Goal: Task Accomplishment & Management: Use online tool/utility

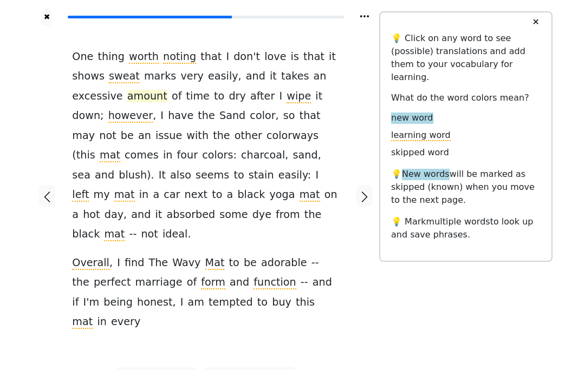
click at [127, 100] on span "amount" at bounding box center [147, 97] width 40 height 14
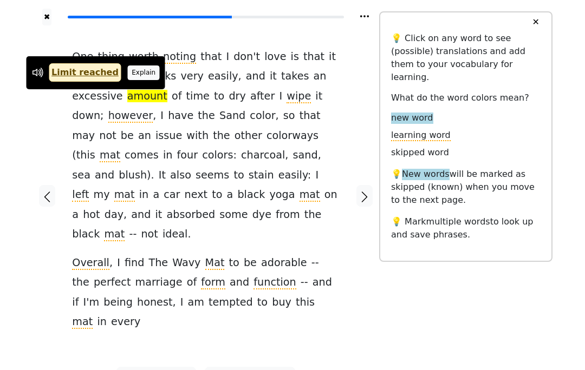
click at [142, 69] on button "Explain" at bounding box center [144, 73] width 32 height 14
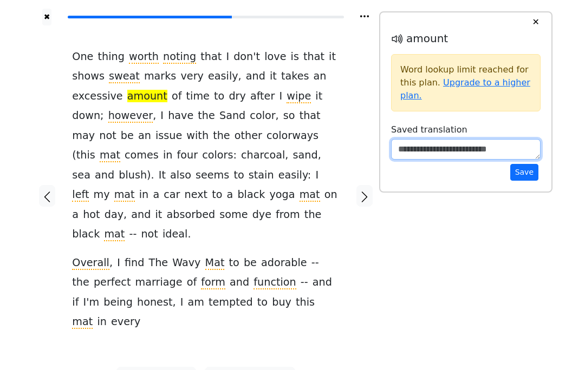
click at [465, 145] on textarea at bounding box center [465, 149] width 149 height 21
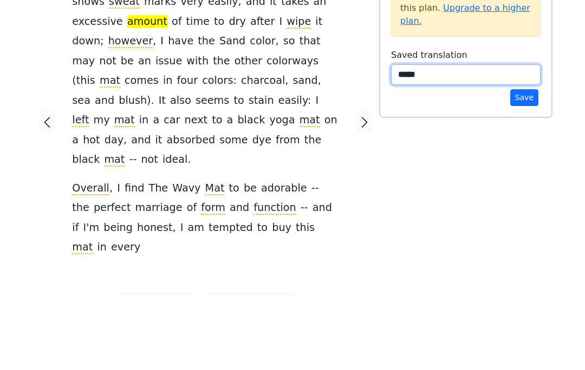
type textarea "*****"
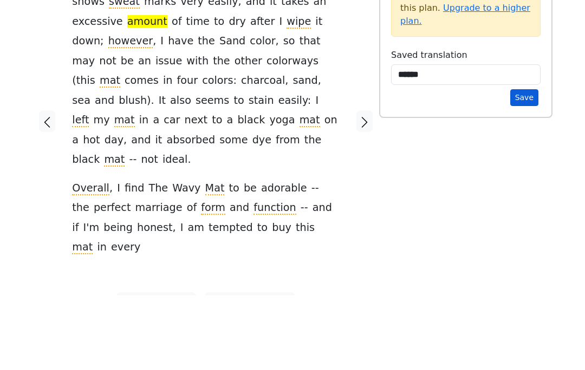
click at [531, 164] on button "Save" at bounding box center [524, 172] width 28 height 17
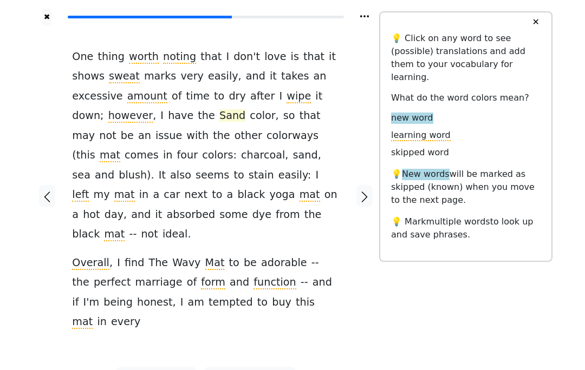
click at [219, 115] on span "Sand" at bounding box center [232, 116] width 26 height 14
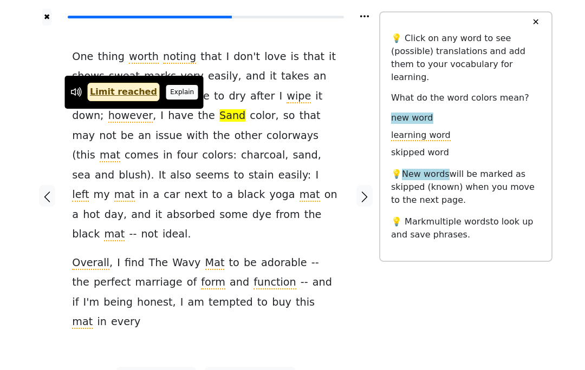
click at [173, 99] on button "Explain" at bounding box center [182, 92] width 32 height 14
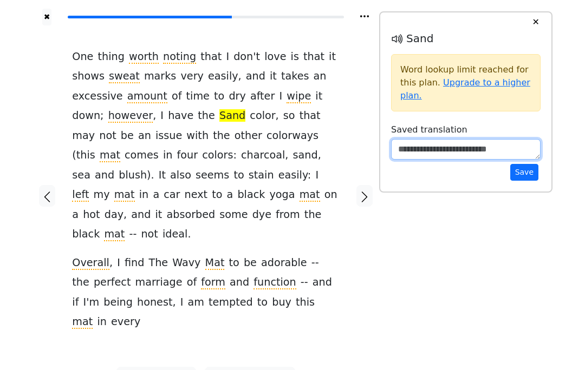
click at [492, 144] on textarea at bounding box center [465, 149] width 149 height 21
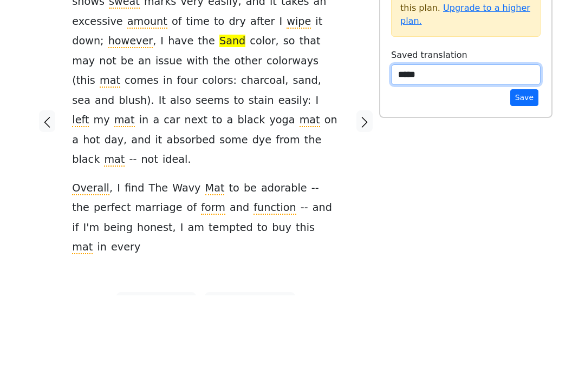
type textarea "*****"
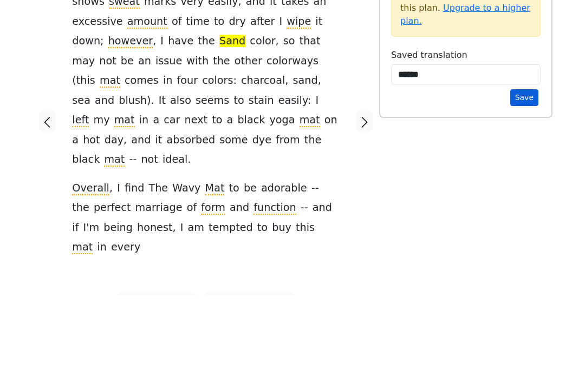
click at [519, 164] on button "Save" at bounding box center [524, 172] width 28 height 17
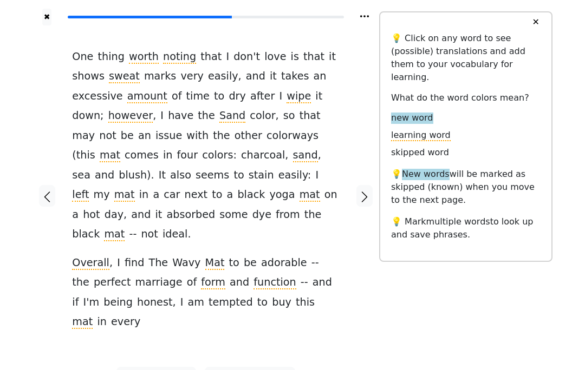
click at [325, 4] on div "✖" at bounding box center [205, 12] width 347 height 25
click at [241, 152] on span "charcoal" at bounding box center [263, 156] width 44 height 14
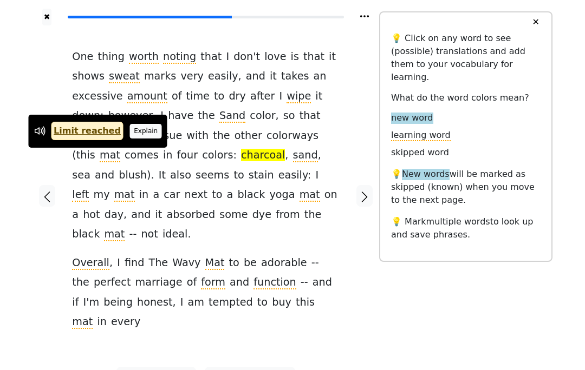
click at [134, 129] on button "Explain" at bounding box center [146, 131] width 32 height 14
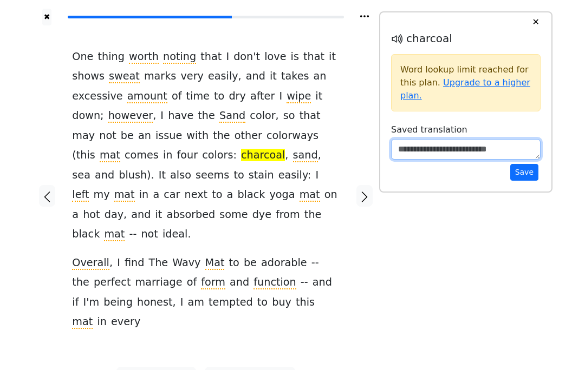
click at [445, 146] on textarea at bounding box center [465, 149] width 149 height 21
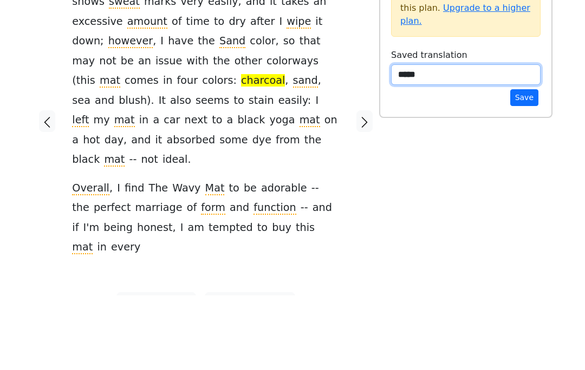
type textarea "******"
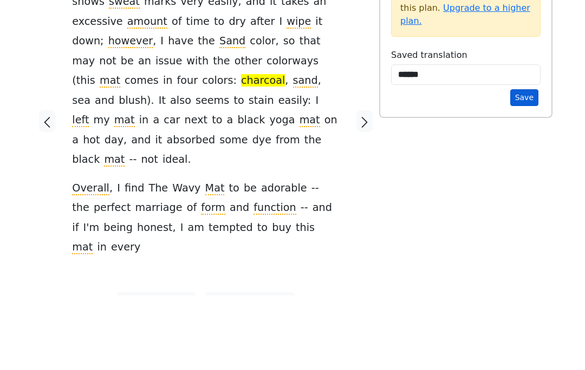
click at [529, 164] on button "Save" at bounding box center [524, 172] width 28 height 17
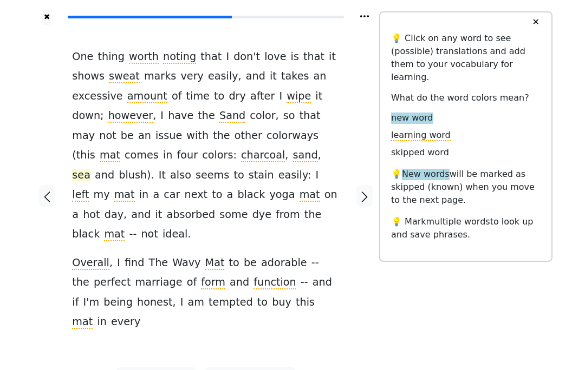
click at [90, 169] on span "sea" at bounding box center [81, 176] width 18 height 14
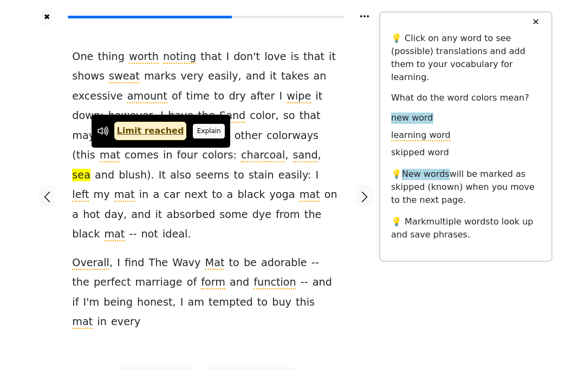
click at [199, 130] on button "Explain" at bounding box center [209, 131] width 32 height 14
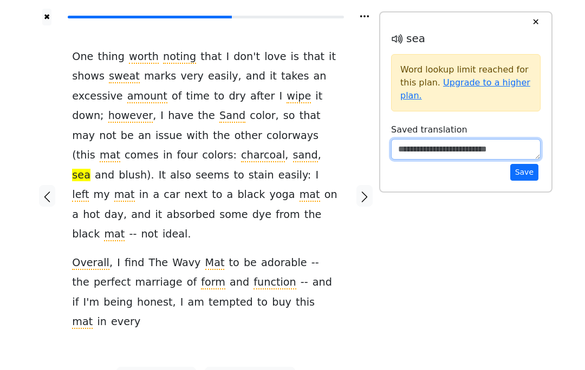
click at [422, 152] on textarea at bounding box center [465, 149] width 149 height 21
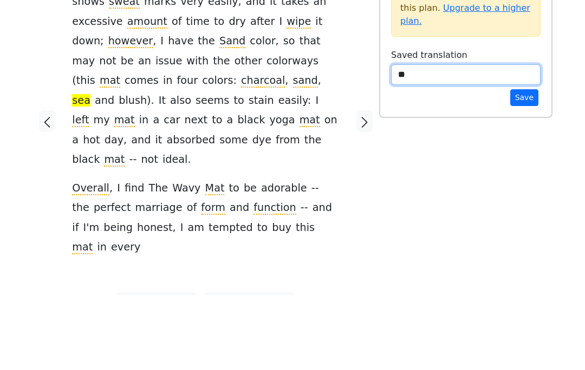
type textarea "***"
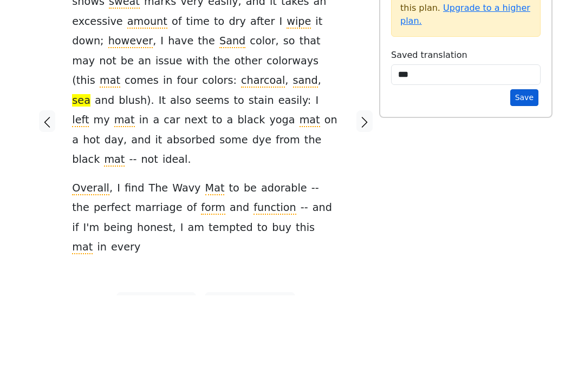
click at [530, 164] on button "Save" at bounding box center [524, 172] width 28 height 17
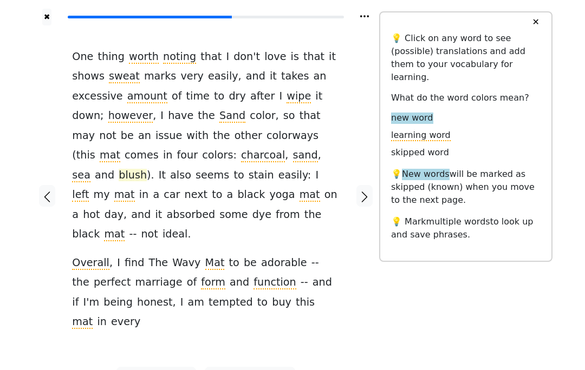
click at [147, 169] on span "blush" at bounding box center [133, 176] width 28 height 14
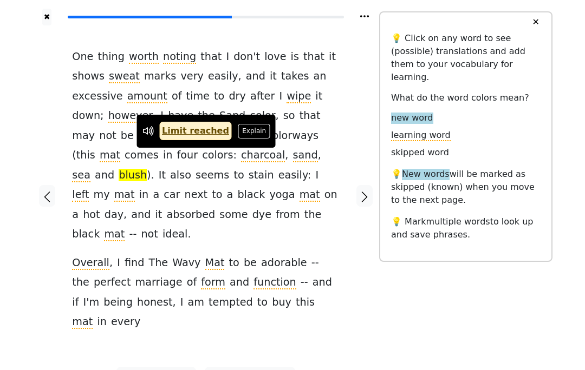
click at [243, 133] on button "Explain" at bounding box center [254, 131] width 32 height 14
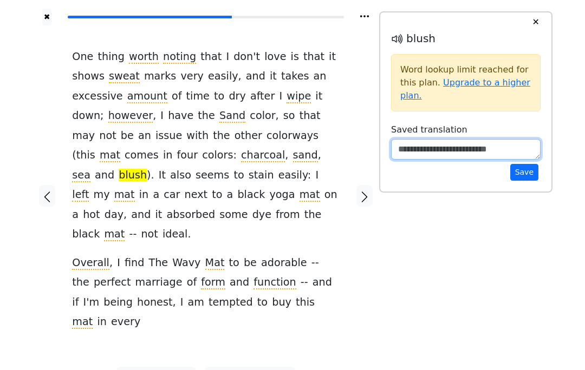
click at [428, 145] on textarea at bounding box center [465, 149] width 149 height 21
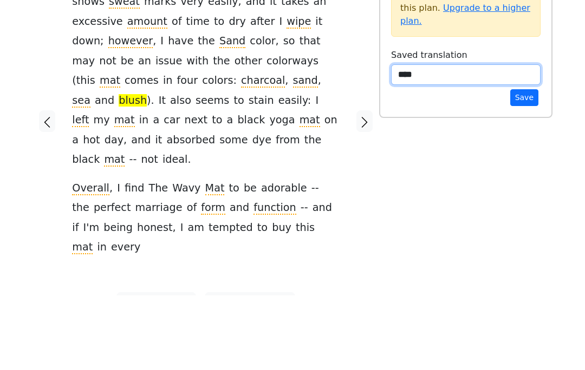
type textarea "*****"
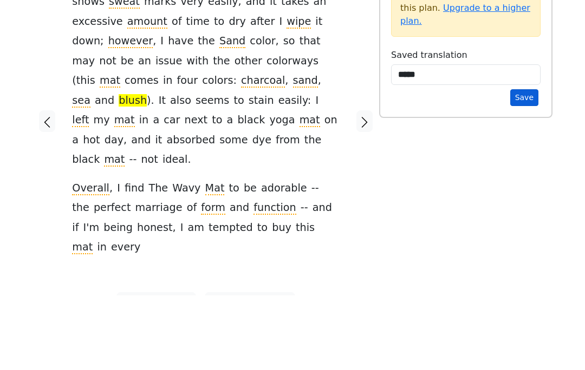
click at [527, 164] on button "Save" at bounding box center [524, 172] width 28 height 17
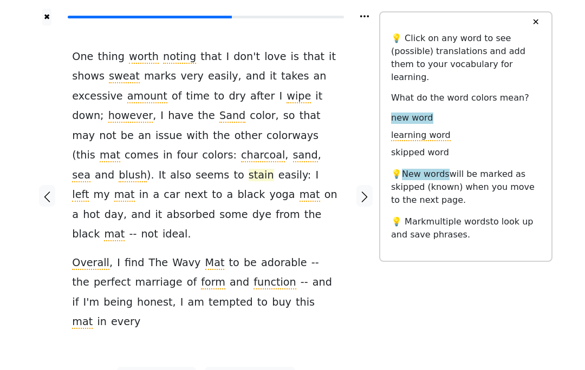
click at [274, 169] on span "stain" at bounding box center [261, 176] width 25 height 14
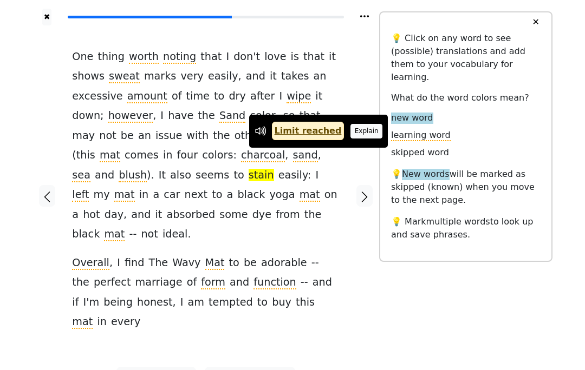
click at [356, 131] on button "Explain" at bounding box center [366, 131] width 32 height 14
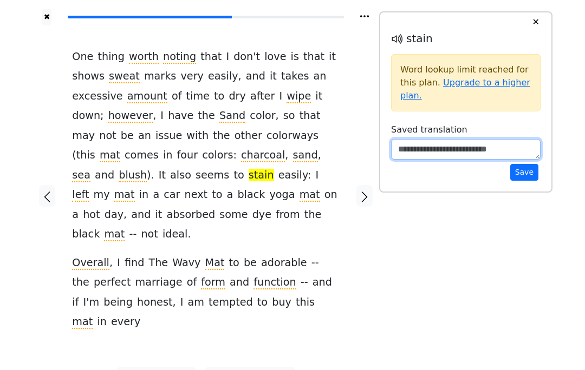
click at [433, 148] on textarea at bounding box center [465, 149] width 149 height 21
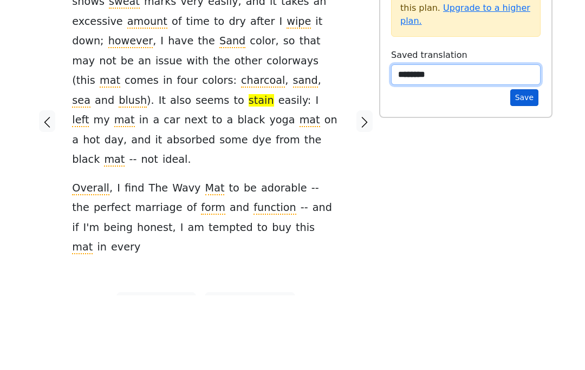
type textarea "*******"
click at [529, 164] on button "Save" at bounding box center [524, 172] width 28 height 17
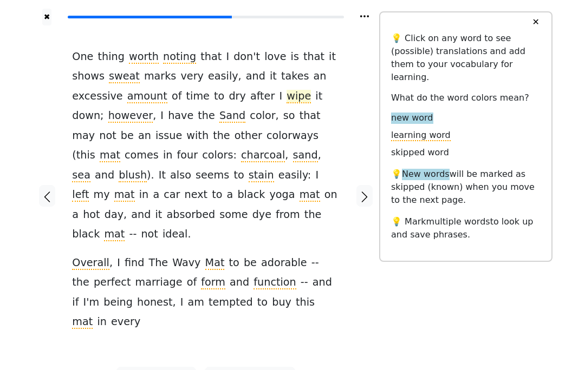
click at [286, 99] on span "wipe" at bounding box center [298, 97] width 24 height 14
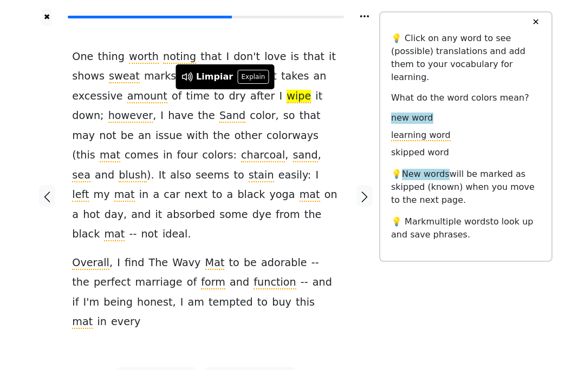
click at [426, 351] on div "✖ One thing worth noting that I don ' t love is that it shows sweat marks very …" at bounding box center [292, 203] width 520 height 406
click at [208, 296] on span "tempted" at bounding box center [230, 303] width 44 height 14
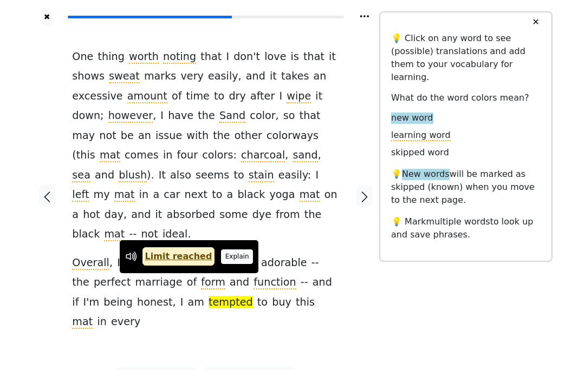
click at [225, 256] on button "Explain" at bounding box center [237, 257] width 32 height 14
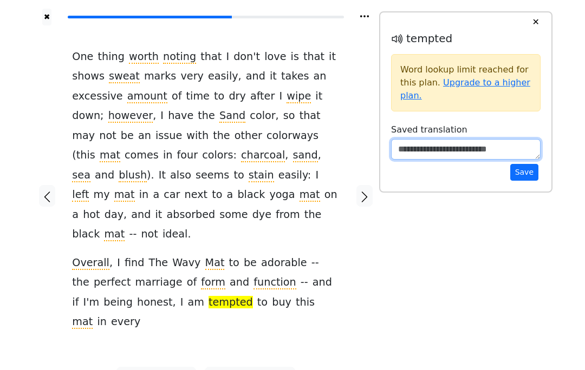
click at [438, 152] on textarea at bounding box center [465, 149] width 149 height 21
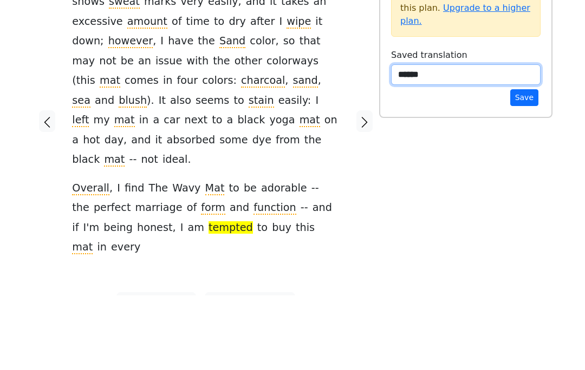
type textarea "*******"
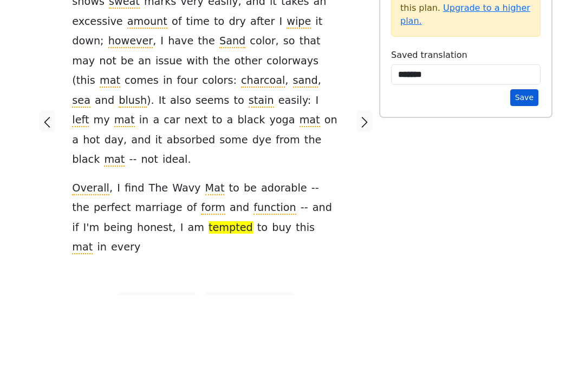
click at [531, 164] on button "Save" at bounding box center [524, 172] width 28 height 17
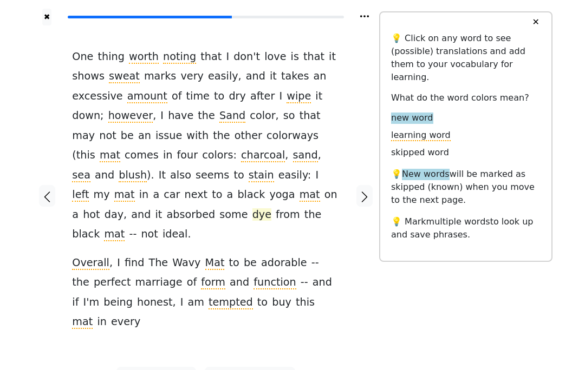
click at [259, 208] on span "dye" at bounding box center [261, 215] width 19 height 14
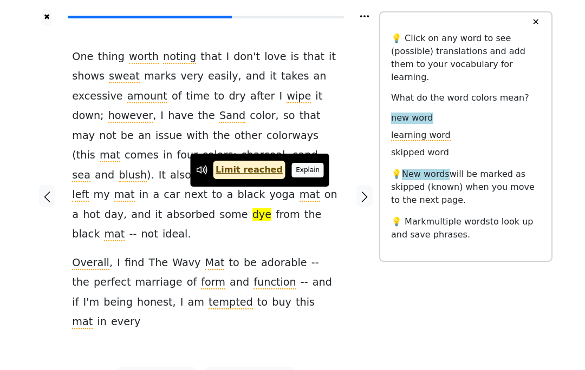
click at [302, 173] on button "Explain" at bounding box center [308, 170] width 32 height 14
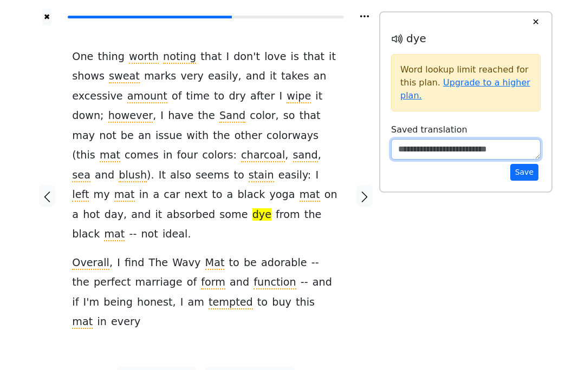
click at [453, 156] on textarea at bounding box center [465, 149] width 149 height 21
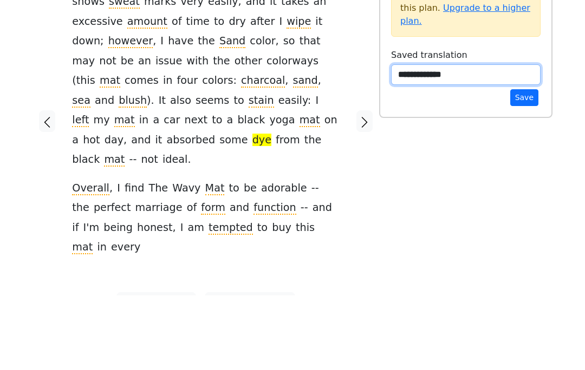
type textarea "**********"
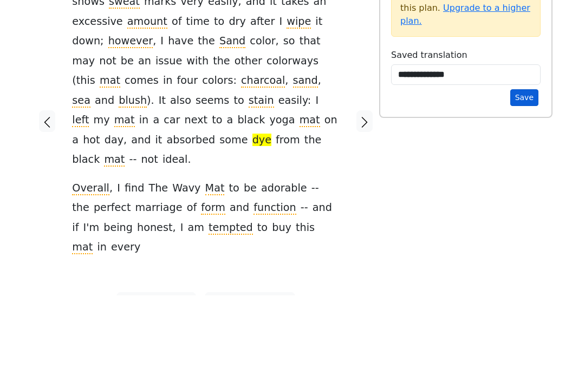
click at [531, 164] on button "Save" at bounding box center [524, 172] width 28 height 17
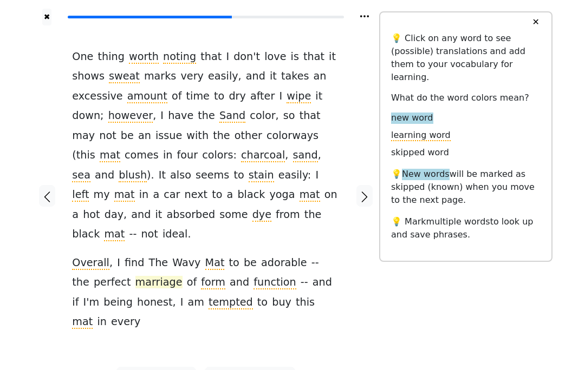
click at [149, 276] on span "marriage" at bounding box center [158, 283] width 47 height 14
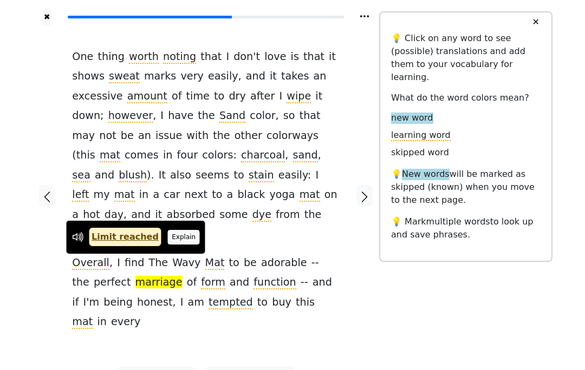
click at [182, 242] on button "Explain" at bounding box center [184, 237] width 32 height 14
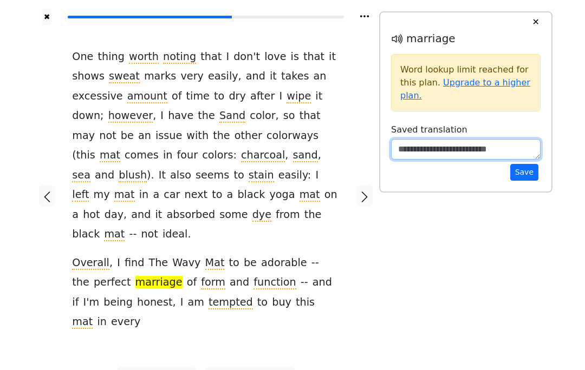
click at [408, 153] on textarea at bounding box center [465, 149] width 149 height 21
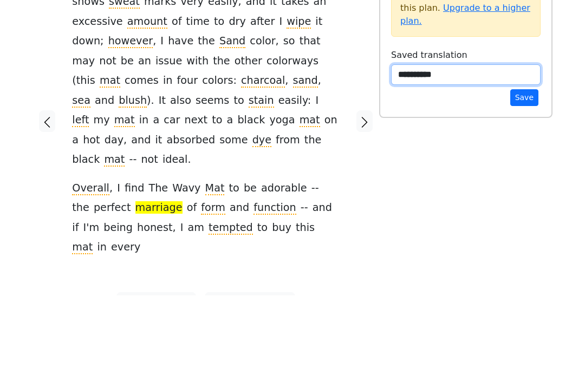
type textarea "**********"
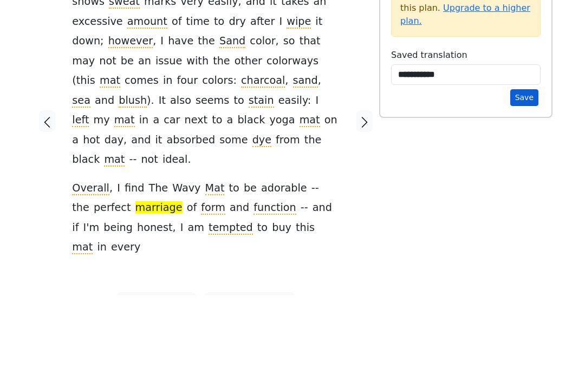
click at [524, 164] on button "Save" at bounding box center [524, 172] width 28 height 17
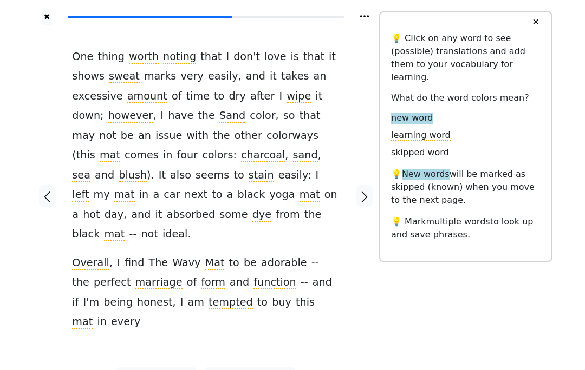
click at [354, 168] on div at bounding box center [364, 196] width 29 height 342
click at [361, 191] on icon "button" at bounding box center [364, 197] width 13 height 13
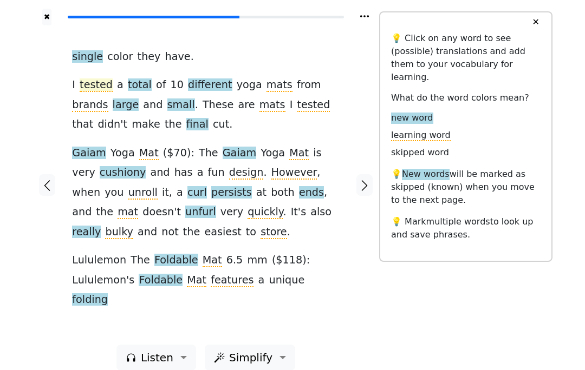
click at [102, 86] on span "tested" at bounding box center [96, 86] width 33 height 14
click at [279, 56] on div "single color they have . I tested a total of 10 different yoga mats from brands…" at bounding box center [205, 178] width 267 height 263
click at [297, 106] on span "tested" at bounding box center [313, 106] width 33 height 14
click at [253, 140] on div "single color they have . I tested a total of 10 different yoga mats from brands…" at bounding box center [205, 178] width 267 height 263
click at [93, 153] on span "Gaiam" at bounding box center [89, 154] width 34 height 14
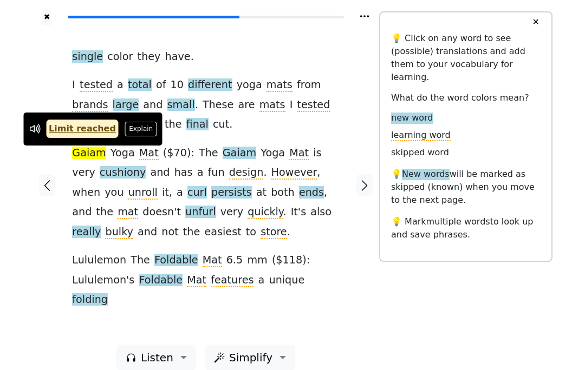
click at [237, 136] on div "single color they have . I tested a total of 10 different yoga mats from brands…" at bounding box center [205, 178] width 267 height 263
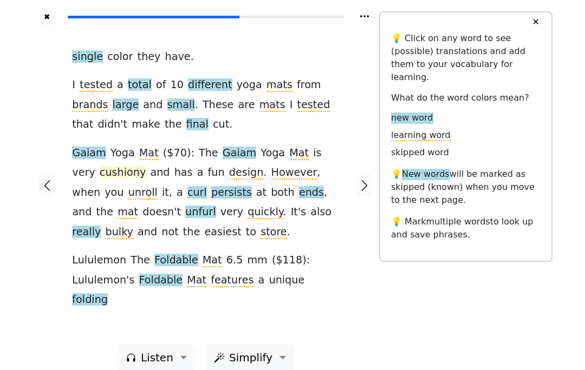
click at [108, 170] on span "cushiony" at bounding box center [123, 173] width 46 height 14
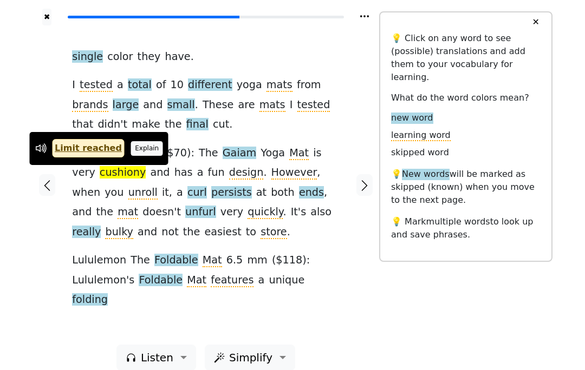
click at [143, 144] on button "Explain" at bounding box center [147, 148] width 32 height 14
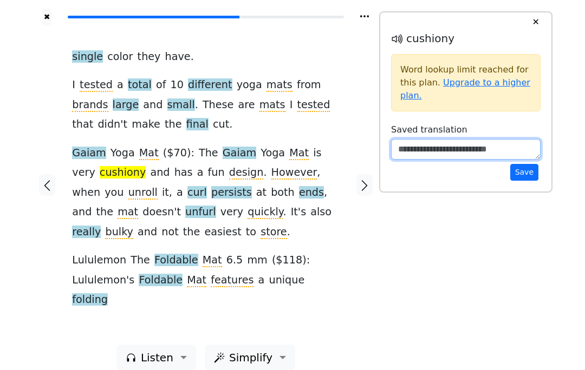
click at [403, 145] on textarea at bounding box center [465, 149] width 149 height 21
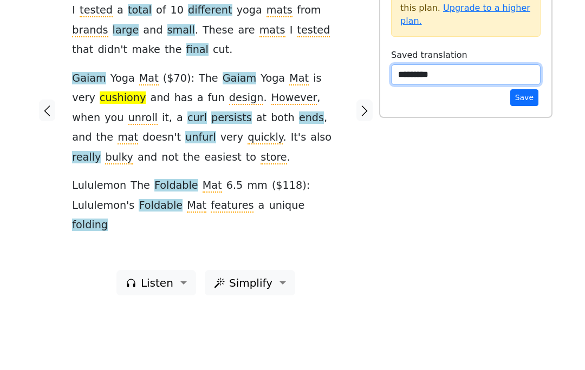
click at [512, 139] on textarea "*********" at bounding box center [465, 149] width 149 height 21
click at [527, 139] on textarea "*********" at bounding box center [465, 149] width 149 height 21
type textarea "*********"
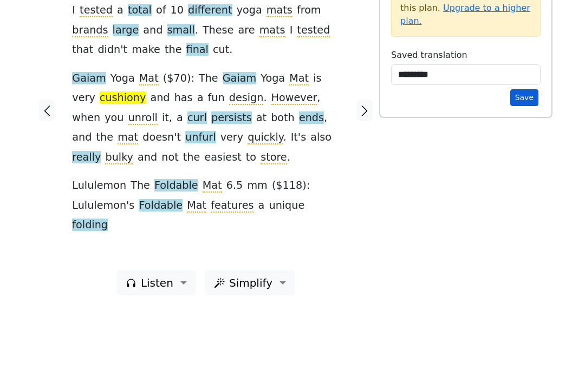
click at [526, 164] on button "Save" at bounding box center [524, 172] width 28 height 17
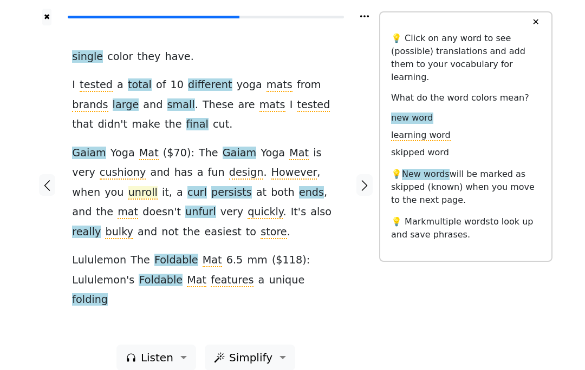
click at [128, 192] on span "unroll" at bounding box center [142, 193] width 29 height 14
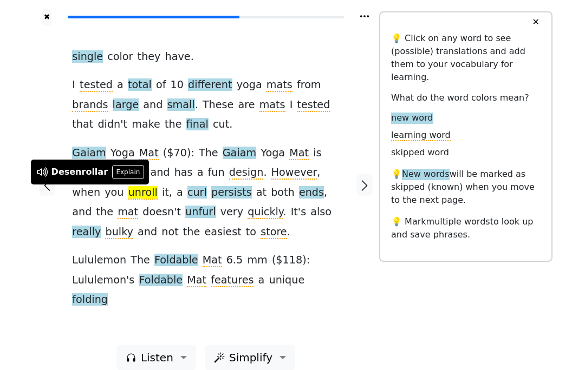
click at [335, 126] on div "single color they have . I tested a total of 10 different yoga mats from brands…" at bounding box center [205, 178] width 267 height 263
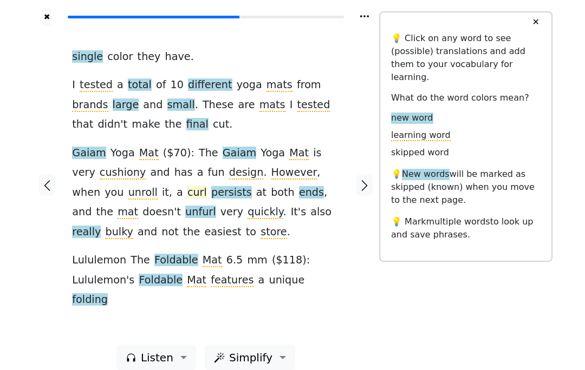
click at [187, 186] on span "curl" at bounding box center [196, 193] width 19 height 14
click at [211, 193] on span "persists" at bounding box center [231, 193] width 41 height 14
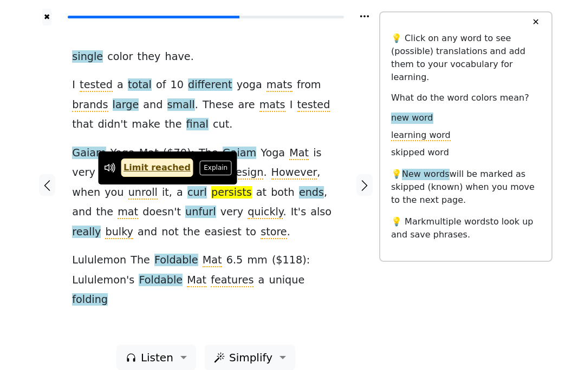
click at [259, 133] on div "single color they have . I tested a total of 10 different yoga mats from brands…" at bounding box center [205, 178] width 267 height 263
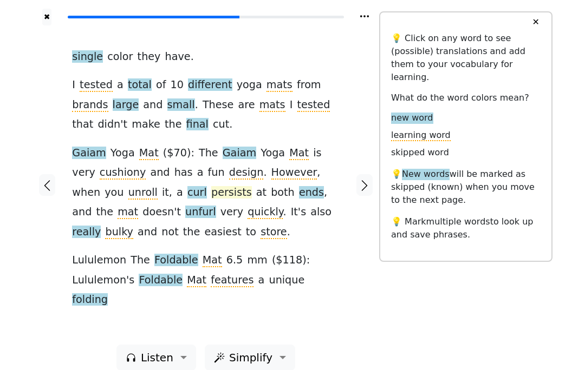
click at [211, 190] on span "persists" at bounding box center [231, 193] width 41 height 14
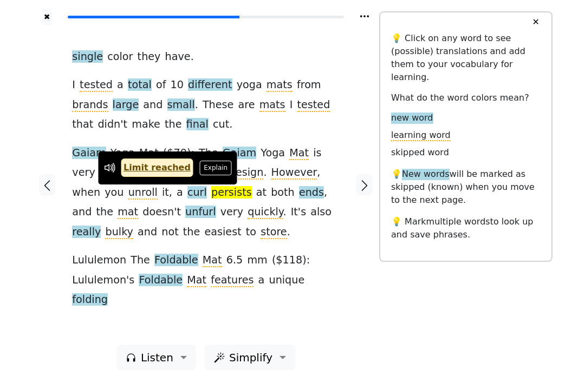
click at [66, 311] on div "single color they have . I tested a total of 10 different yoga mats from brands…" at bounding box center [205, 185] width 289 height 320
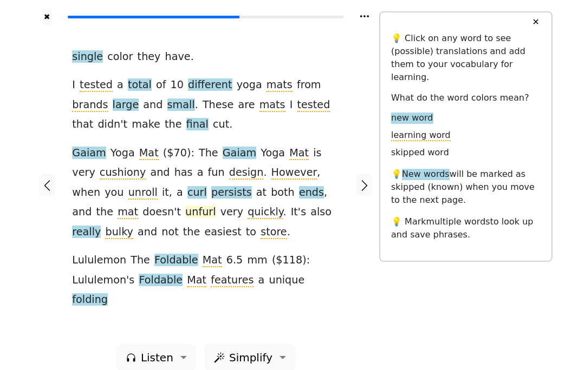
click at [185, 210] on span "unfurl" at bounding box center [200, 213] width 30 height 14
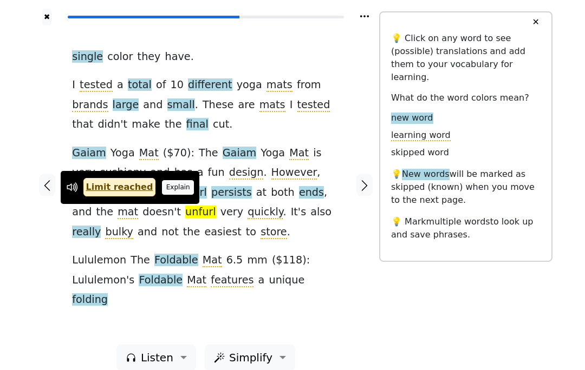
click at [171, 184] on button "Explain" at bounding box center [178, 187] width 32 height 14
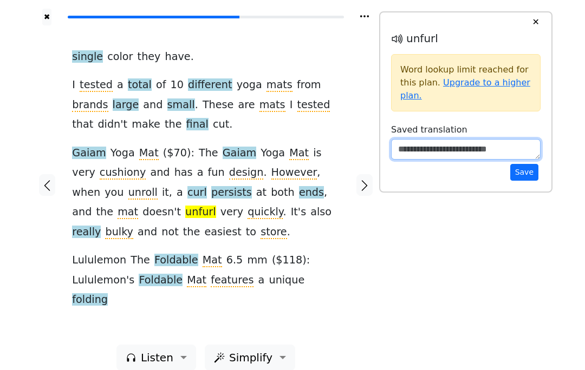
click at [442, 140] on textarea at bounding box center [465, 149] width 149 height 21
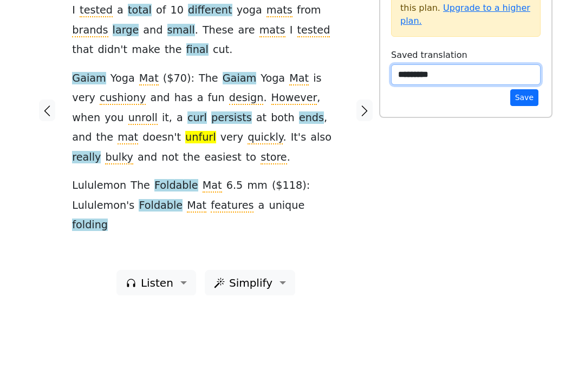
type textarea "*********"
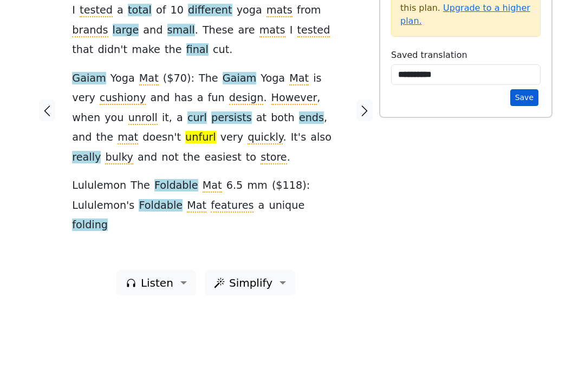
click at [518, 164] on button "Save" at bounding box center [524, 172] width 28 height 17
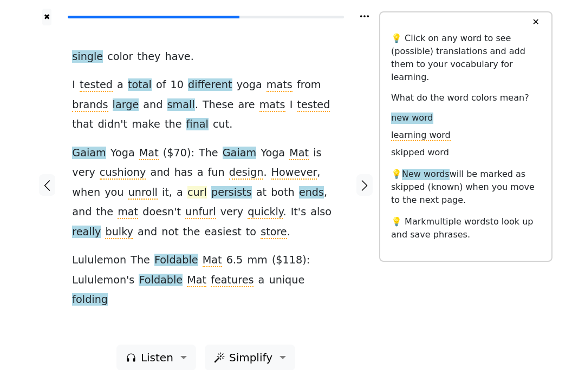
click at [187, 186] on span "curl" at bounding box center [196, 193] width 19 height 14
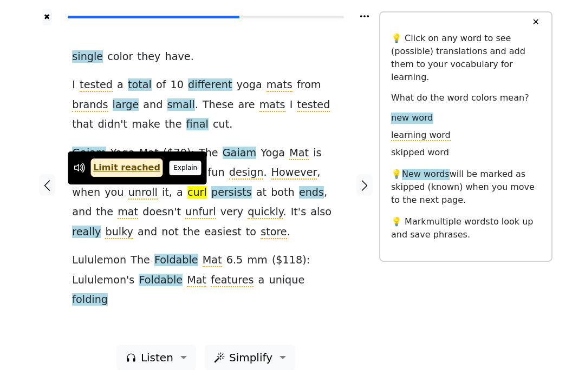
click at [179, 170] on button "Explain" at bounding box center [186, 168] width 32 height 14
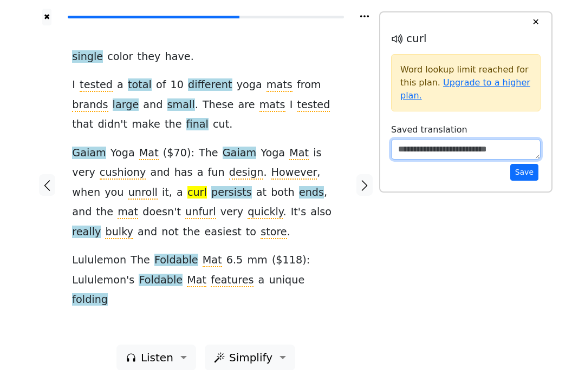
click at [419, 144] on textarea at bounding box center [465, 149] width 149 height 21
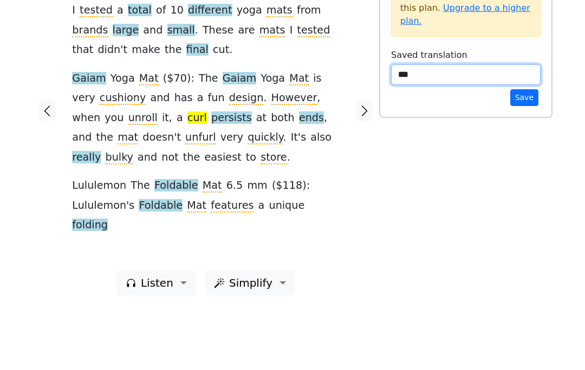
type textarea "****"
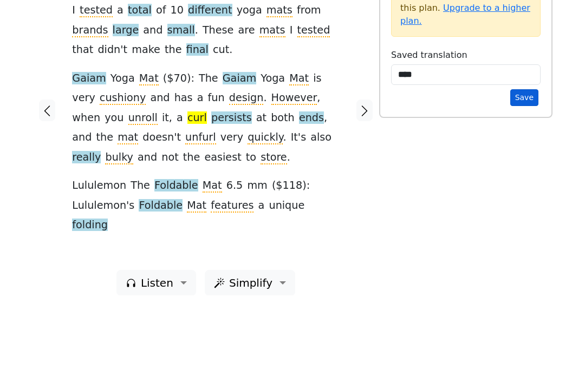
click at [520, 164] on button "Save" at bounding box center [524, 172] width 28 height 17
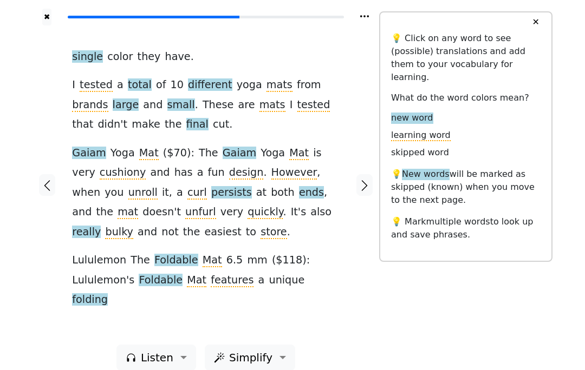
click at [345, 98] on div "single color they have . I tested a total of 10 different yoga mats from brands…" at bounding box center [205, 185] width 289 height 320
click at [171, 261] on span "Foldable" at bounding box center [176, 261] width 44 height 14
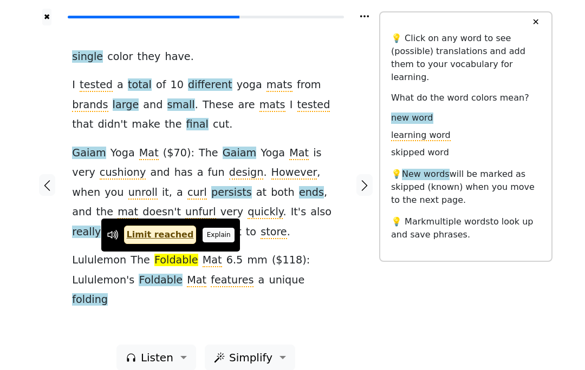
click at [216, 235] on button "Explain" at bounding box center [219, 235] width 32 height 14
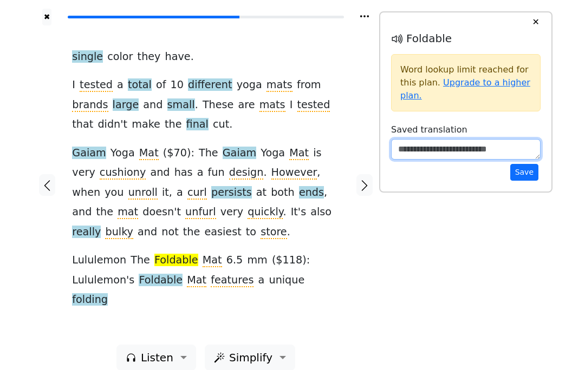
click at [421, 149] on textarea at bounding box center [465, 149] width 149 height 21
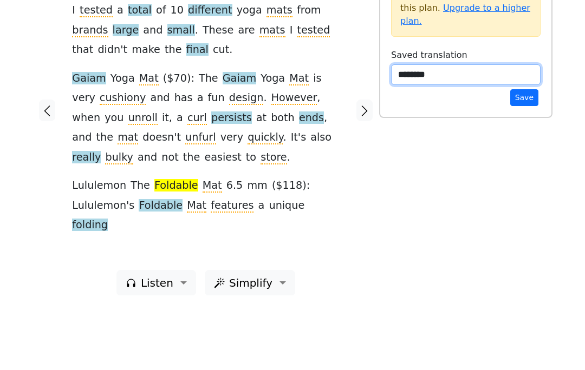
type textarea "********"
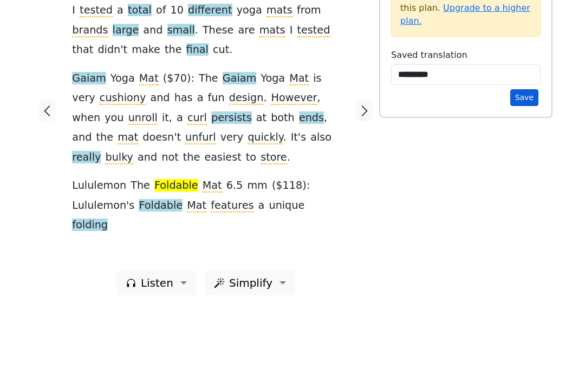
click at [523, 164] on button "Save" at bounding box center [524, 172] width 28 height 17
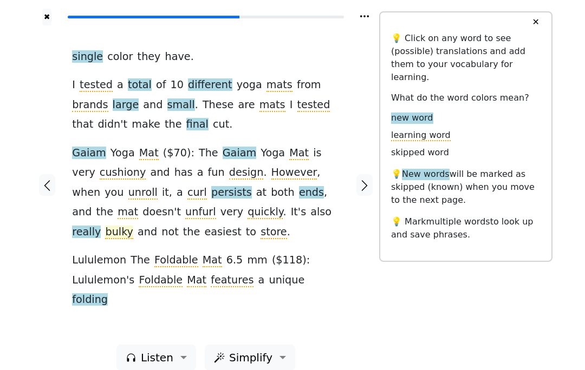
click at [133, 226] on span "bulky" at bounding box center [119, 233] width 28 height 14
click at [314, 243] on div "single color they have . I tested a total of 10 different yoga mats from brands…" at bounding box center [205, 178] width 267 height 263
click at [260, 237] on span "store" at bounding box center [273, 233] width 27 height 14
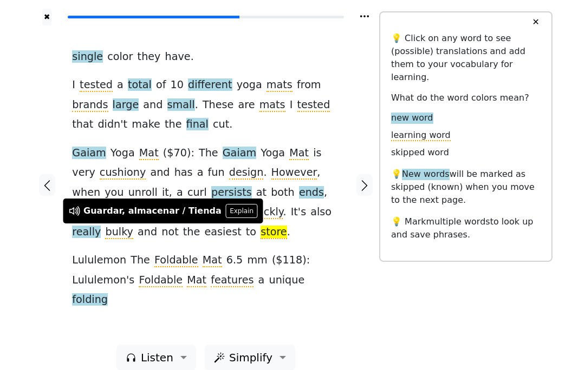
click at [320, 231] on div "single color they have . I tested a total of 10 different yoga mats from brands…" at bounding box center [205, 178] width 267 height 263
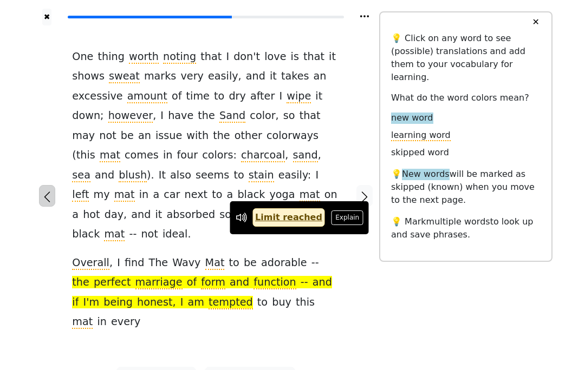
click at [53, 191] on icon "button" at bounding box center [47, 197] width 13 height 13
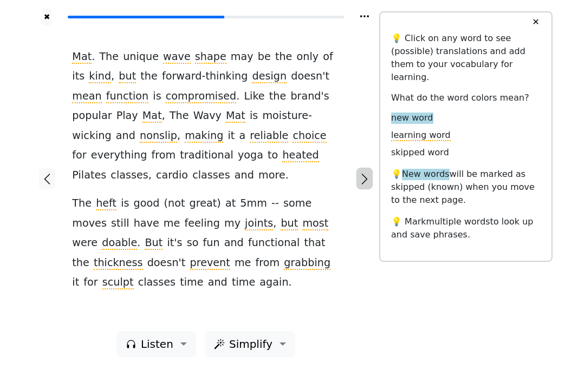
click at [362, 175] on icon "button" at bounding box center [364, 179] width 13 height 13
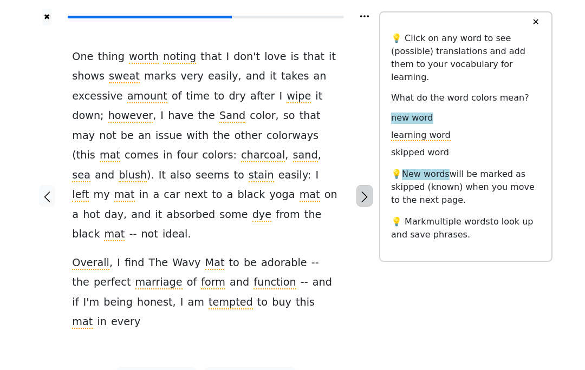
click at [361, 191] on icon "button" at bounding box center [364, 197] width 13 height 13
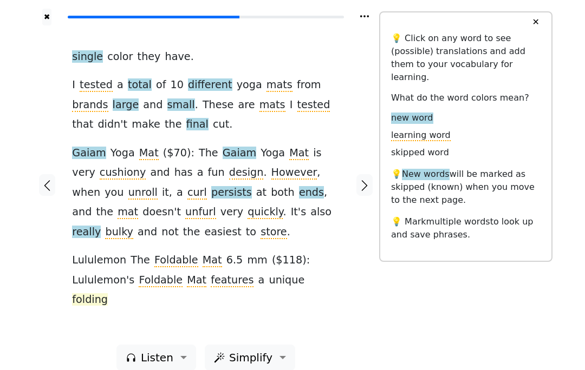
click at [108, 294] on span "folding" at bounding box center [90, 301] width 36 height 14
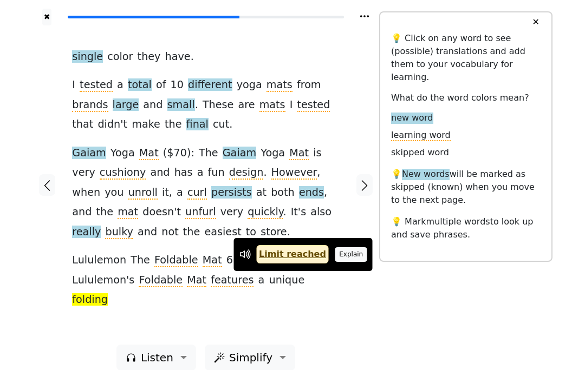
click at [349, 257] on button "Explain" at bounding box center [351, 254] width 32 height 14
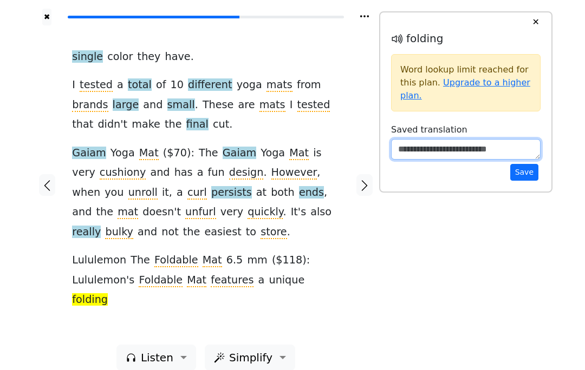
click at [431, 143] on textarea at bounding box center [465, 149] width 149 height 21
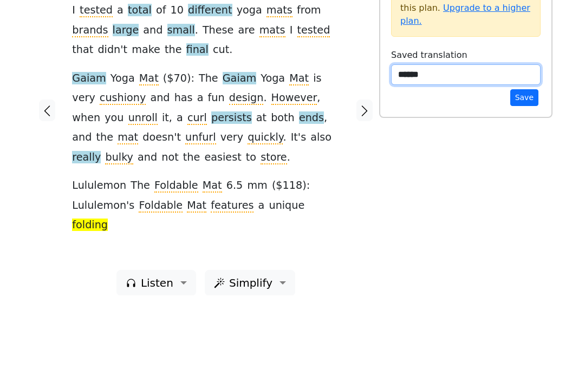
type textarea "*******"
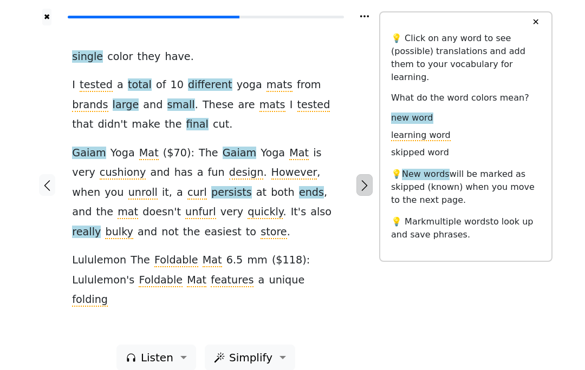
click at [365, 179] on icon "button" at bounding box center [364, 185] width 13 height 13
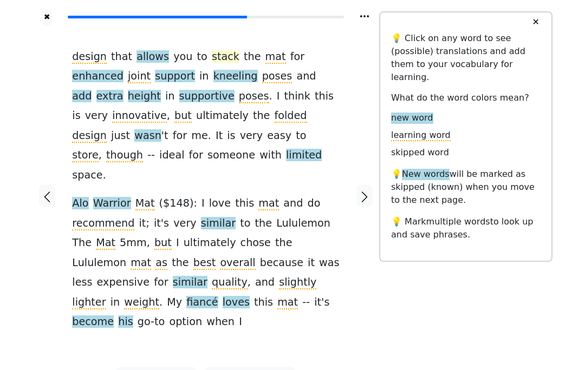
click at [212, 57] on span "stack" at bounding box center [226, 57] width 28 height 14
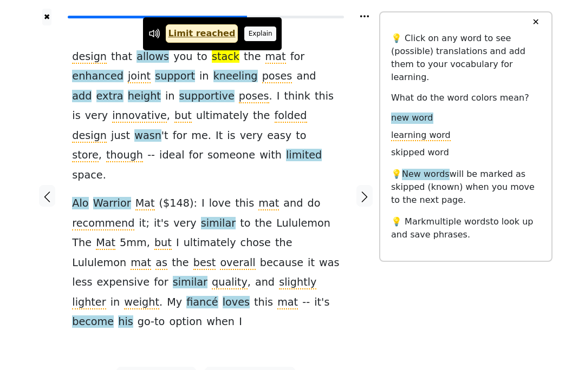
click at [248, 35] on button "Explain" at bounding box center [260, 34] width 32 height 14
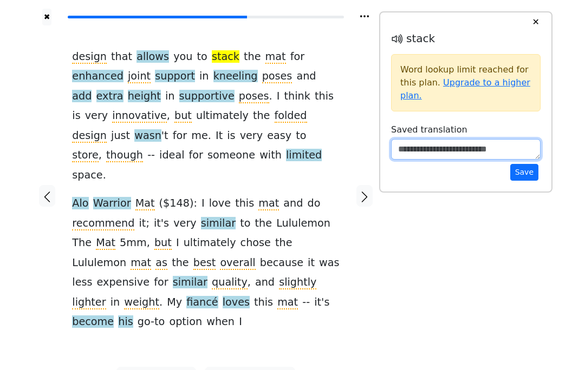
click at [414, 152] on textarea at bounding box center [465, 149] width 149 height 21
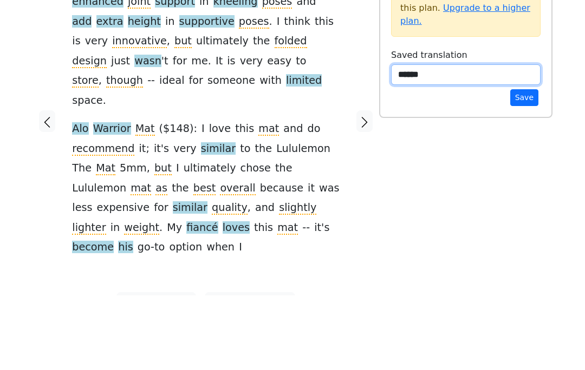
type textarea "******"
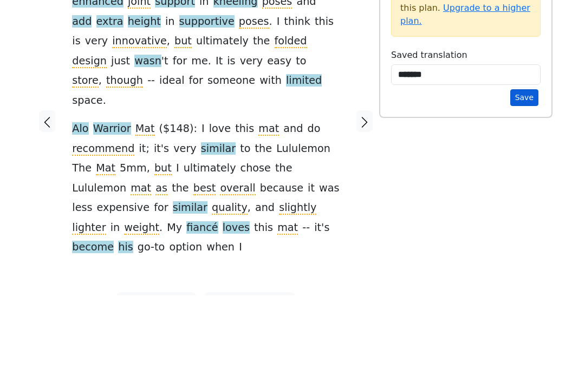
click at [531, 164] on button "Save" at bounding box center [524, 172] width 28 height 17
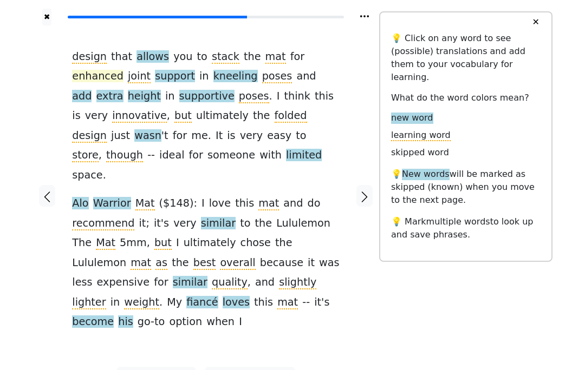
click at [123, 70] on span "enhanced" at bounding box center [97, 77] width 51 height 14
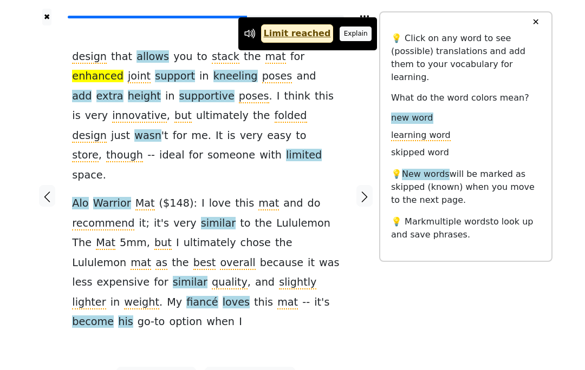
click at [348, 37] on button "Explain" at bounding box center [356, 34] width 32 height 14
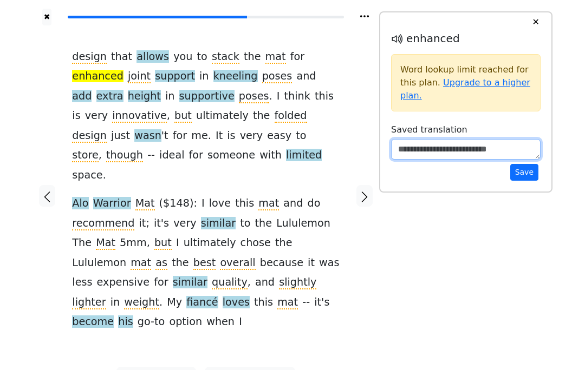
click at [452, 159] on textarea at bounding box center [465, 149] width 149 height 21
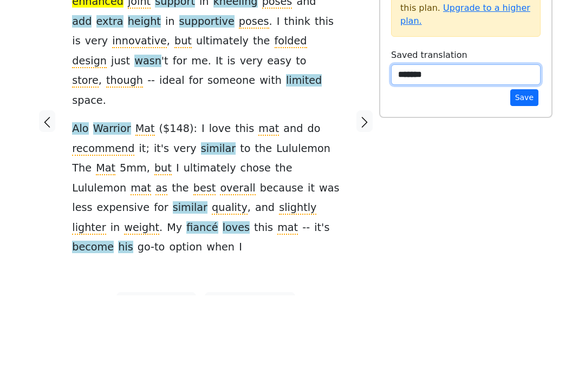
type textarea "*******"
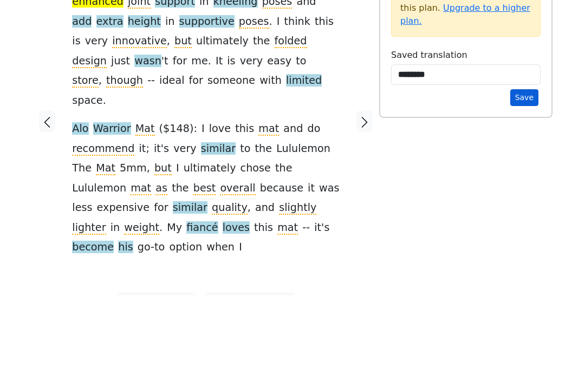
click at [518, 164] on button "Save" at bounding box center [524, 172] width 28 height 17
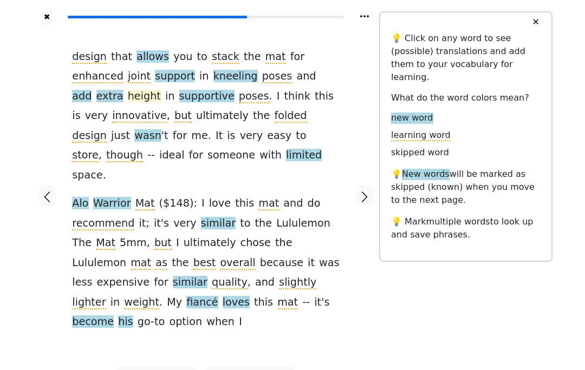
click at [161, 90] on span "height" at bounding box center [144, 97] width 33 height 14
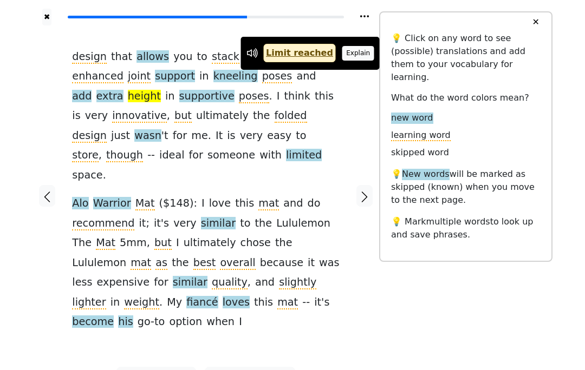
click at [343, 53] on button "Explain" at bounding box center [358, 53] width 32 height 14
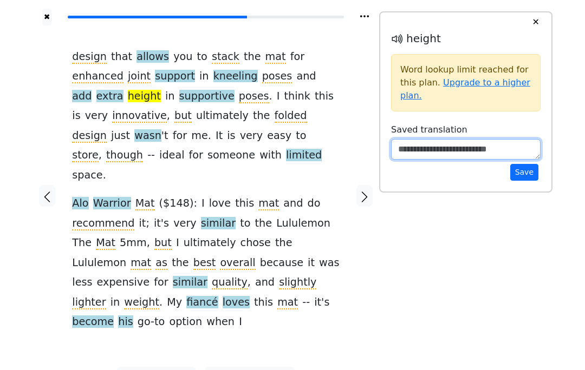
click at [435, 147] on textarea at bounding box center [465, 149] width 149 height 21
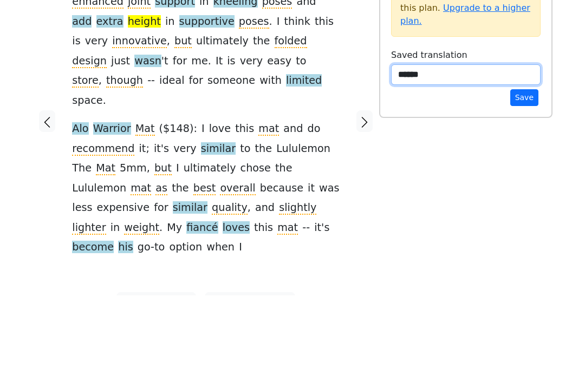
type textarea "******"
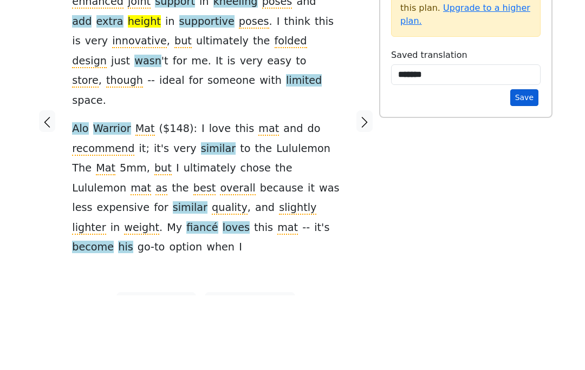
click at [525, 164] on button "Save" at bounding box center [524, 172] width 28 height 17
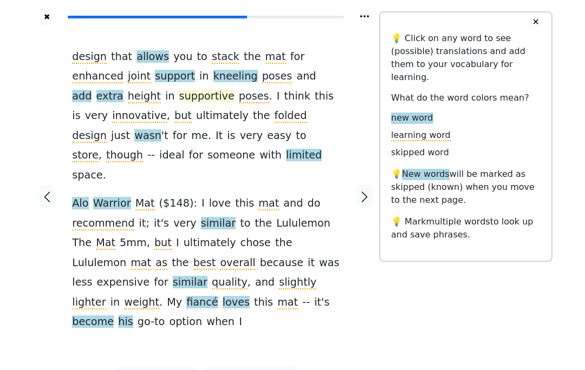
click at [179, 93] on span "supportive" at bounding box center [206, 97] width 55 height 14
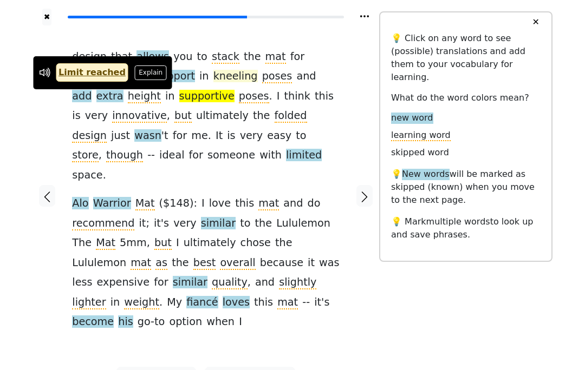
click at [213, 71] on span "kneeling" at bounding box center [235, 77] width 44 height 14
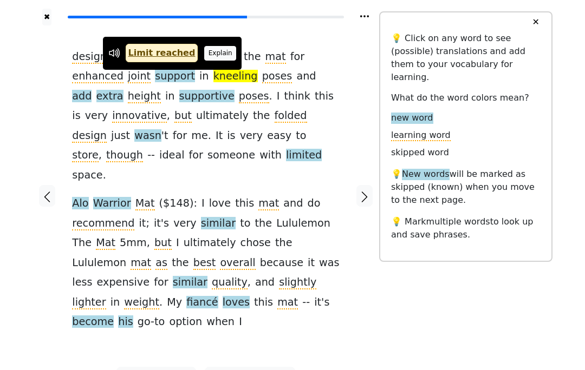
click at [207, 48] on button "Explain" at bounding box center [220, 53] width 32 height 14
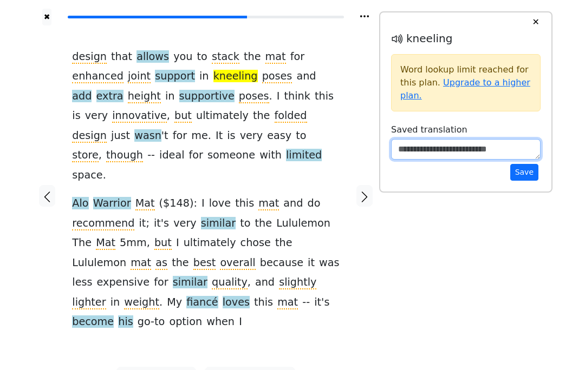
click at [473, 158] on textarea at bounding box center [465, 149] width 149 height 21
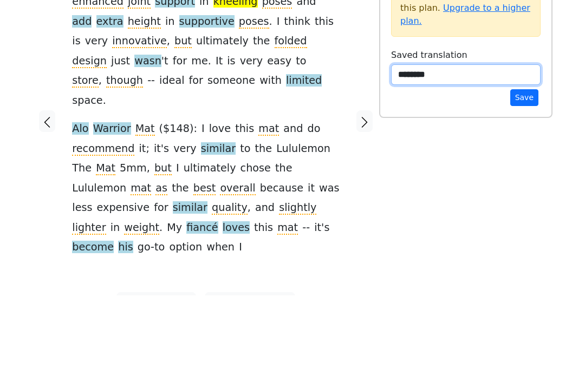
type textarea "********"
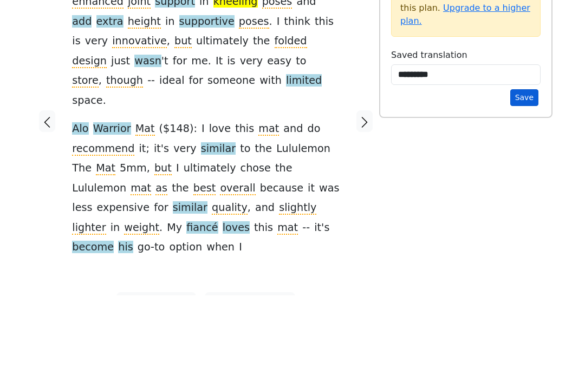
click at [512, 164] on button "Save" at bounding box center [524, 172] width 28 height 17
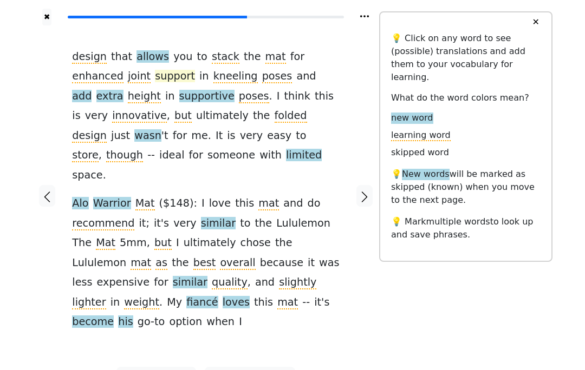
click at [155, 79] on span "support" at bounding box center [175, 77] width 40 height 14
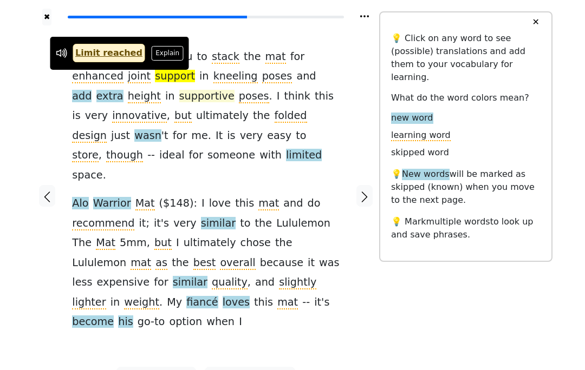
click at [179, 93] on span "supportive" at bounding box center [206, 97] width 55 height 14
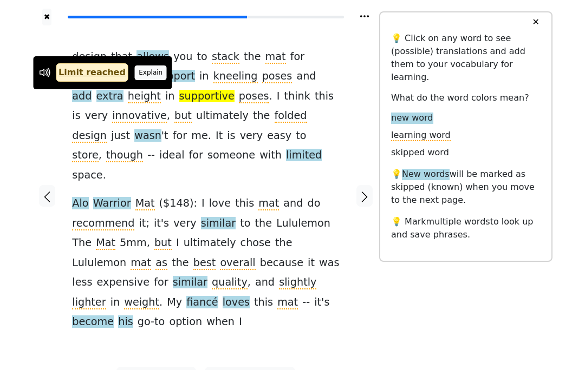
click at [142, 79] on button "Explain" at bounding box center [151, 73] width 32 height 14
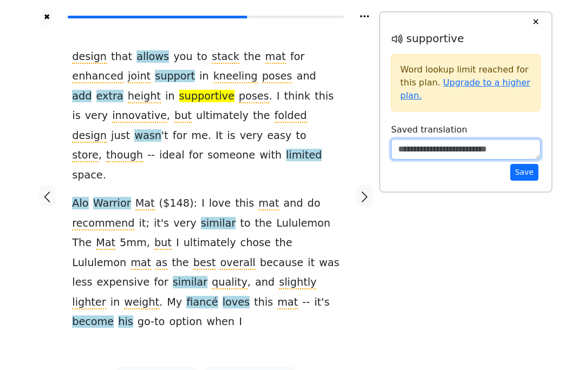
click at [490, 152] on textarea at bounding box center [465, 149] width 149 height 21
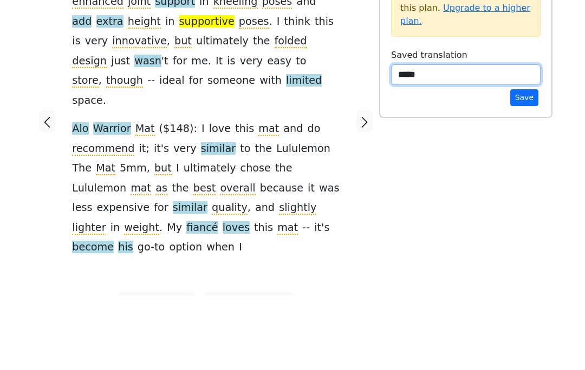
type textarea "*****"
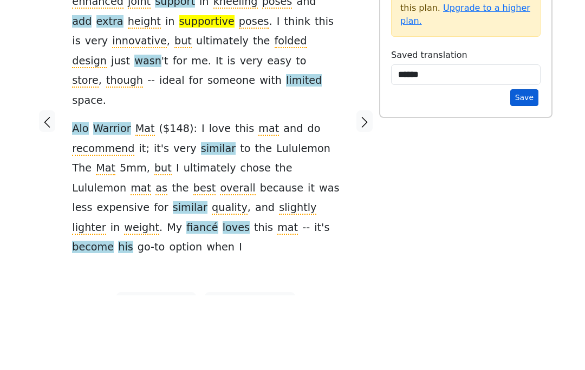
click at [523, 164] on button "Save" at bounding box center [524, 172] width 28 height 17
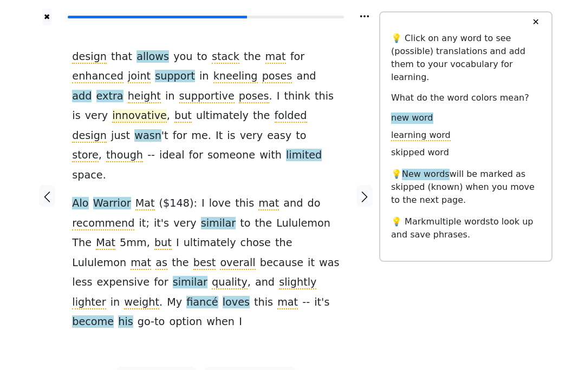
click at [167, 109] on span "innovative" at bounding box center [139, 116] width 55 height 14
click at [275, 115] on span "folded" at bounding box center [291, 116] width 32 height 14
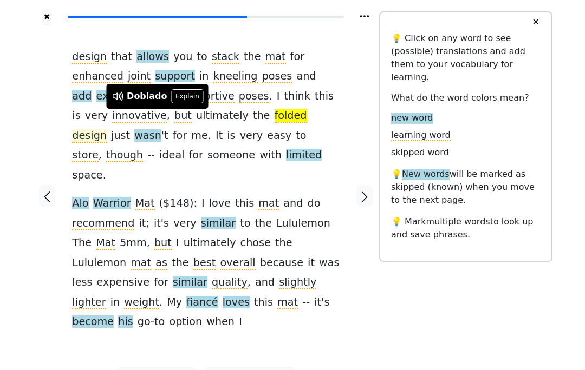
click at [107, 129] on span "design" at bounding box center [89, 136] width 35 height 14
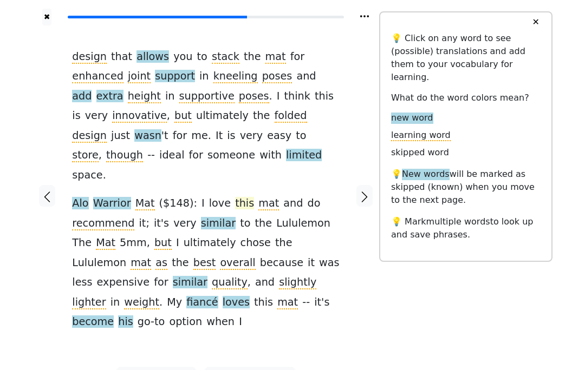
click at [235, 197] on span "this" at bounding box center [244, 204] width 19 height 14
click at [340, 170] on div "design that allows you to stack the mat for enhanced joint support in kneeling …" at bounding box center [205, 196] width 289 height 342
click at [99, 149] on span "store" at bounding box center [85, 156] width 27 height 14
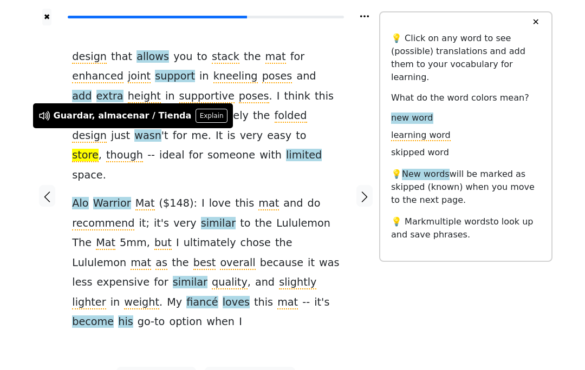
click at [256, 167] on div "design that allows you to stack the mat for enhanced joint support in kneeling …" at bounding box center [205, 189] width 267 height 285
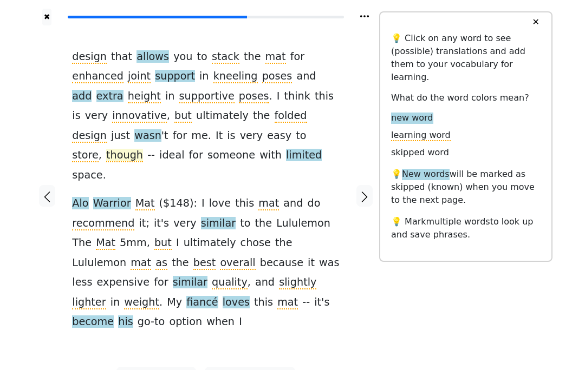
click at [143, 149] on span "though" at bounding box center [124, 156] width 37 height 14
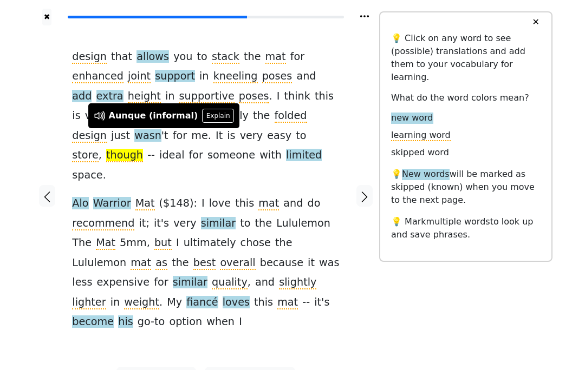
click at [233, 170] on div "design that allows you to stack the mat for enhanced joint support in kneeling …" at bounding box center [205, 189] width 267 height 285
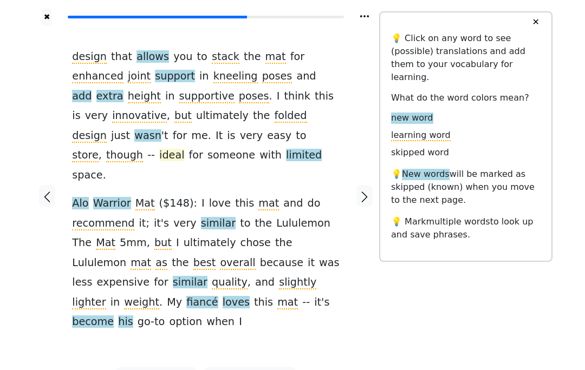
click at [184, 149] on span "ideal" at bounding box center [171, 156] width 25 height 14
click at [248, 164] on div "design that allows you to stack the mat for enhanced joint support in kneeling …" at bounding box center [205, 189] width 267 height 285
click at [322, 149] on span "limited" at bounding box center [304, 156] width 36 height 14
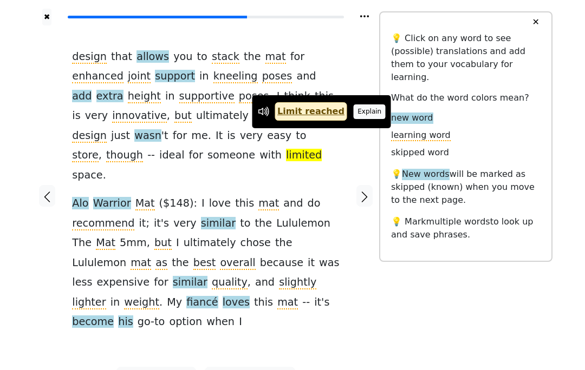
click at [368, 111] on button "Explain" at bounding box center [370, 112] width 32 height 14
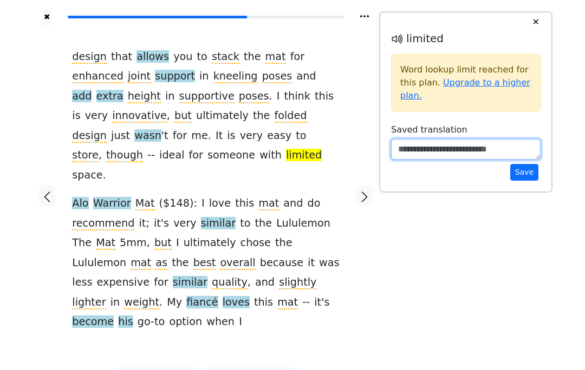
click at [457, 140] on textarea at bounding box center [465, 149] width 149 height 21
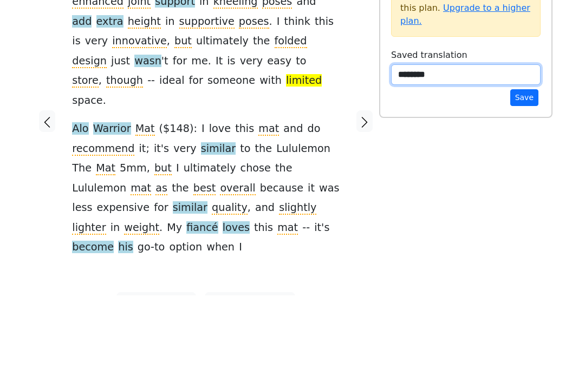
type textarea "********"
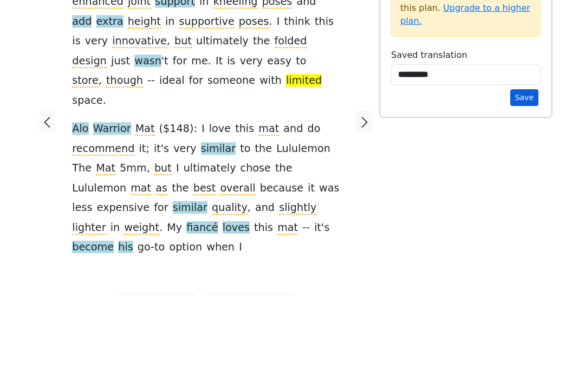
click at [534, 164] on button "Save" at bounding box center [524, 172] width 28 height 17
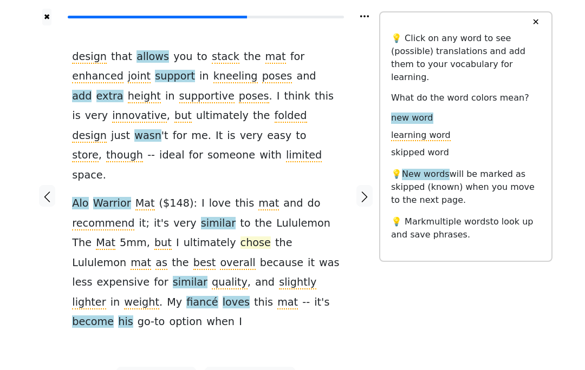
click at [240, 237] on span "chose" at bounding box center [255, 244] width 30 height 14
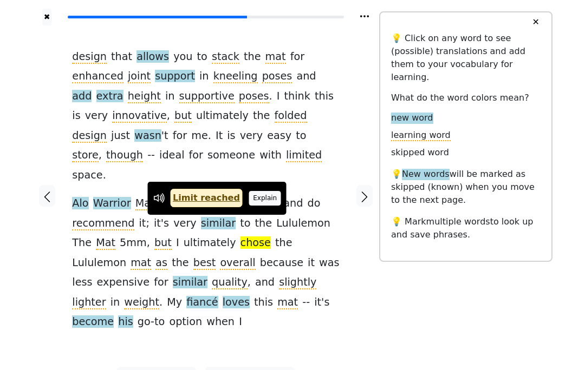
click at [256, 201] on button "Explain" at bounding box center [265, 198] width 32 height 14
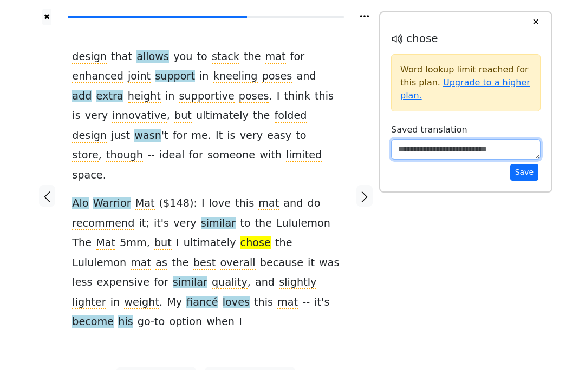
click at [435, 144] on textarea at bounding box center [465, 149] width 149 height 21
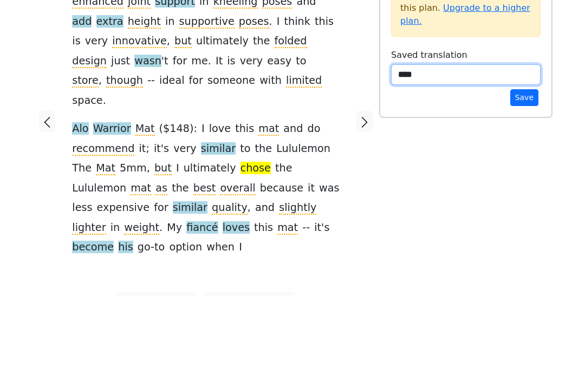
type textarea "*****"
click at [522, 139] on textarea "*****" at bounding box center [465, 149] width 149 height 21
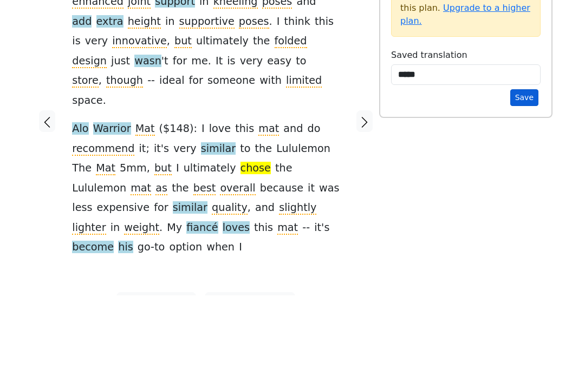
click at [519, 164] on button "Save" at bounding box center [524, 172] width 28 height 17
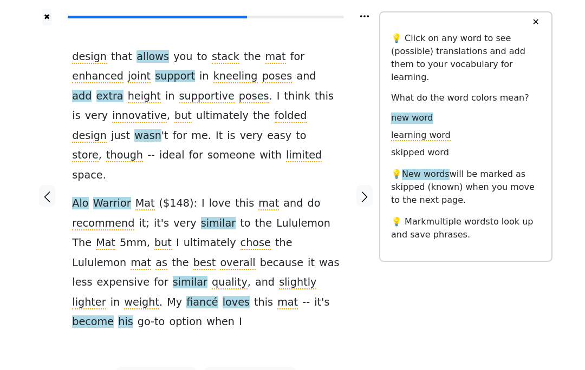
click at [531, 25] on button "✕" at bounding box center [535, 21] width 20 height 19
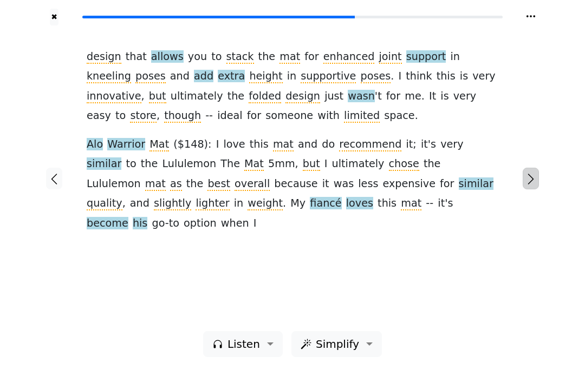
click at [535, 173] on icon "button" at bounding box center [530, 179] width 13 height 13
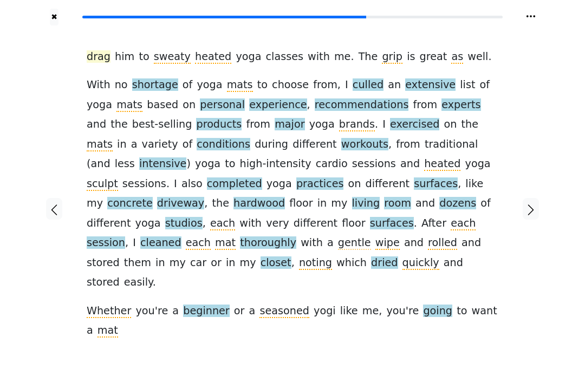
click at [103, 61] on span "drag" at bounding box center [99, 57] width 24 height 14
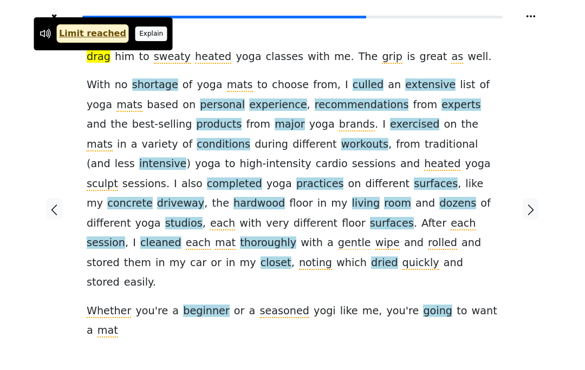
click at [144, 28] on button "Explain" at bounding box center [151, 34] width 32 height 14
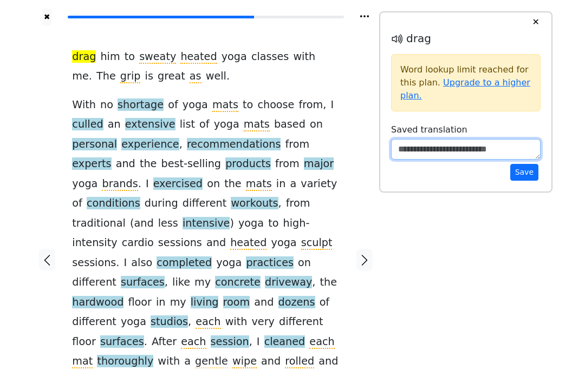
click at [431, 154] on textarea at bounding box center [465, 149] width 149 height 21
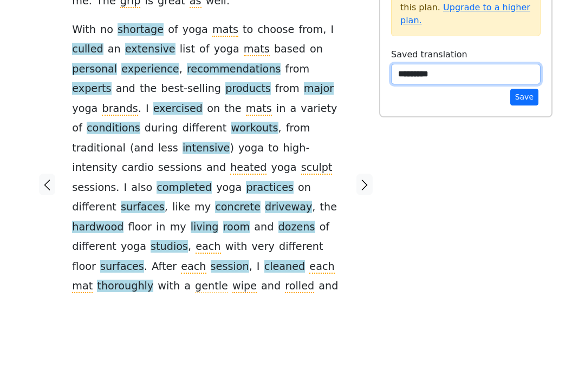
type textarea "*********"
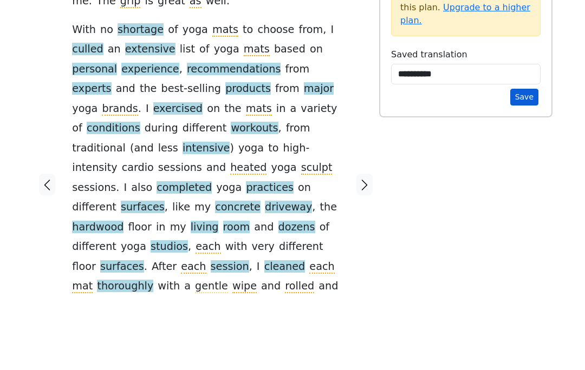
click at [517, 164] on button "Save" at bounding box center [524, 172] width 28 height 17
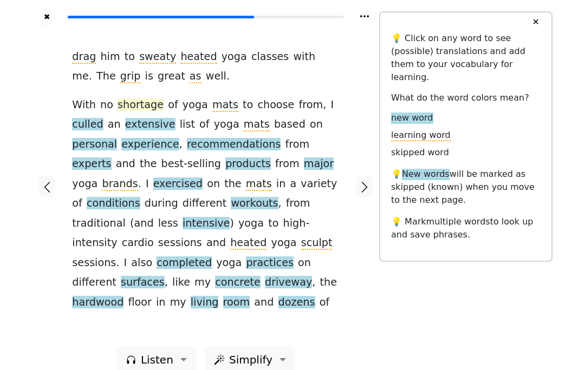
click at [149, 106] on span "shortage" at bounding box center [141, 106] width 46 height 14
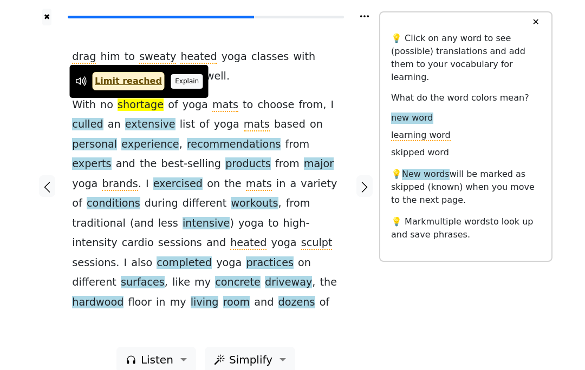
click at [179, 78] on button "Explain" at bounding box center [187, 81] width 32 height 14
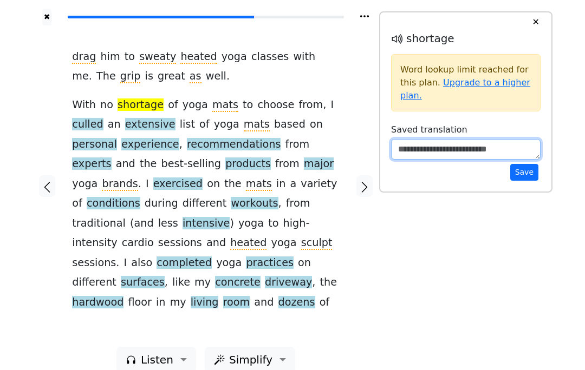
click at [445, 149] on textarea at bounding box center [465, 149] width 149 height 21
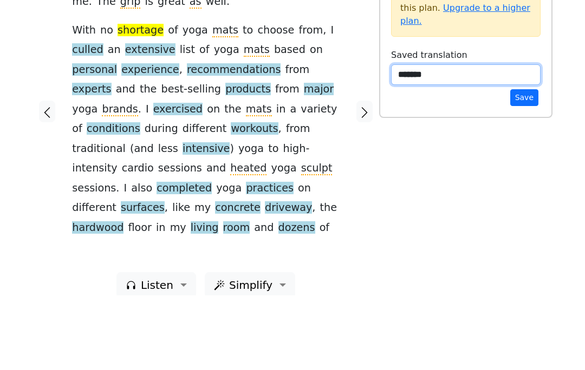
type textarea "*******"
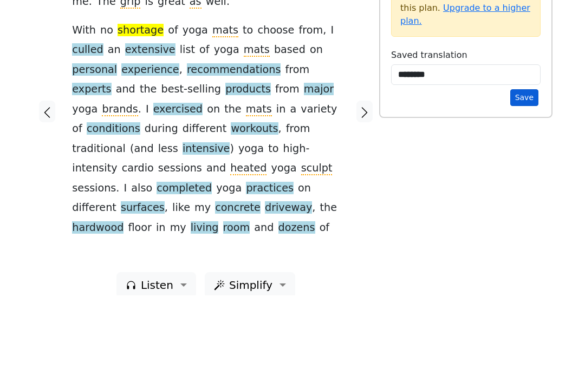
click at [524, 164] on button "Save" at bounding box center [524, 172] width 28 height 17
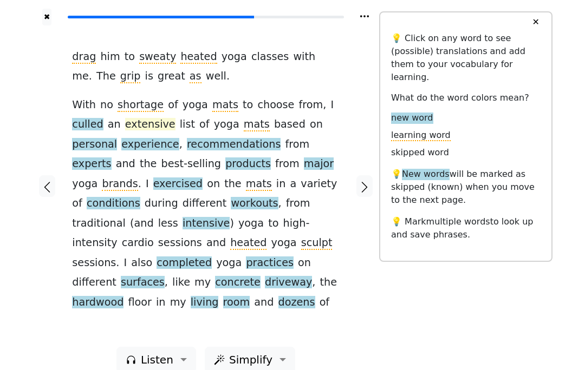
click at [125, 124] on span "extensive" at bounding box center [150, 125] width 50 height 14
click at [103, 118] on span "culled" at bounding box center [87, 125] width 31 height 14
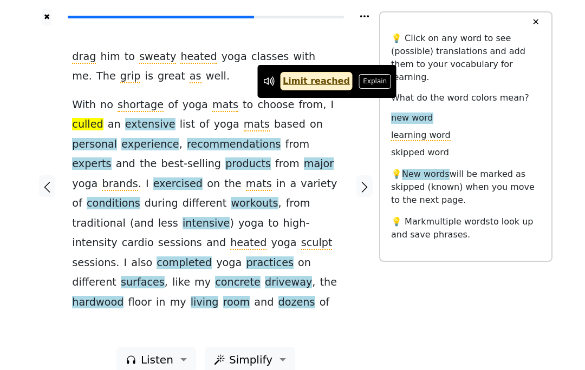
click at [364, 81] on button "Explain" at bounding box center [375, 81] width 32 height 14
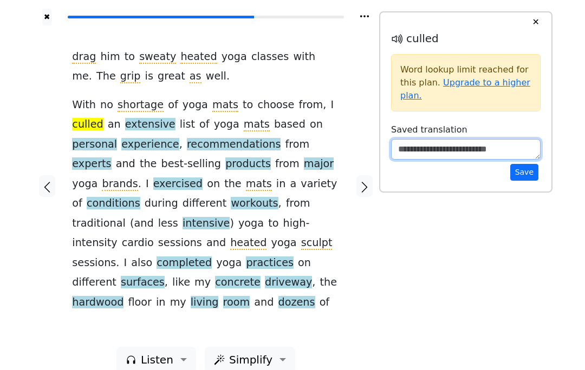
click at [465, 144] on textarea at bounding box center [465, 149] width 149 height 21
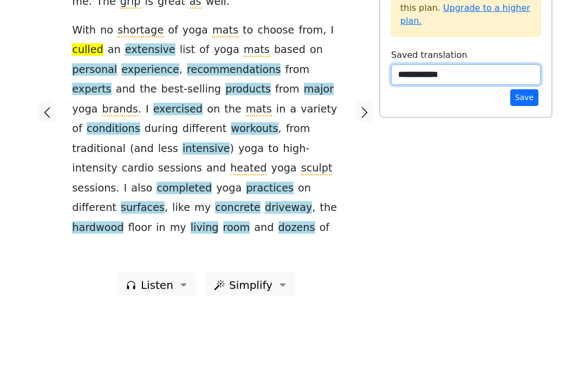
type textarea "**********"
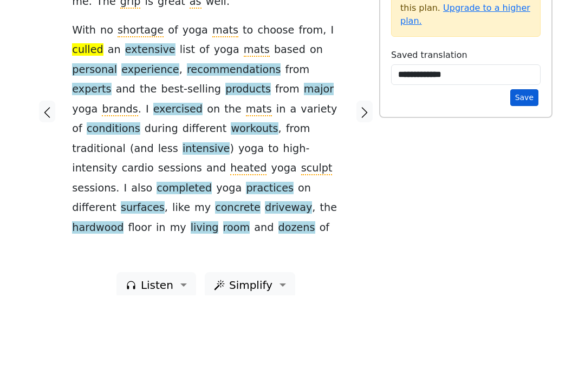
click at [523, 164] on button "Save" at bounding box center [524, 172] width 28 height 17
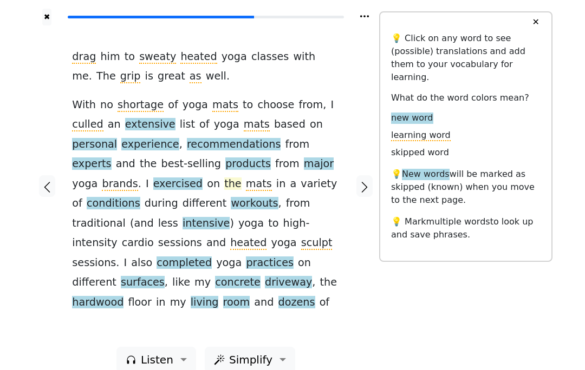
click at [224, 186] on span "the" at bounding box center [232, 185] width 17 height 14
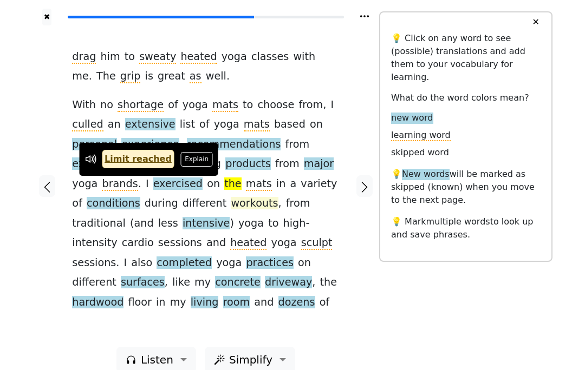
click at [231, 204] on span "workouts" at bounding box center [254, 204] width 47 height 14
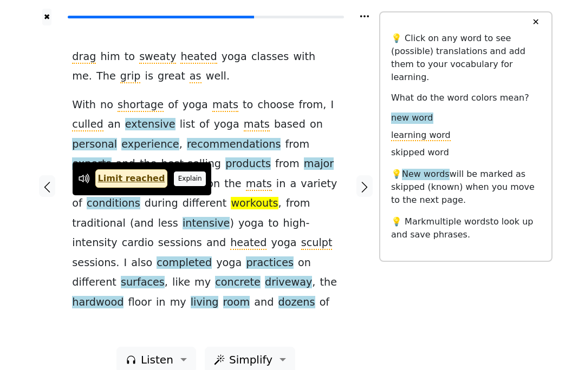
click at [181, 182] on button "Explain" at bounding box center [190, 179] width 32 height 14
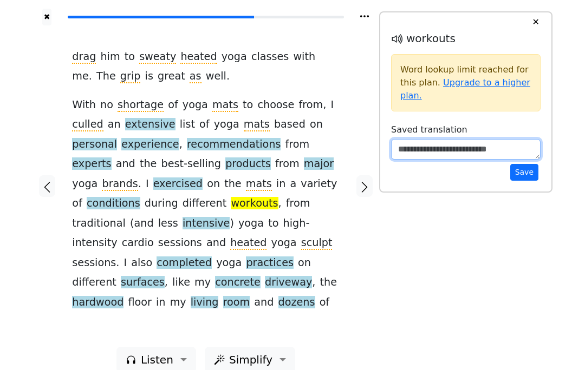
click at [410, 142] on textarea at bounding box center [465, 149] width 149 height 21
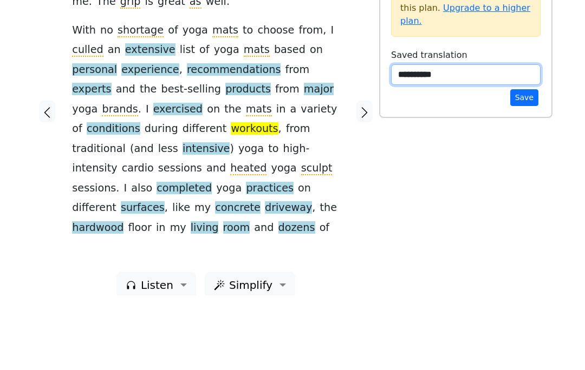
type textarea "**********"
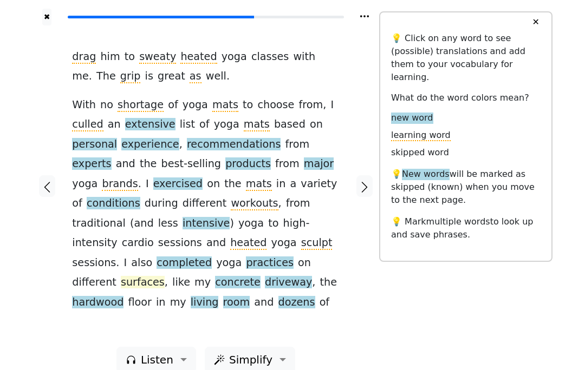
click at [151, 276] on span "surfaces" at bounding box center [143, 283] width 44 height 14
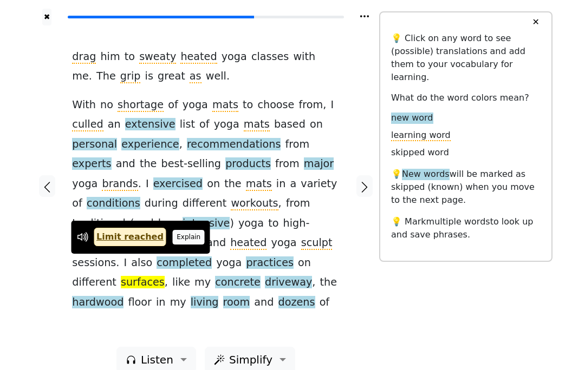
click at [188, 237] on button "Explain" at bounding box center [189, 237] width 32 height 14
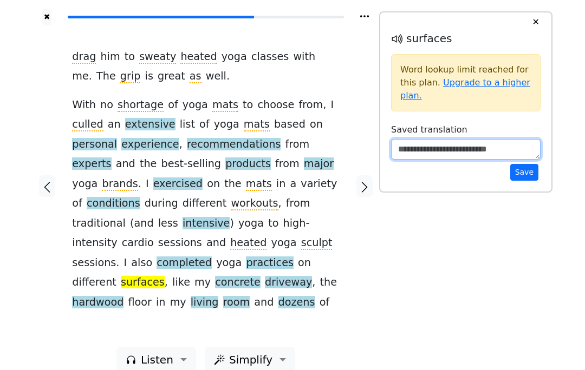
click at [448, 154] on textarea at bounding box center [465, 149] width 149 height 21
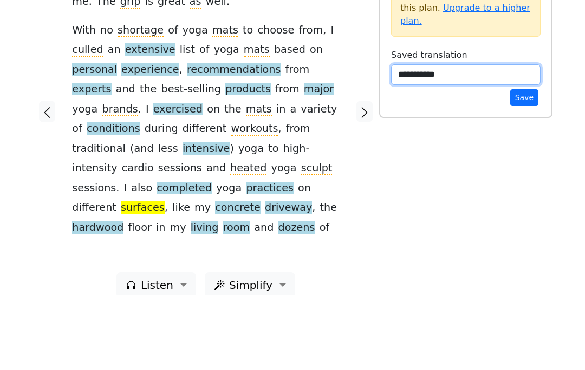
type textarea "**********"
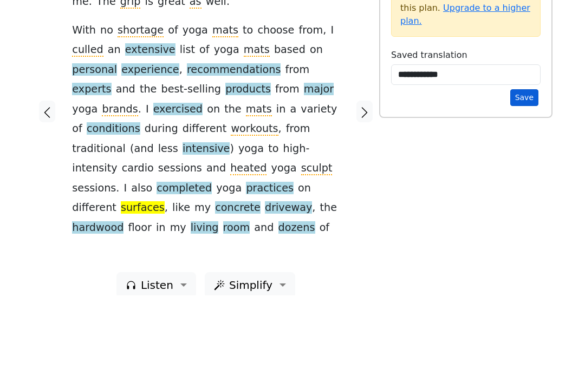
click at [520, 164] on button "Save" at bounding box center [524, 172] width 28 height 17
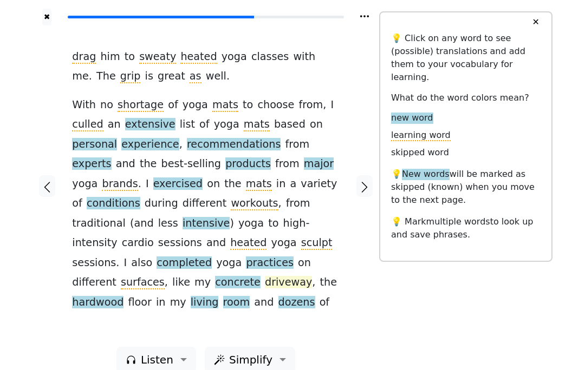
click at [278, 276] on span "driveway" at bounding box center [288, 283] width 47 height 14
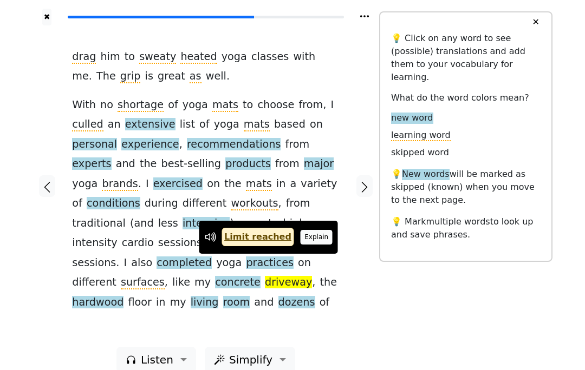
click at [316, 231] on button "Explain" at bounding box center [317, 237] width 32 height 14
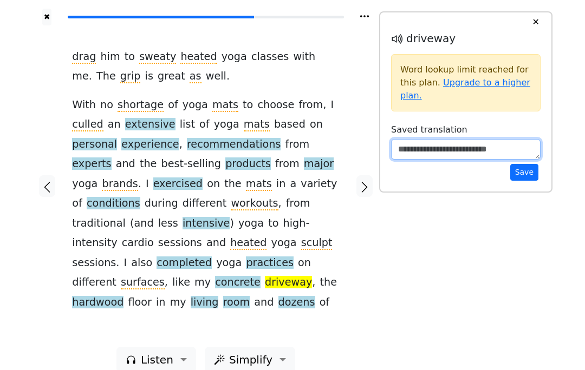
click at [439, 151] on textarea at bounding box center [465, 149] width 149 height 21
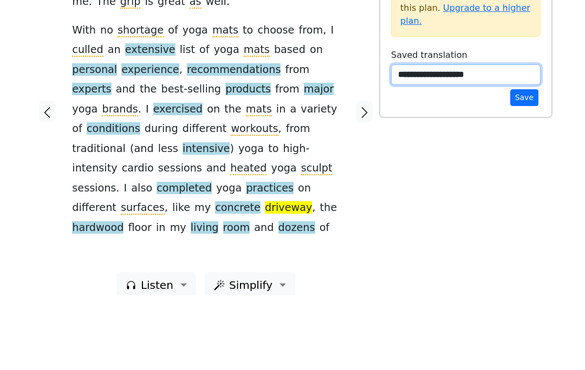
type textarea "**********"
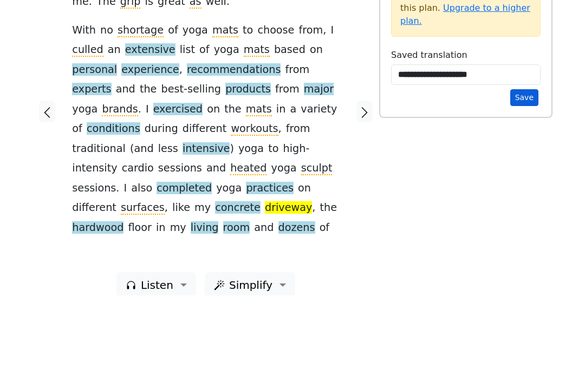
click at [533, 164] on button "Save" at bounding box center [524, 172] width 28 height 17
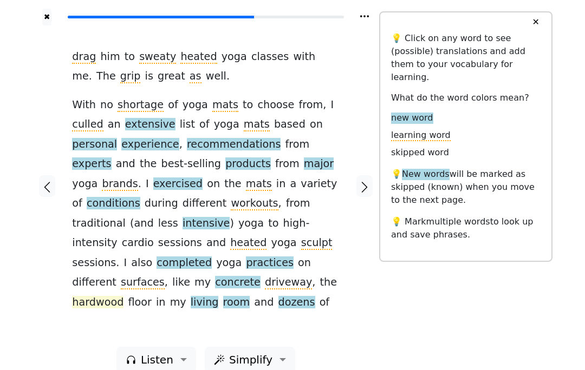
click at [102, 296] on span "hardwood" at bounding box center [97, 303] width 51 height 14
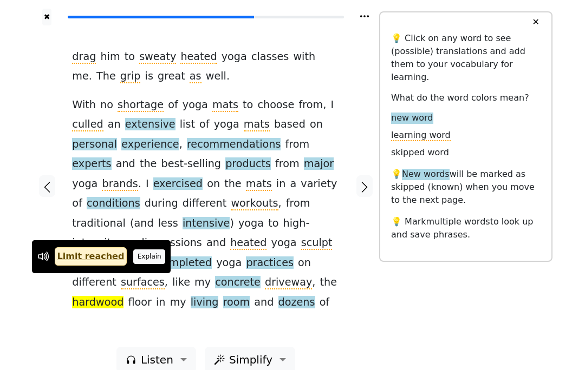
click at [146, 254] on button "Explain" at bounding box center [149, 257] width 32 height 14
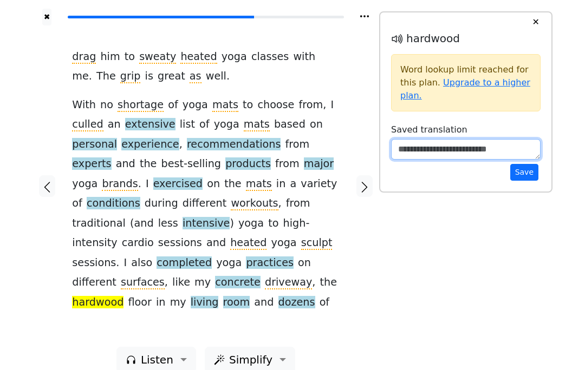
click at [460, 144] on textarea at bounding box center [465, 149] width 149 height 21
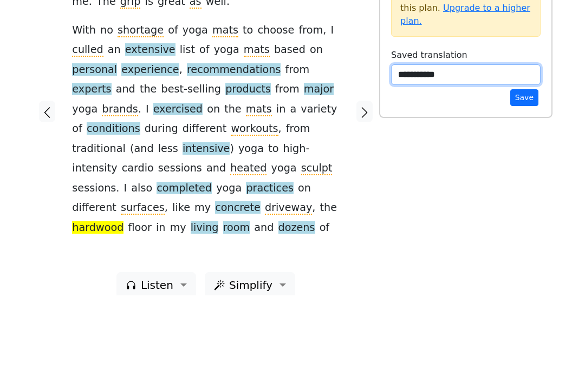
type textarea "**********"
click at [530, 139] on textarea "**********" at bounding box center [465, 149] width 149 height 21
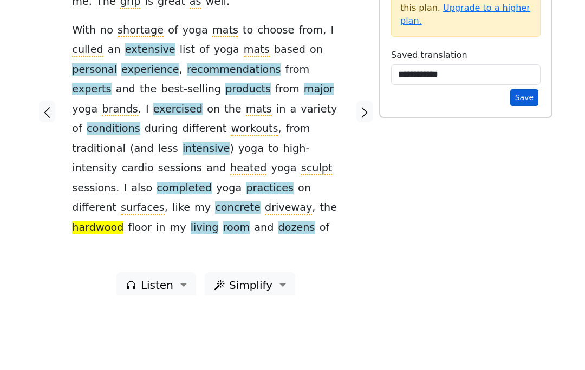
click at [532, 164] on button "Save" at bounding box center [524, 172] width 28 height 17
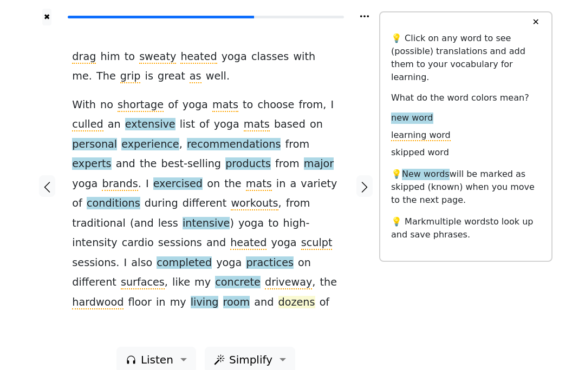
click at [278, 296] on span "dozens" at bounding box center [296, 303] width 37 height 14
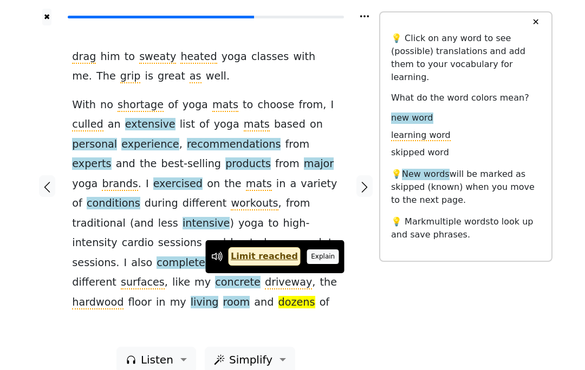
click at [310, 251] on button "Explain" at bounding box center [323, 257] width 32 height 14
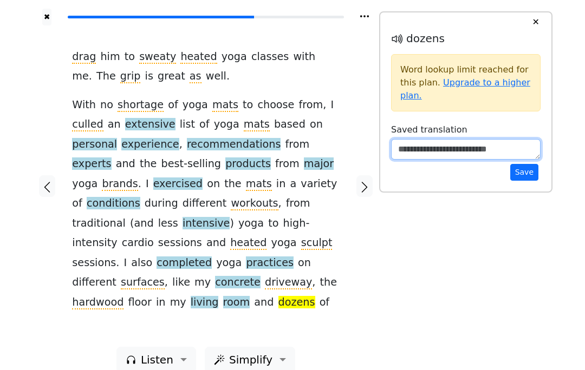
click at [416, 146] on textarea at bounding box center [465, 149] width 149 height 21
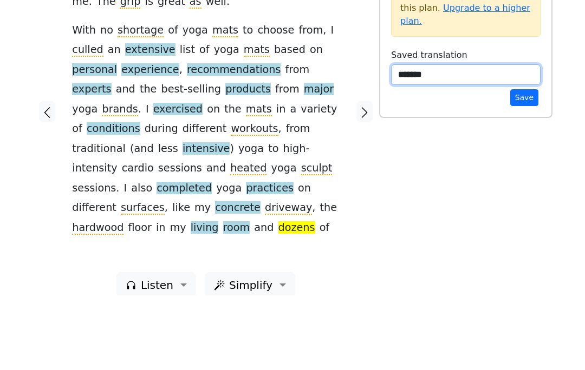
type textarea "*******"
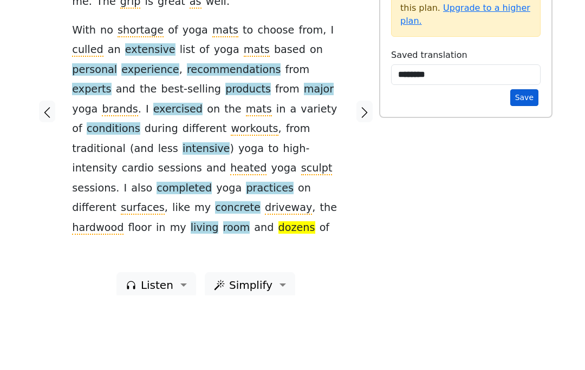
click at [526, 164] on button "Save" at bounding box center [524, 172] width 28 height 17
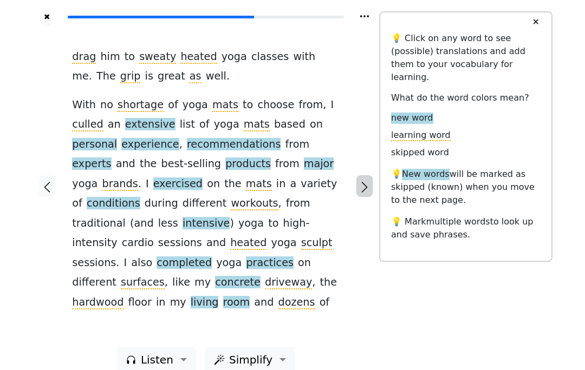
click at [356, 181] on button "button" at bounding box center [364, 186] width 16 height 22
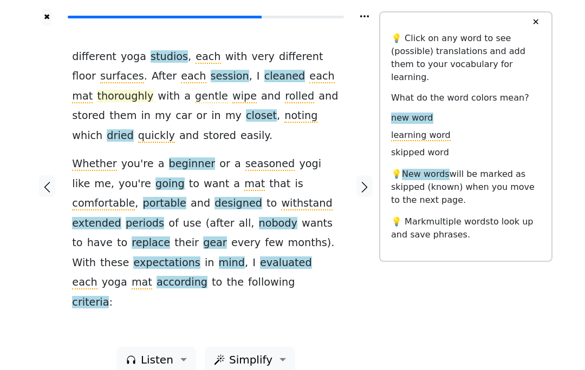
click at [113, 91] on span "thoroughly" at bounding box center [125, 97] width 56 height 14
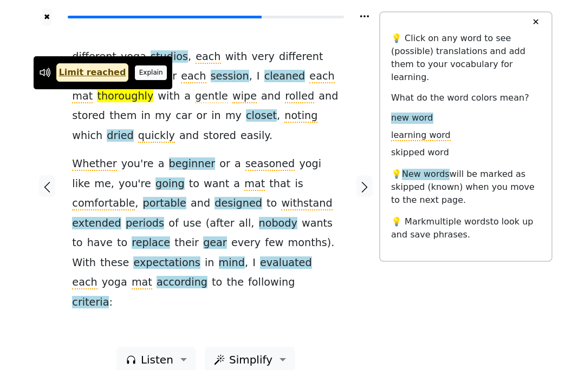
click at [151, 71] on button "Explain" at bounding box center [151, 73] width 32 height 14
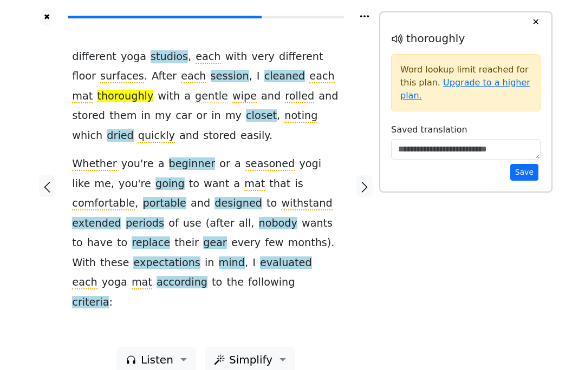
click at [432, 134] on h6 "Saved translation" at bounding box center [465, 130] width 149 height 10
click at [431, 144] on textarea at bounding box center [465, 149] width 149 height 21
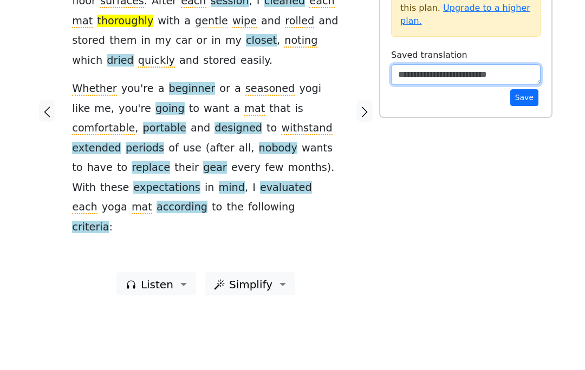
paste textarea "**********"
type textarea "**********"
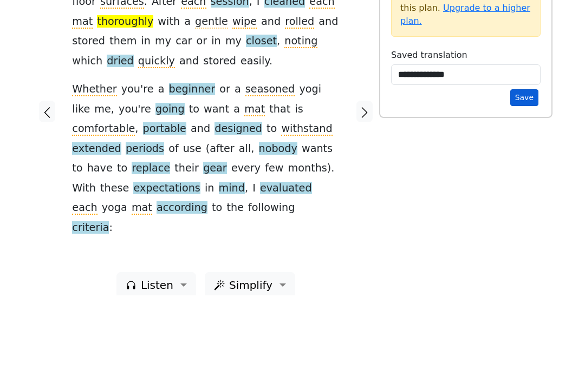
click at [526, 164] on button "Save" at bounding box center [524, 172] width 28 height 17
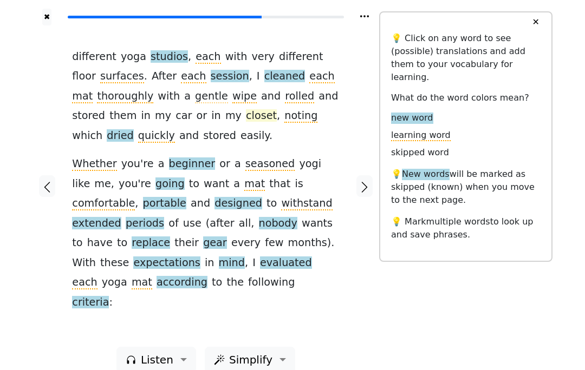
click at [246, 113] on span "closet" at bounding box center [261, 116] width 31 height 14
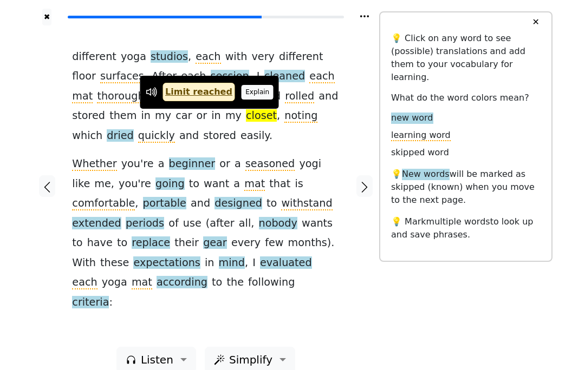
click at [253, 90] on button "Explain" at bounding box center [258, 92] width 32 height 14
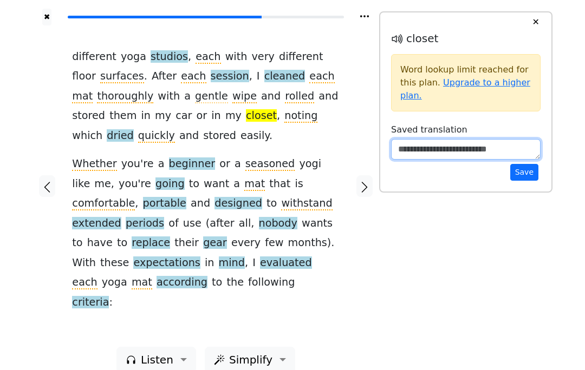
click at [507, 145] on textarea at bounding box center [465, 149] width 149 height 21
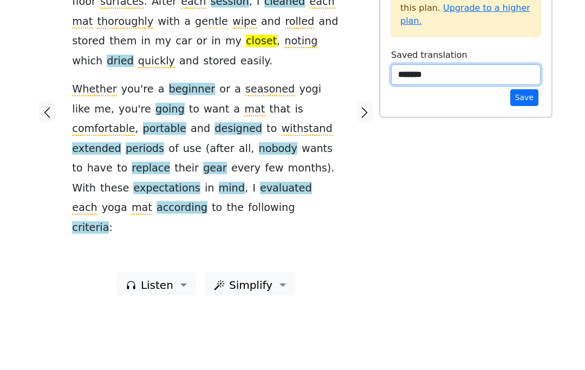
type textarea "*******"
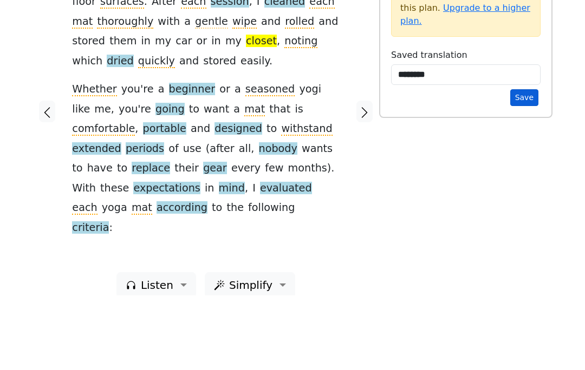
click at [515, 164] on button "Save" at bounding box center [524, 172] width 28 height 17
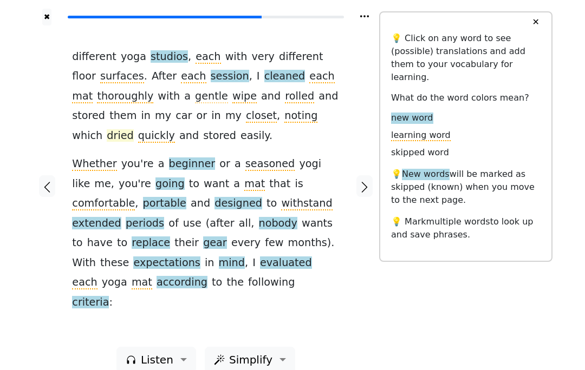
click at [133, 129] on span "dried" at bounding box center [120, 136] width 27 height 14
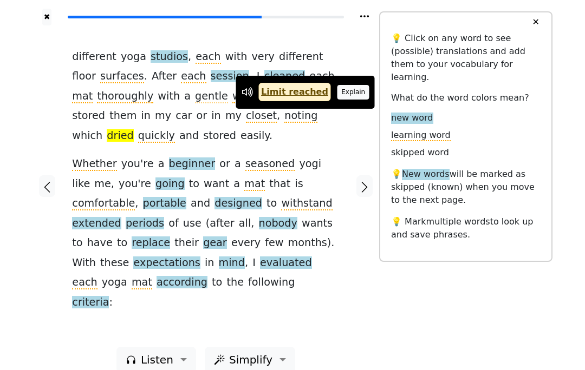
click at [353, 97] on button "Explain" at bounding box center [353, 92] width 32 height 14
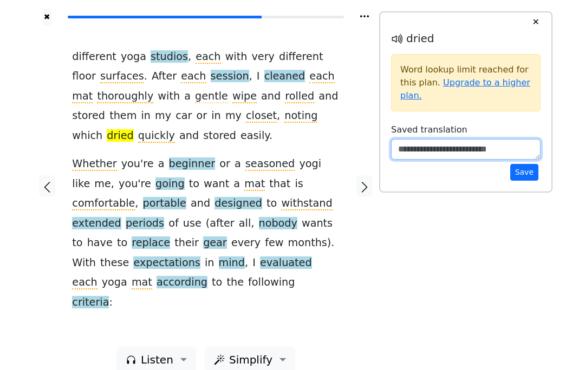
click at [422, 159] on textarea at bounding box center [465, 149] width 149 height 21
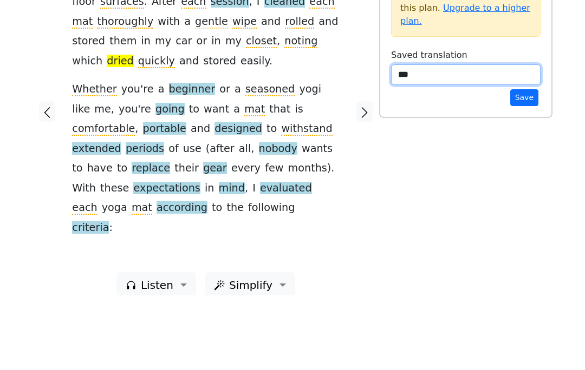
type textarea "****"
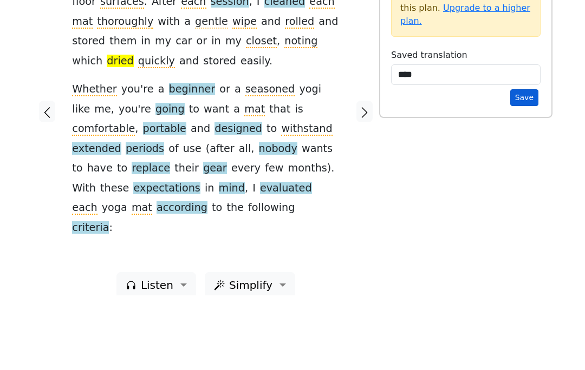
click at [536, 164] on button "Save" at bounding box center [524, 172] width 28 height 17
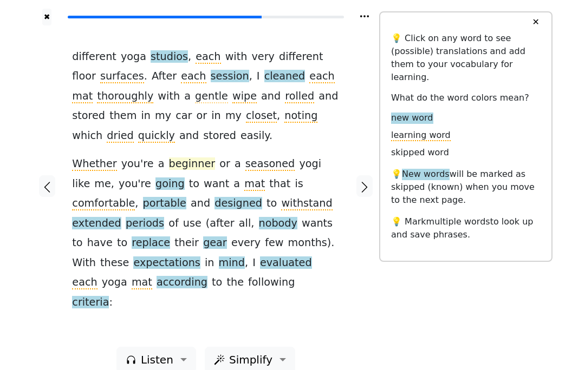
click at [170, 161] on span "beginner" at bounding box center [192, 165] width 47 height 14
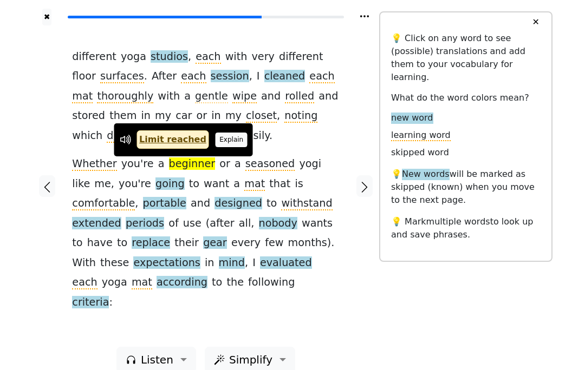
click at [219, 139] on button "Explain" at bounding box center [232, 140] width 32 height 14
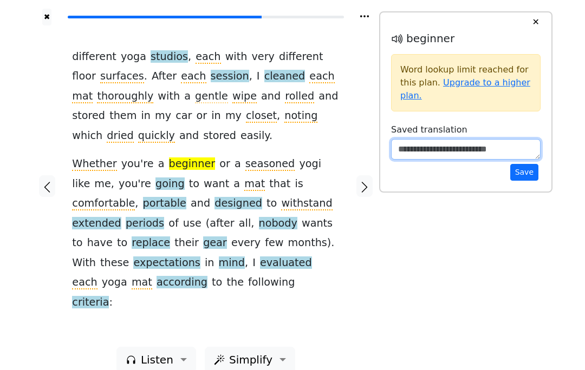
click at [449, 151] on textarea at bounding box center [465, 149] width 149 height 21
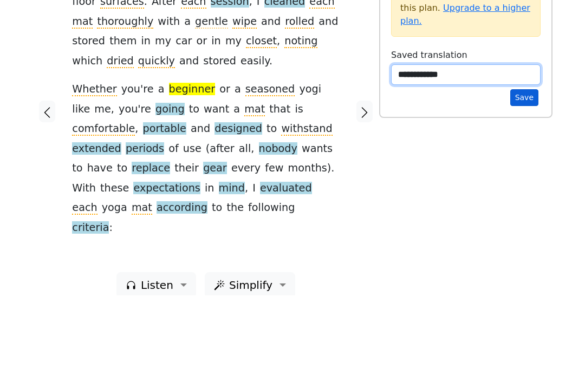
type textarea "**********"
click at [518, 164] on button "Save" at bounding box center [524, 172] width 28 height 17
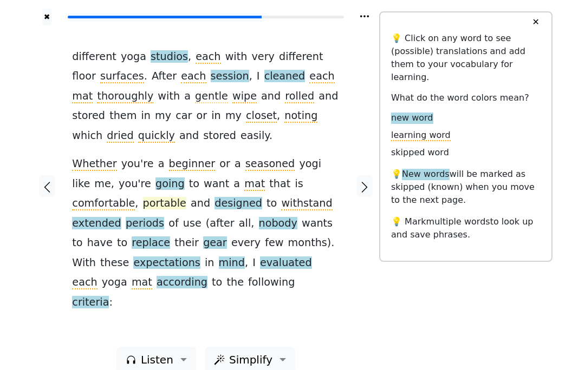
click at [186, 197] on span "portable" at bounding box center [164, 204] width 43 height 14
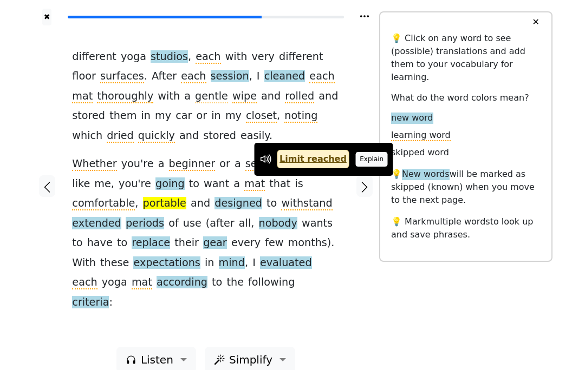
click at [361, 162] on button "Explain" at bounding box center [372, 159] width 32 height 14
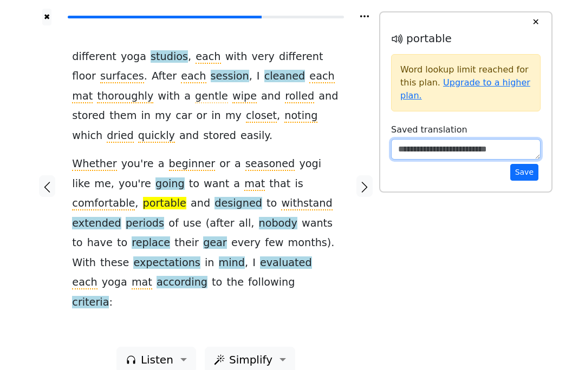
click at [427, 149] on textarea at bounding box center [465, 149] width 149 height 21
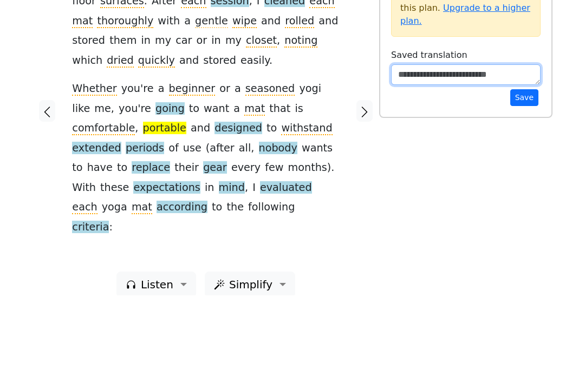
paste textarea "********"
type textarea "********"
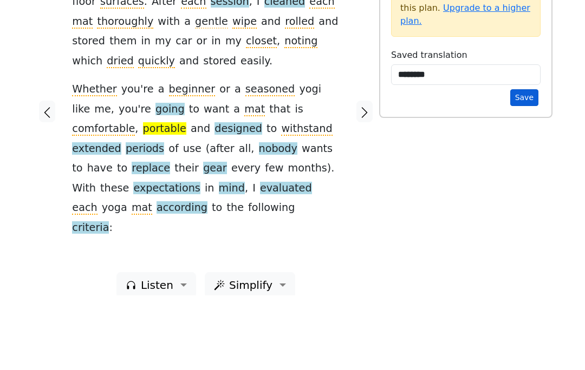
click at [526, 164] on button "Save" at bounding box center [524, 172] width 28 height 17
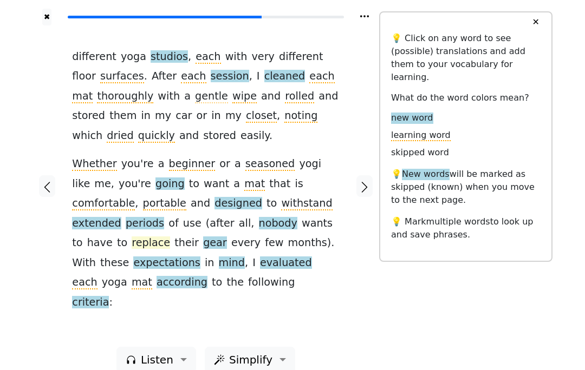
click at [170, 237] on span "replace" at bounding box center [151, 244] width 38 height 14
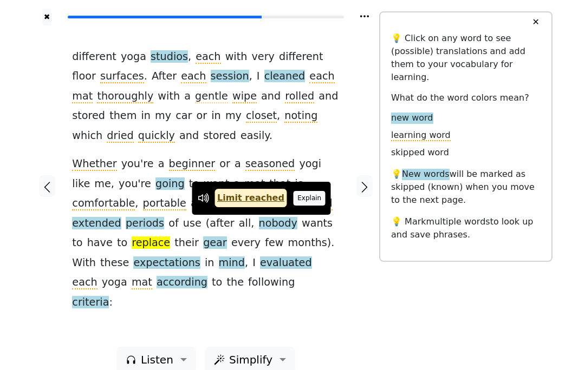
click at [312, 195] on button "Explain" at bounding box center [310, 198] width 32 height 14
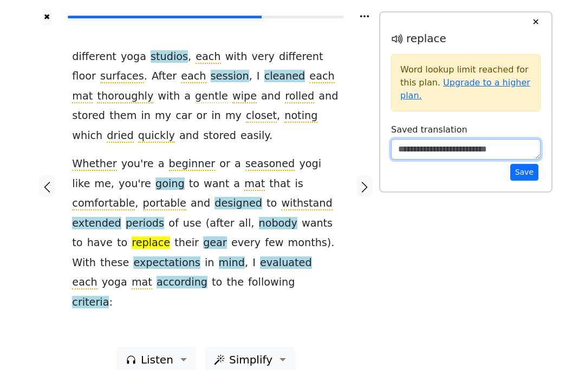
click at [438, 154] on textarea at bounding box center [465, 149] width 149 height 21
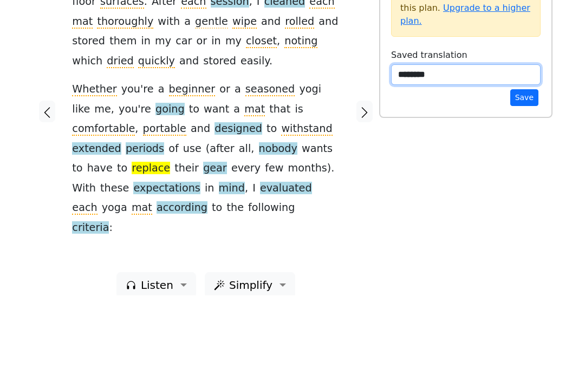
type textarea "*********"
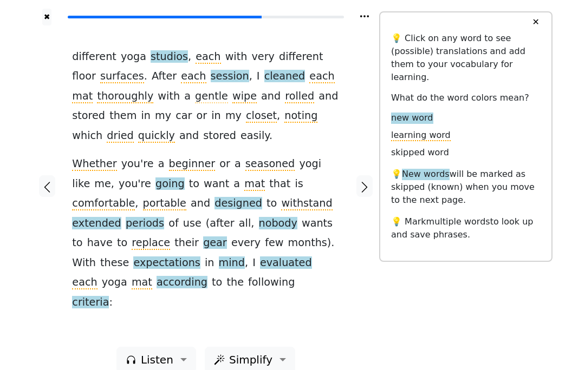
click at [342, 46] on div "different yoga studios , each with very different floor surfaces . After each s…" at bounding box center [205, 186] width 289 height 322
click at [227, 237] on span "gear" at bounding box center [215, 244] width 24 height 14
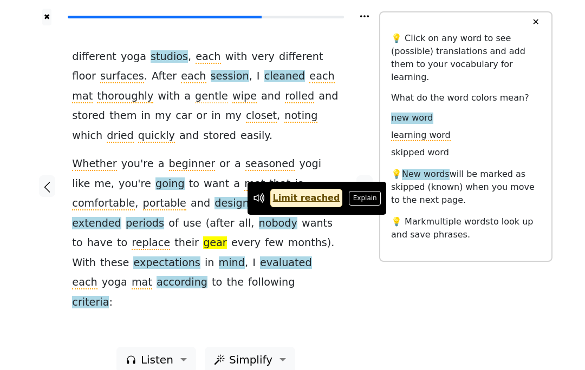
click at [344, 132] on div "different yoga studios , each with very different floor surfaces . After each s…" at bounding box center [205, 186] width 289 height 322
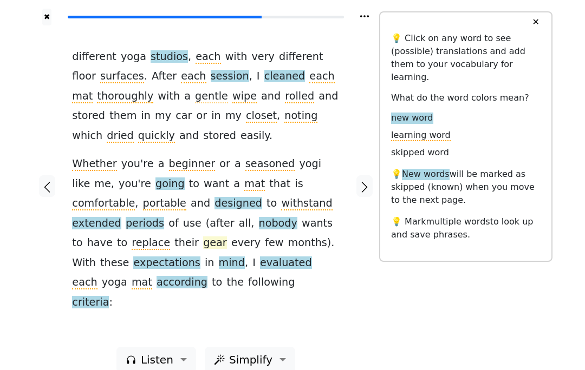
click at [227, 237] on span "gear" at bounding box center [215, 244] width 24 height 14
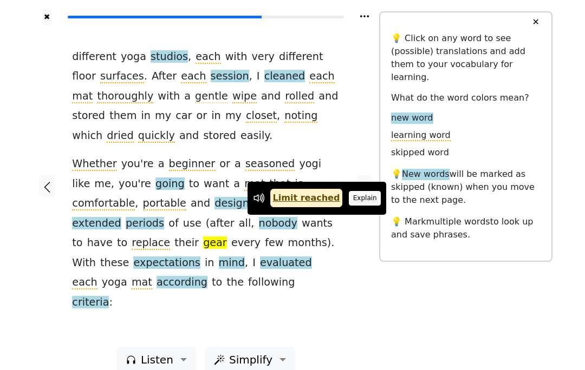
click at [355, 199] on button "Explain" at bounding box center [365, 198] width 32 height 14
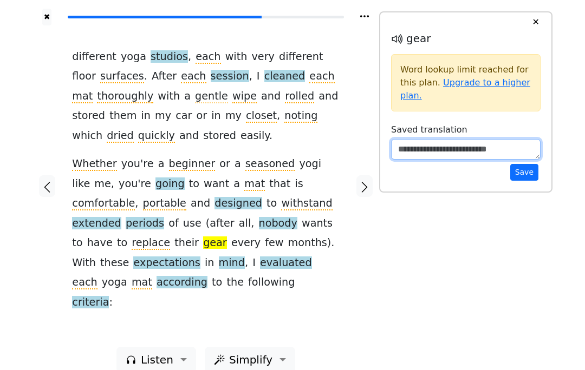
click at [426, 144] on textarea at bounding box center [465, 149] width 149 height 21
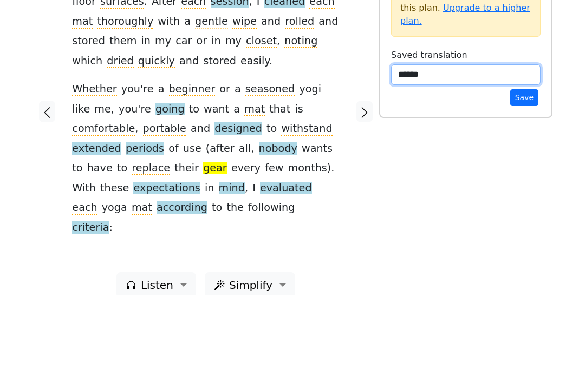
type textarea "******"
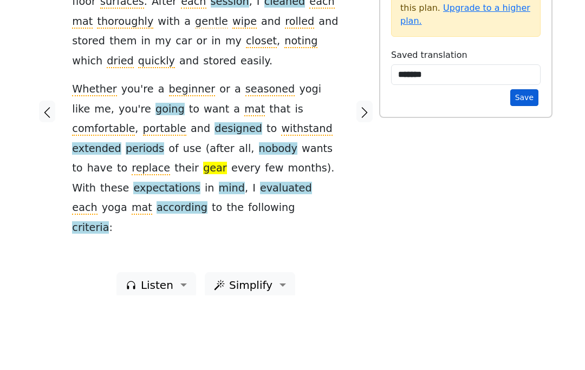
click at [524, 164] on button "Save" at bounding box center [524, 172] width 28 height 17
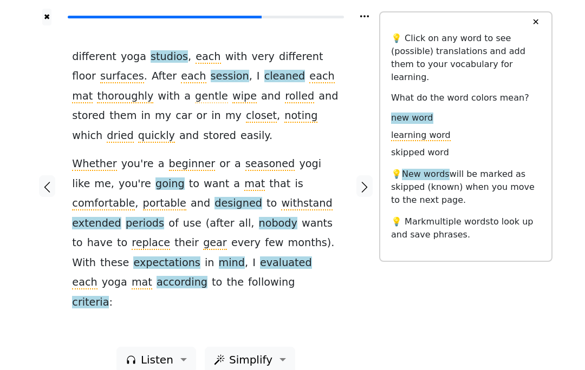
click at [369, 163] on div at bounding box center [364, 186] width 29 height 322
click at [368, 181] on icon "button" at bounding box center [364, 187] width 13 height 13
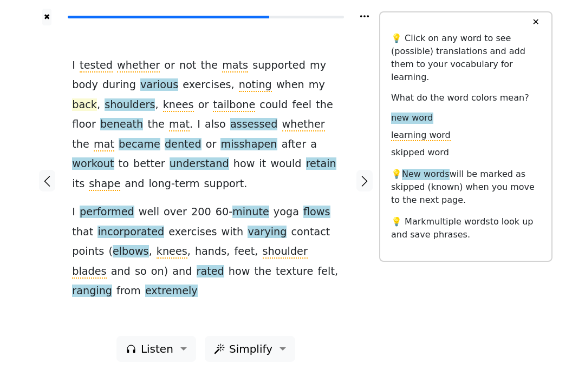
click at [97, 99] on span "back" at bounding box center [84, 106] width 25 height 14
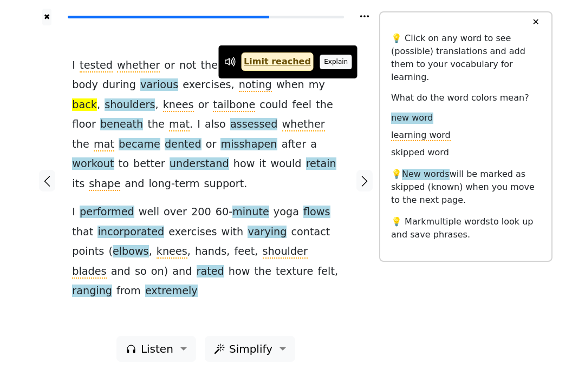
click at [327, 64] on button "Explain" at bounding box center [336, 62] width 32 height 14
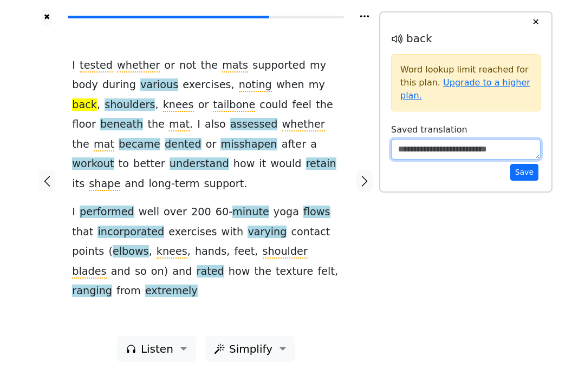
click at [435, 148] on textarea at bounding box center [465, 149] width 149 height 21
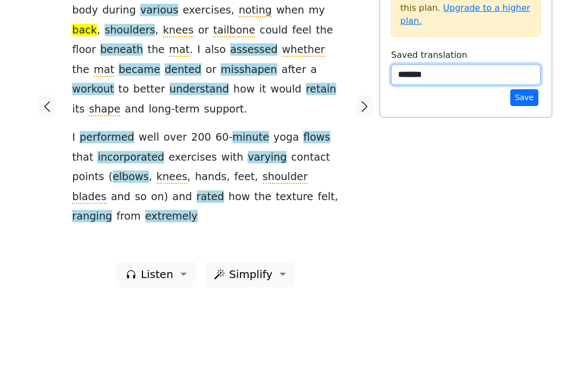
type textarea "*******"
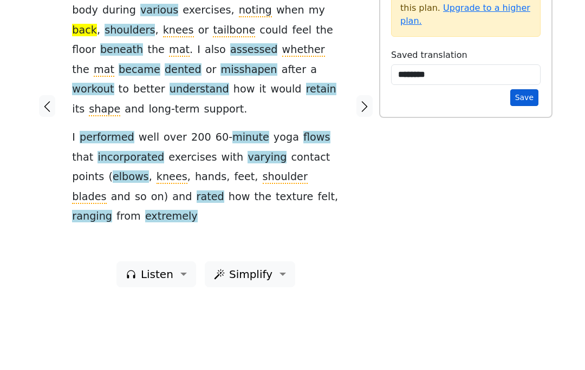
click at [525, 164] on button "Save" at bounding box center [524, 172] width 28 height 17
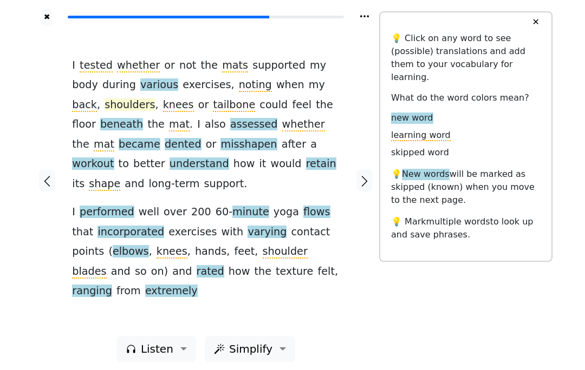
click at [105, 108] on span "shoulders" at bounding box center [130, 106] width 50 height 14
click at [48, 116] on div at bounding box center [46, 180] width 29 height 311
click at [147, 119] on span "the" at bounding box center [155, 125] width 17 height 14
click at [45, 147] on div at bounding box center [46, 180] width 29 height 311
click at [105, 109] on span "shoulders" at bounding box center [130, 106] width 50 height 14
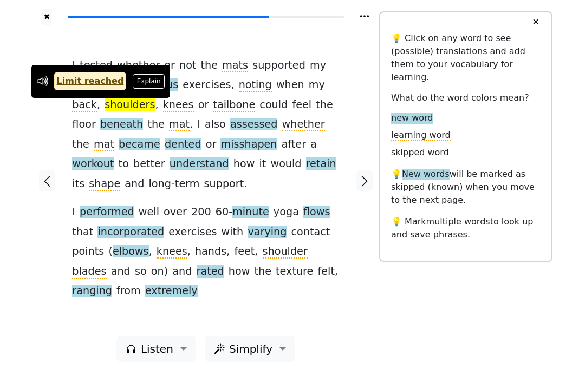
click at [138, 76] on button "Explain" at bounding box center [149, 81] width 32 height 14
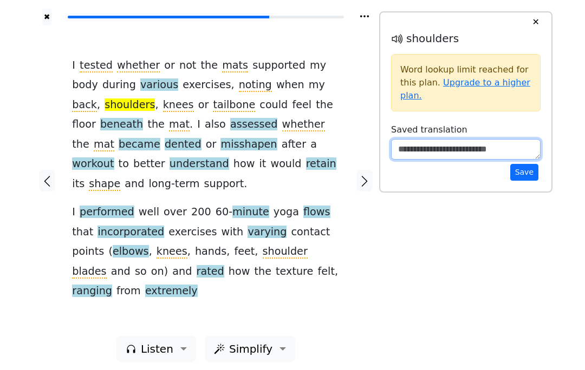
click at [471, 148] on textarea at bounding box center [465, 149] width 149 height 21
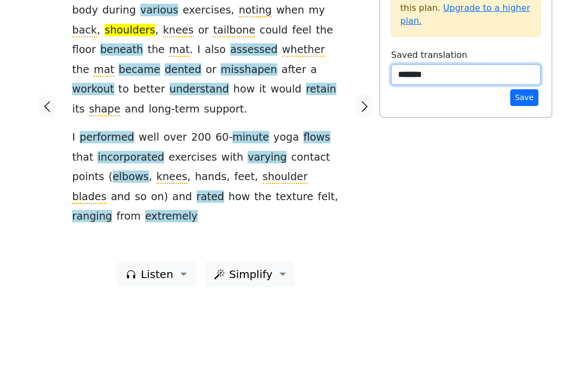
type textarea "*******"
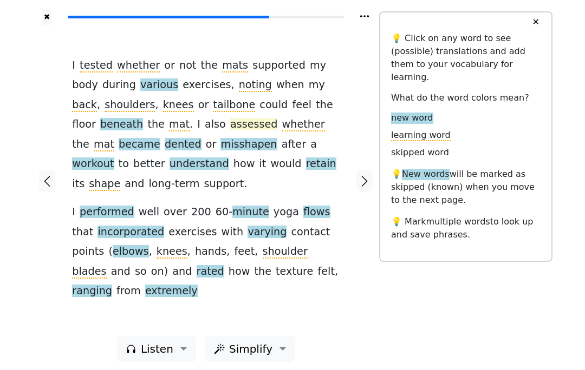
click at [230, 120] on span "assessed" at bounding box center [254, 125] width 48 height 14
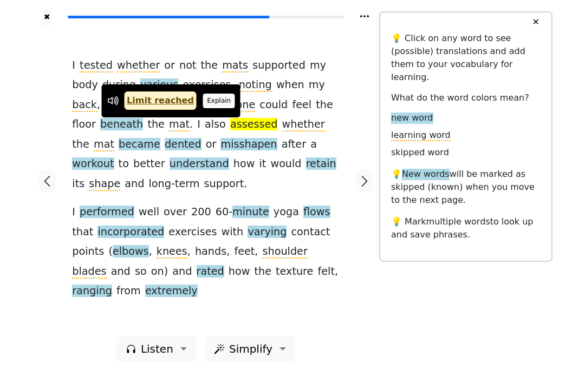
click at [211, 96] on button "Explain" at bounding box center [219, 101] width 32 height 14
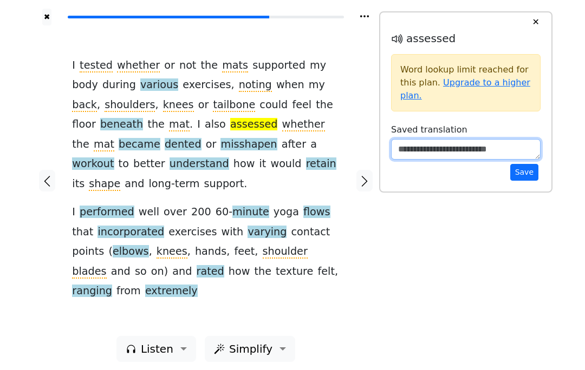
click at [422, 160] on textarea at bounding box center [465, 149] width 149 height 21
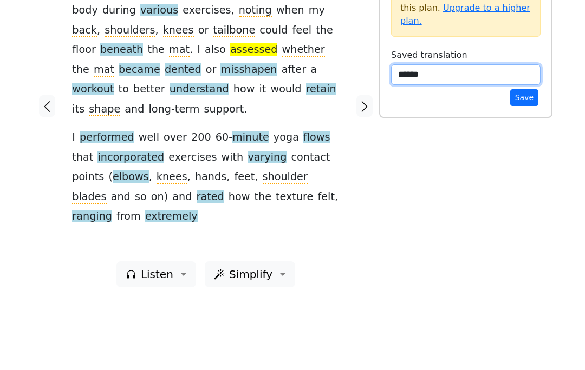
type textarea "******"
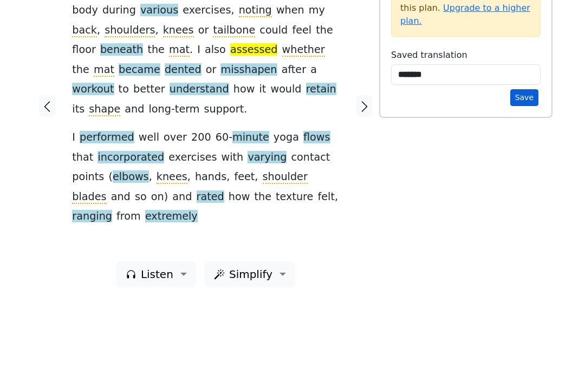
click at [523, 164] on button "Save" at bounding box center [524, 172] width 28 height 17
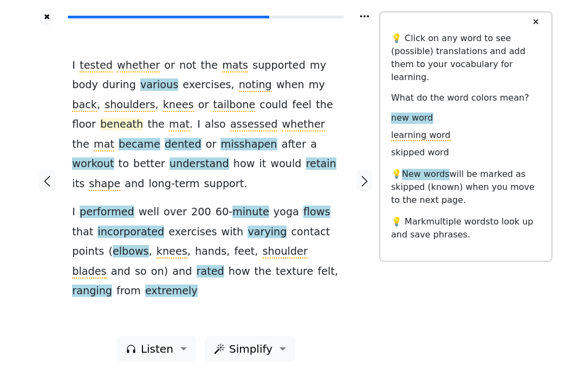
click at [143, 118] on span "beneath" at bounding box center [121, 125] width 43 height 14
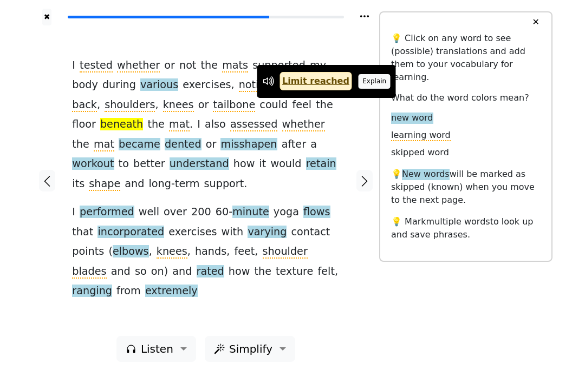
click at [367, 83] on button "Explain" at bounding box center [374, 81] width 32 height 14
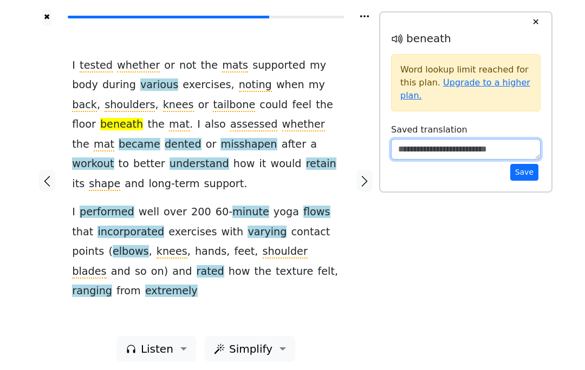
click at [421, 151] on textarea at bounding box center [465, 149] width 149 height 21
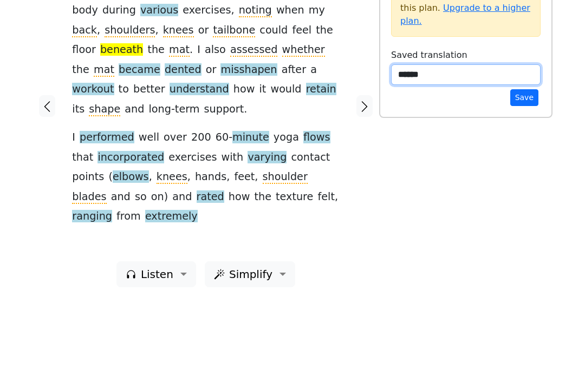
type textarea "******"
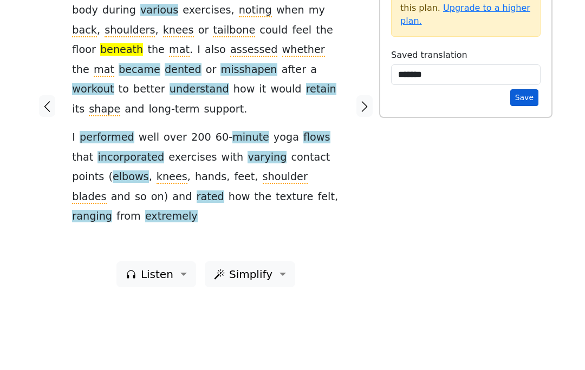
click at [534, 164] on button "Save" at bounding box center [524, 172] width 28 height 17
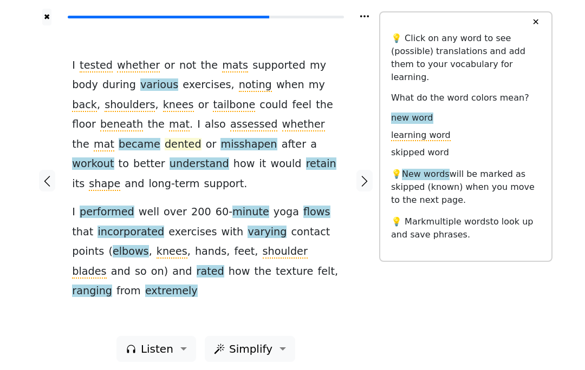
click at [165, 139] on span "dented" at bounding box center [183, 145] width 37 height 14
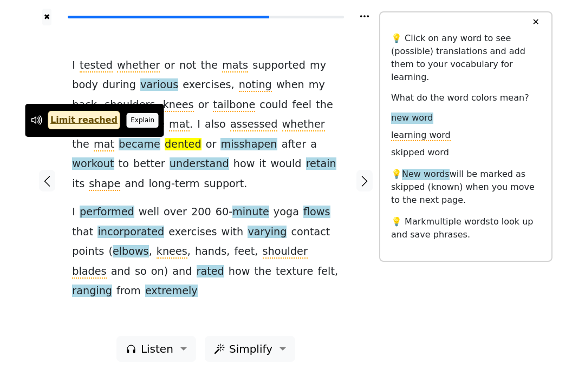
click at [145, 123] on button "Explain" at bounding box center [143, 120] width 32 height 14
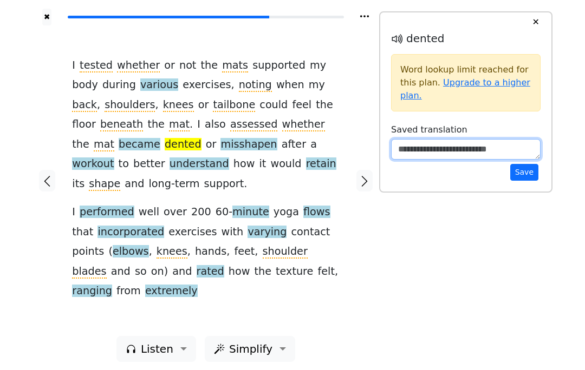
click at [432, 147] on textarea at bounding box center [465, 149] width 149 height 21
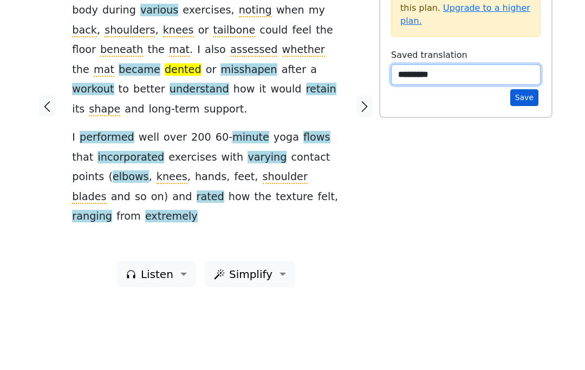
type textarea "********"
click at [524, 164] on button "Save" at bounding box center [524, 172] width 28 height 17
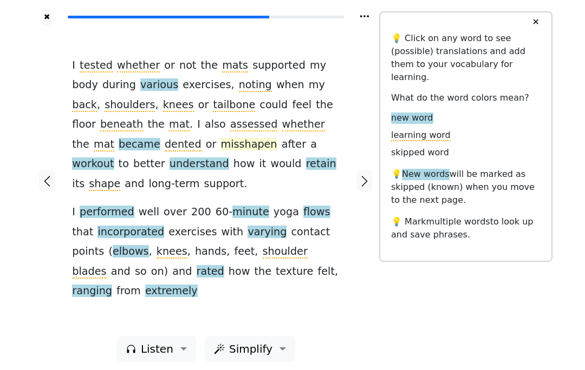
click at [220, 142] on span "misshapen" at bounding box center [248, 145] width 56 height 14
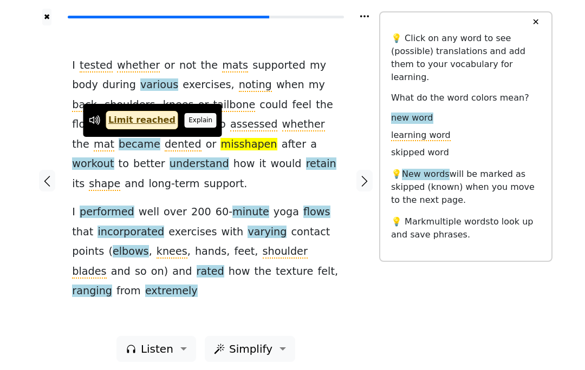
click at [198, 127] on button "Explain" at bounding box center [201, 120] width 32 height 14
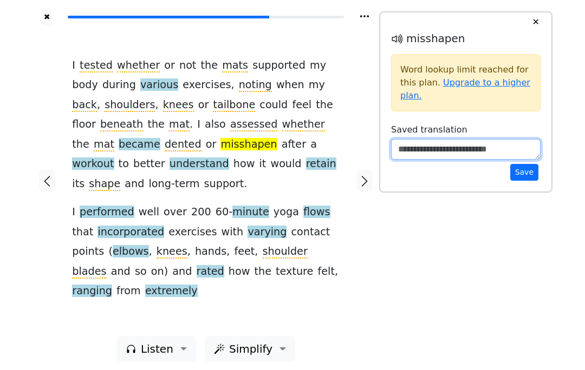
click at [440, 145] on textarea at bounding box center [465, 149] width 149 height 21
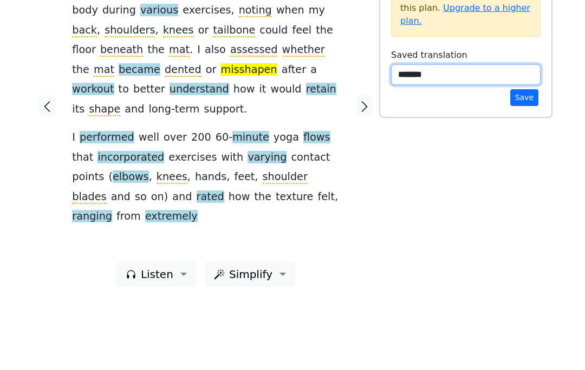
type textarea "*******"
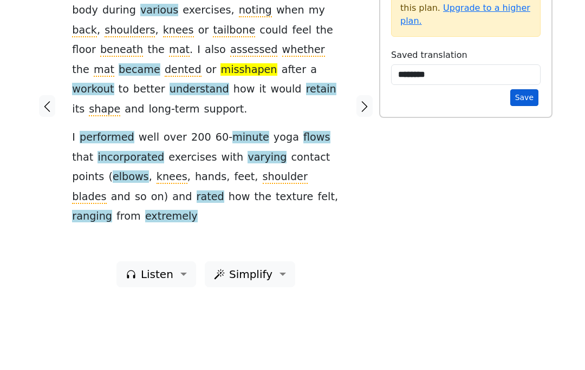
click at [523, 164] on button "Save" at bounding box center [524, 172] width 28 height 17
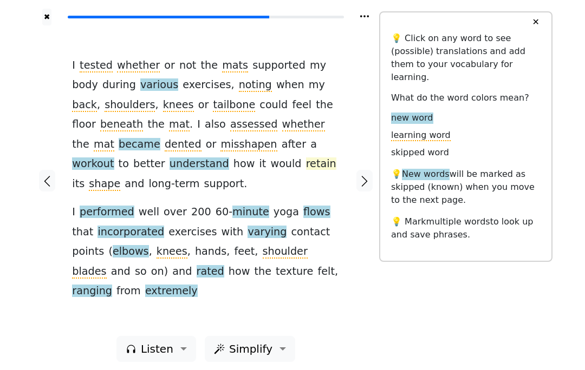
click at [306, 165] on span "retain" at bounding box center [321, 165] width 30 height 14
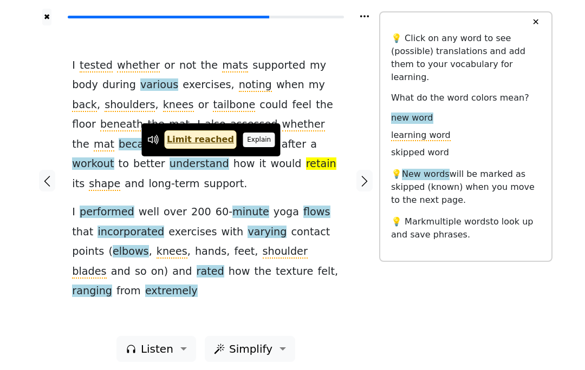
click at [256, 141] on button "Explain" at bounding box center [259, 140] width 32 height 14
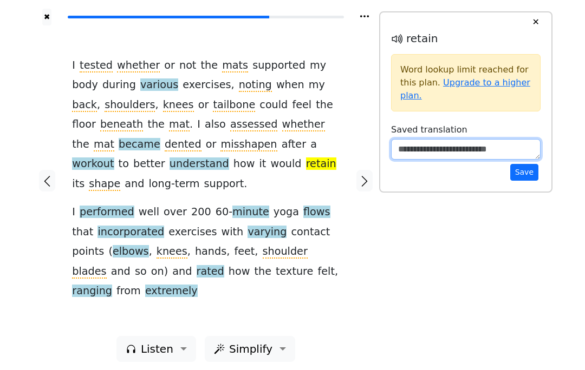
click at [424, 152] on textarea at bounding box center [465, 149] width 149 height 21
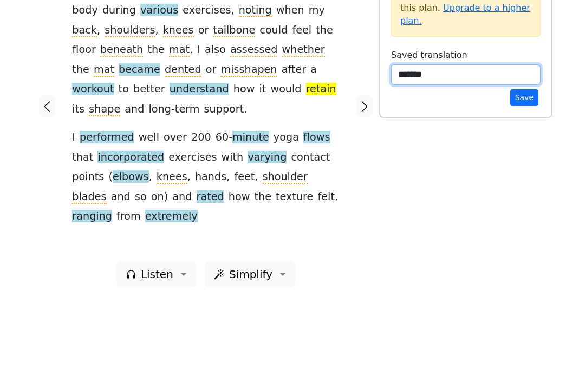
type textarea "*******"
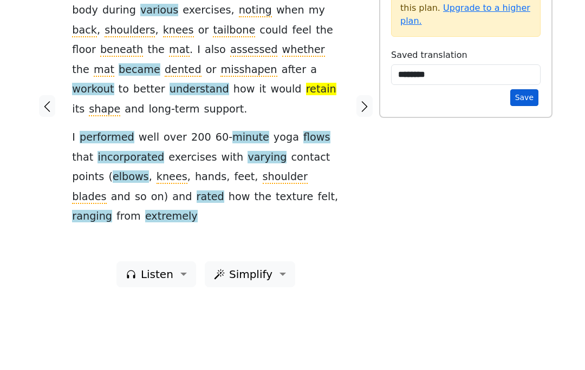
click at [519, 164] on button "Save" at bounding box center [524, 172] width 28 height 17
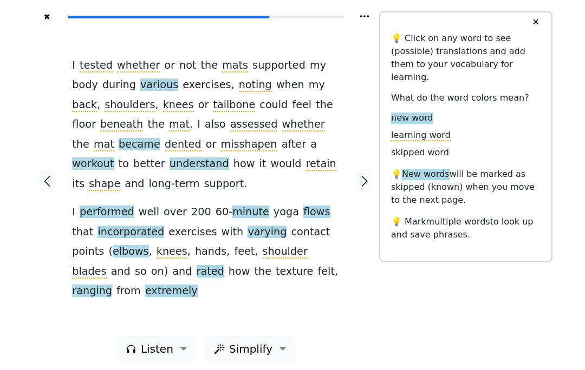
click at [485, 61] on p "💡 Click on any word to see (possible) translations and add them to your vocabul…" at bounding box center [465, 58] width 149 height 52
click at [491, 60] on p "💡 Click on any word to see (possible) translations and add them to your vocabul…" at bounding box center [465, 58] width 149 height 52
click at [504, 93] on h6 "What do the word colors mean?" at bounding box center [465, 98] width 149 height 10
click at [303, 216] on span "flows" at bounding box center [316, 213] width 27 height 14
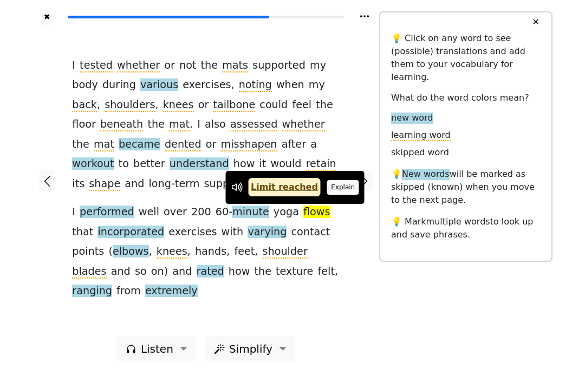
click at [331, 193] on button "Explain" at bounding box center [343, 187] width 32 height 14
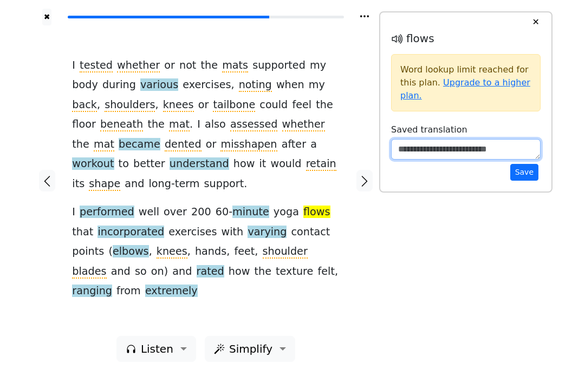
click at [465, 158] on textarea at bounding box center [465, 149] width 149 height 21
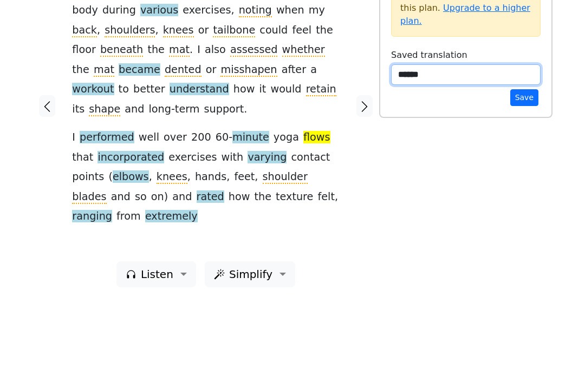
type textarea "******"
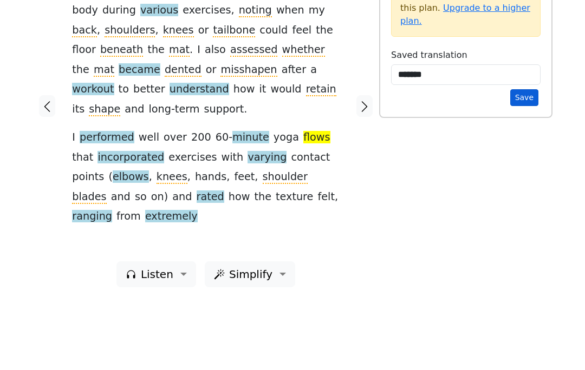
click at [520, 164] on button "Save" at bounding box center [524, 172] width 28 height 17
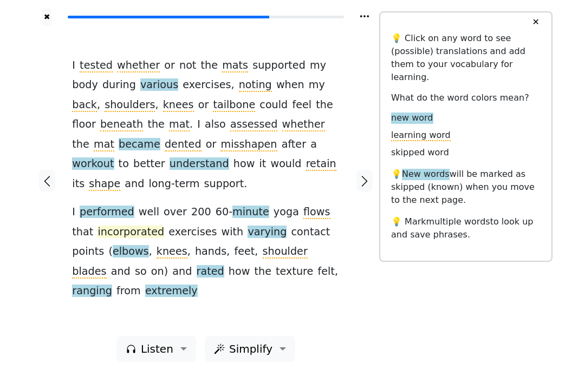
click at [109, 227] on span "incorporated" at bounding box center [130, 233] width 67 height 14
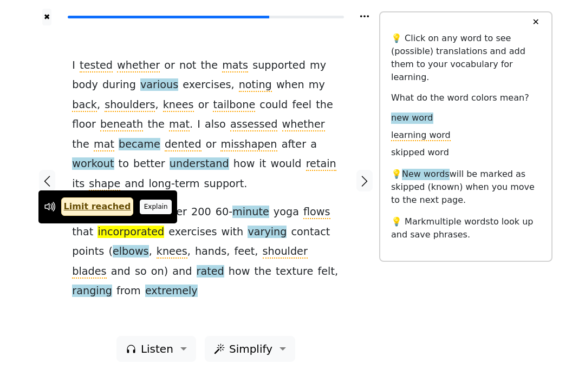
click at [142, 204] on button "Explain" at bounding box center [156, 207] width 32 height 14
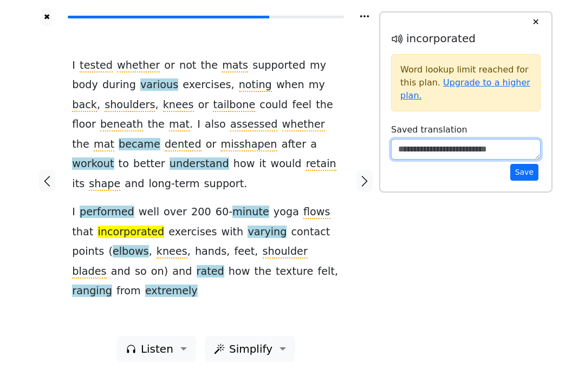
click at [432, 147] on textarea at bounding box center [465, 149] width 149 height 21
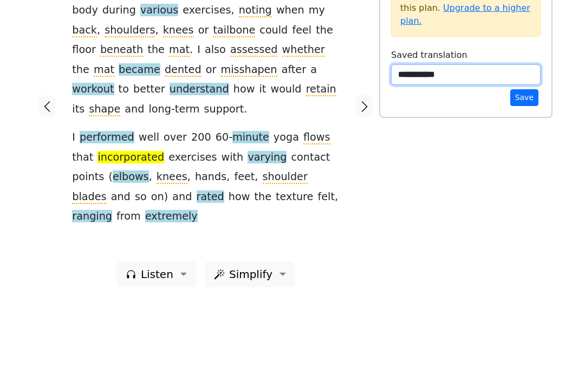
type textarea "**********"
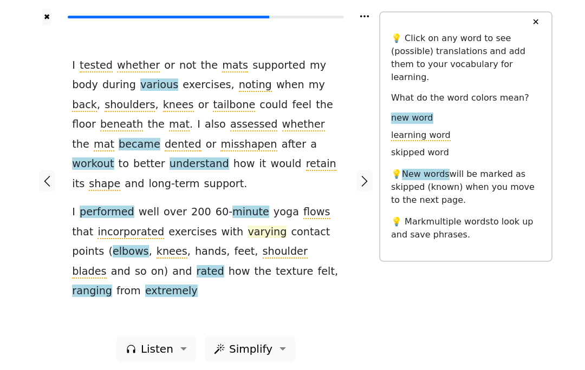
click at [247, 230] on span "varying" at bounding box center [266, 233] width 39 height 14
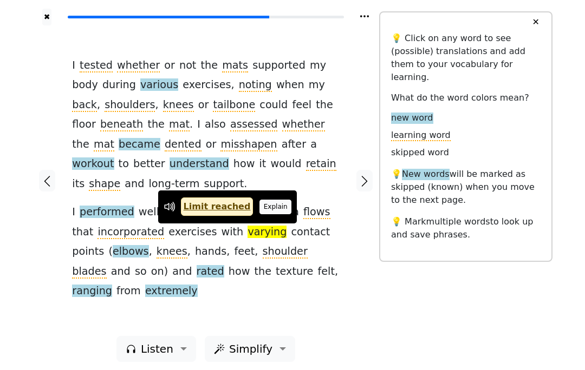
click at [276, 209] on button "Explain" at bounding box center [275, 207] width 32 height 14
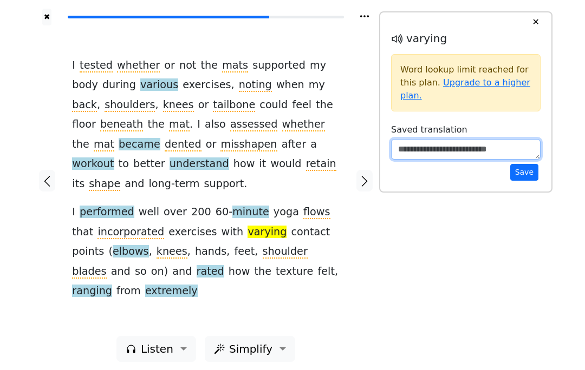
click at [437, 142] on textarea at bounding box center [465, 149] width 149 height 21
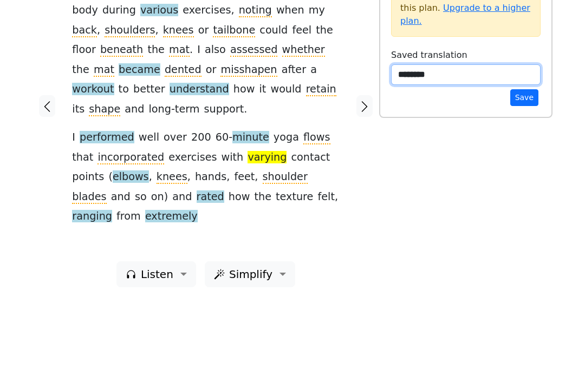
type textarea "********"
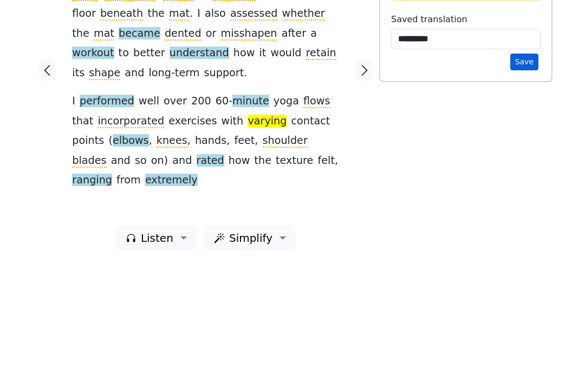
click at [529, 164] on button "Save" at bounding box center [524, 172] width 28 height 17
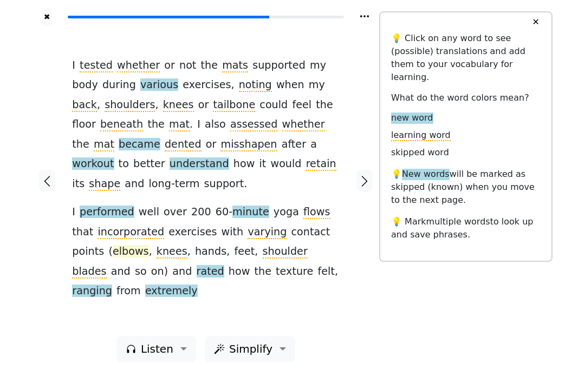
click at [113, 251] on span "elbows" at bounding box center [131, 252] width 36 height 14
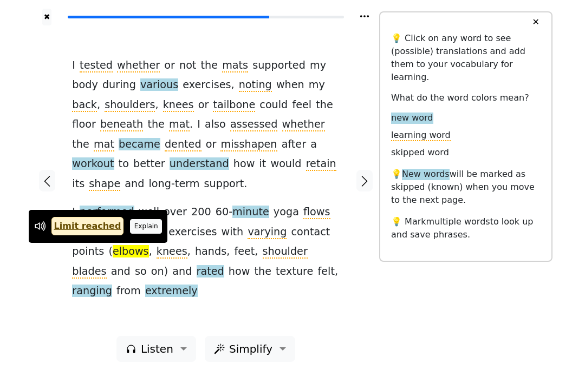
click at [139, 224] on button "Explain" at bounding box center [146, 226] width 32 height 14
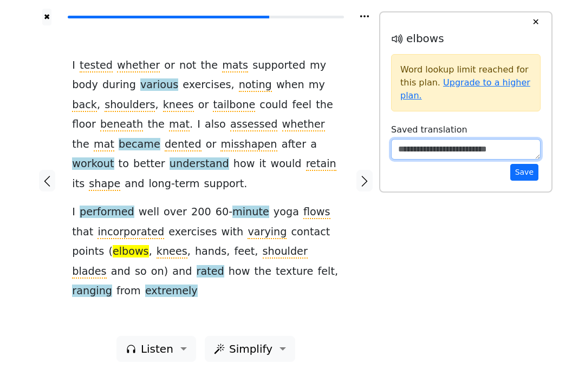
click at [425, 151] on textarea at bounding box center [465, 149] width 149 height 21
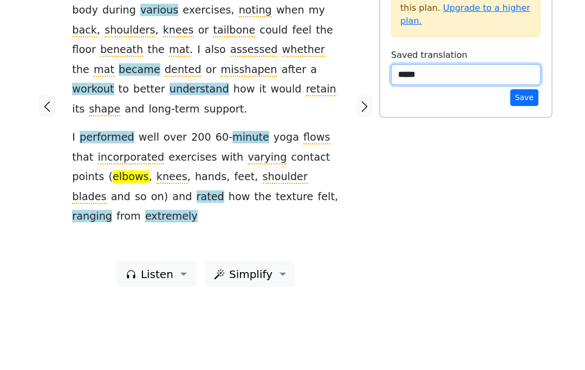
type textarea "*****"
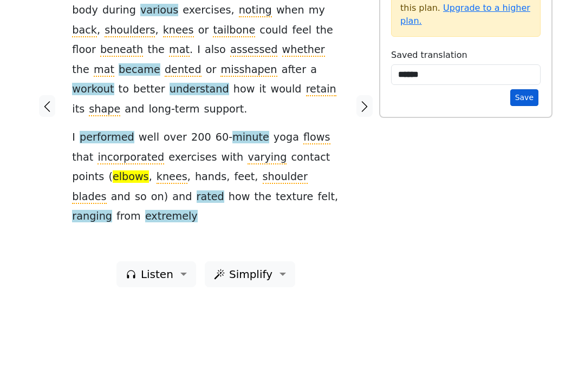
click at [524, 164] on button "Save" at bounding box center [524, 172] width 28 height 17
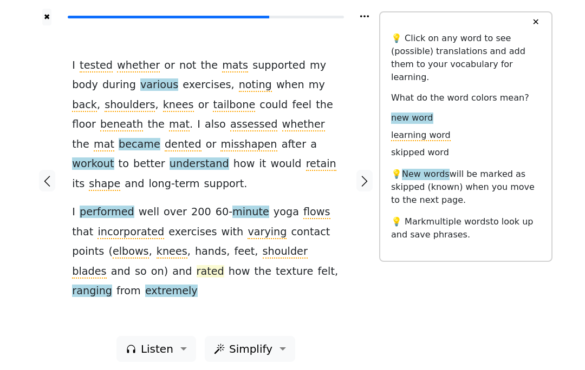
click at [197, 268] on span "rated" at bounding box center [211, 272] width 28 height 14
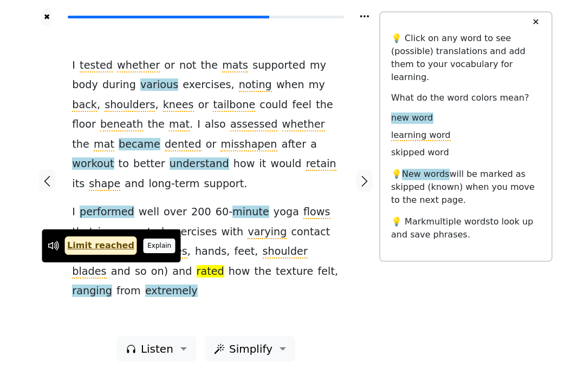
click at [156, 245] on button "Explain" at bounding box center [160, 246] width 32 height 14
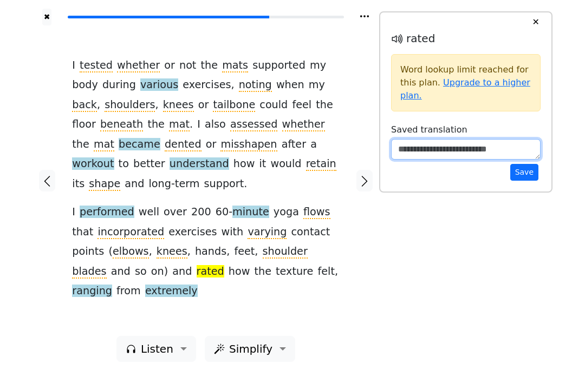
click at [430, 152] on textarea at bounding box center [465, 149] width 149 height 21
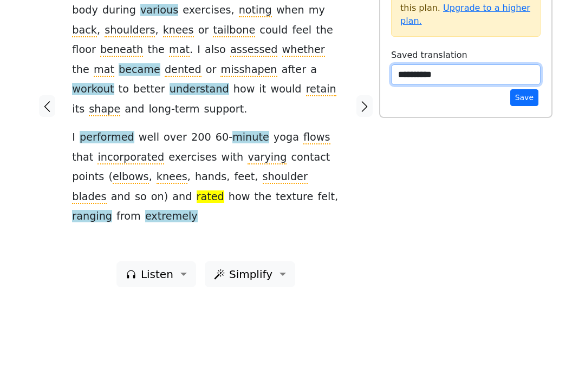
type textarea "**********"
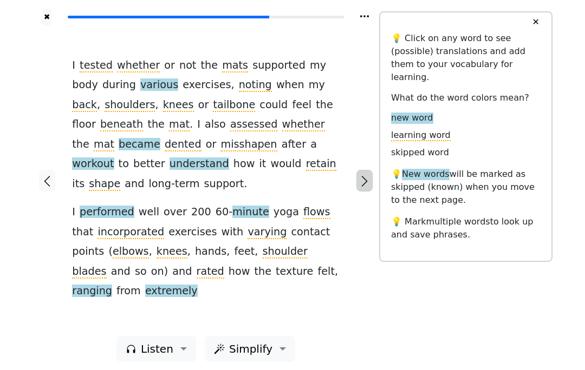
click at [357, 174] on button "button" at bounding box center [364, 181] width 16 height 22
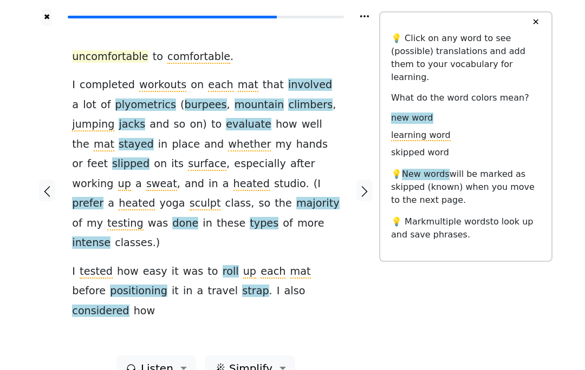
click at [102, 57] on span "uncomfortable" at bounding box center [110, 57] width 76 height 14
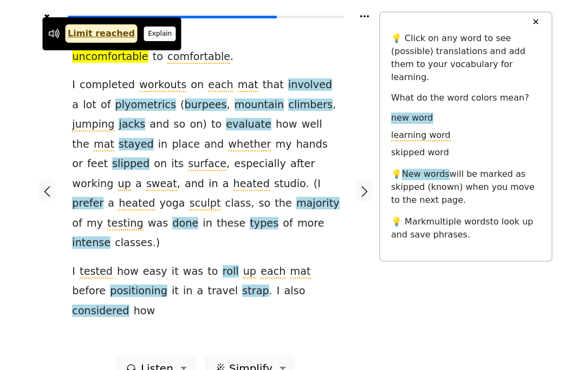
click at [152, 30] on button "Explain" at bounding box center [160, 34] width 32 height 14
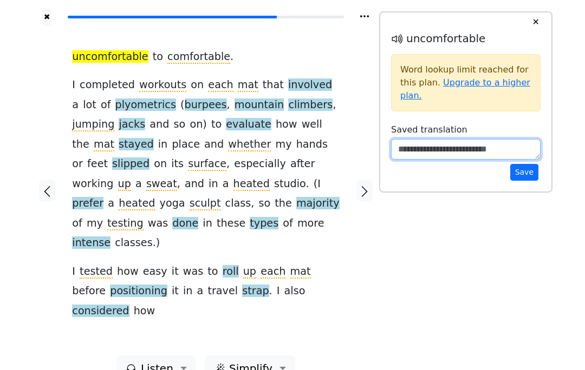
click at [466, 155] on textarea at bounding box center [465, 149] width 149 height 21
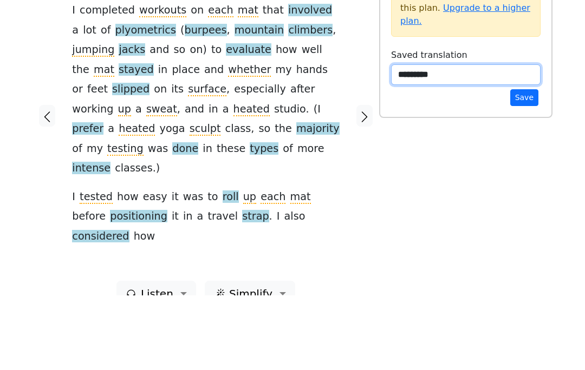
type textarea "*********"
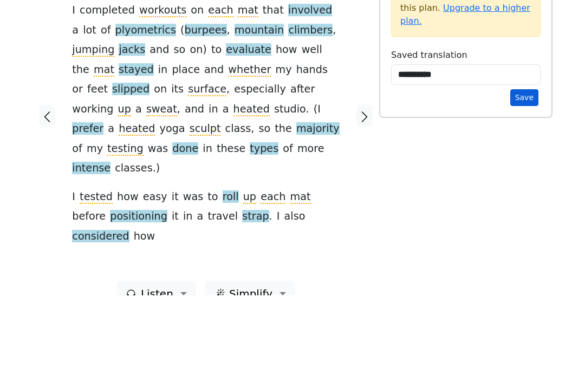
click at [529, 164] on button "Save" at bounding box center [524, 172] width 28 height 17
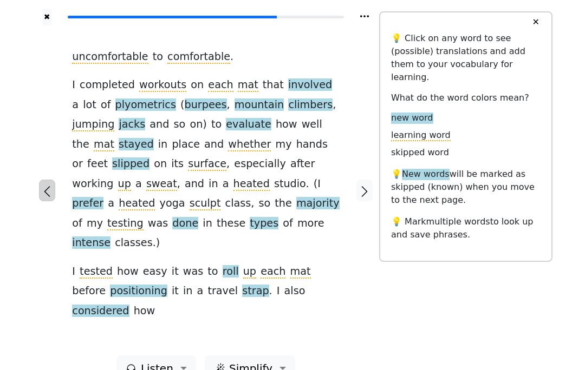
click at [39, 182] on button "button" at bounding box center [47, 191] width 16 height 22
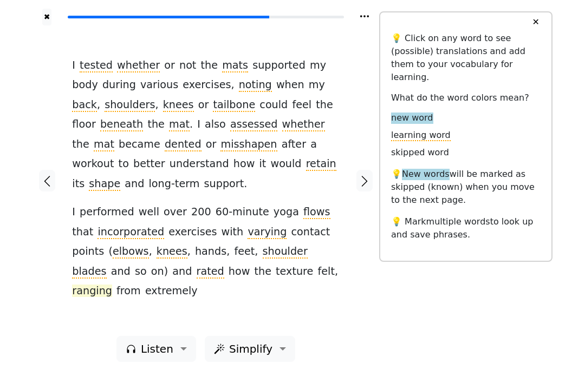
click at [112, 285] on span "ranging" at bounding box center [92, 292] width 40 height 14
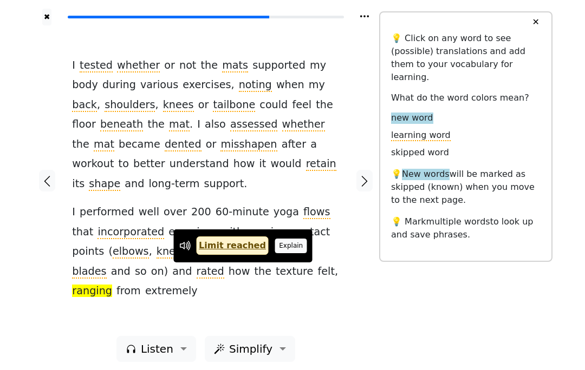
click at [286, 241] on button "Explain" at bounding box center [291, 246] width 32 height 14
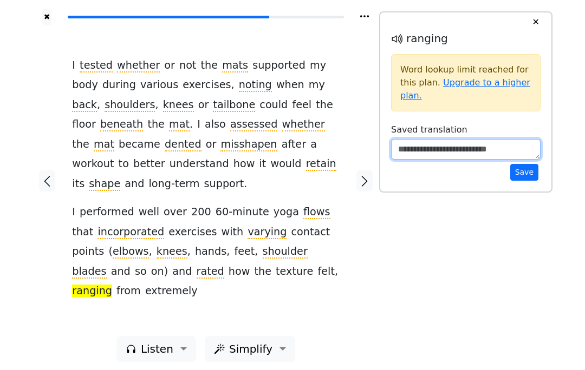
click at [415, 147] on textarea at bounding box center [465, 149] width 149 height 21
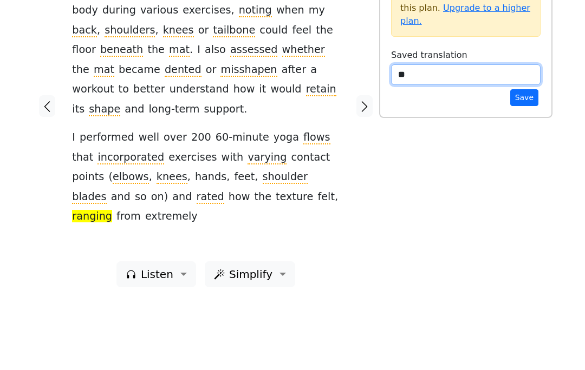
type textarea "*"
type textarea "*******"
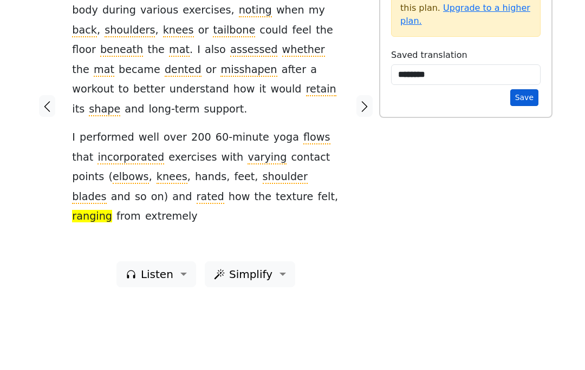
click at [519, 164] on button "Save" at bounding box center [524, 172] width 28 height 17
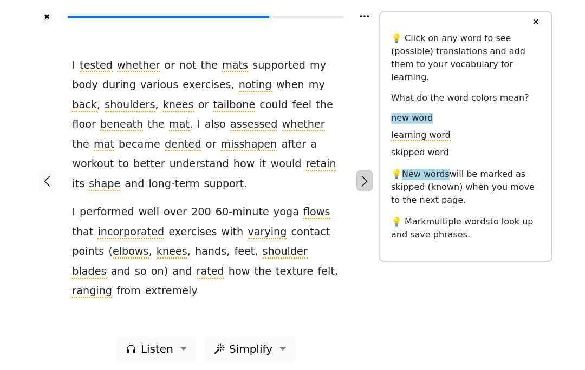
click at [368, 175] on icon "button" at bounding box center [364, 181] width 13 height 13
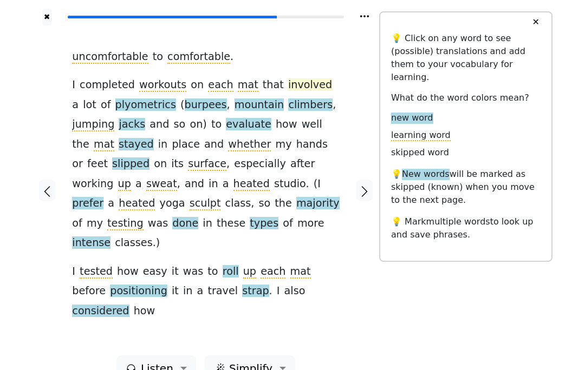
click at [288, 79] on span "involved" at bounding box center [310, 86] width 44 height 14
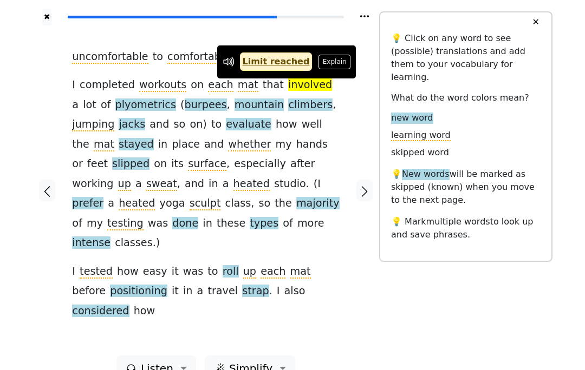
click at [288, 83] on span "involved" at bounding box center [310, 86] width 44 height 14
click at [327, 61] on button "Explain" at bounding box center [334, 62] width 32 height 14
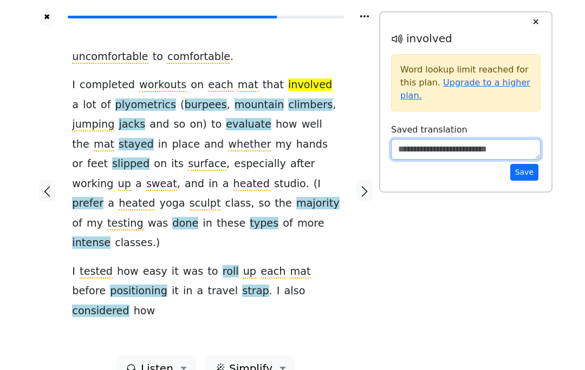
click at [435, 152] on textarea at bounding box center [465, 149] width 149 height 21
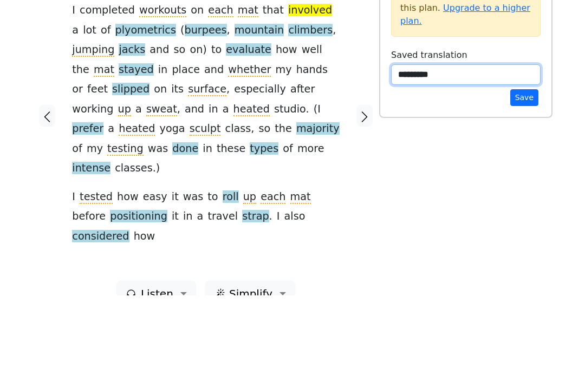
type textarea "*********"
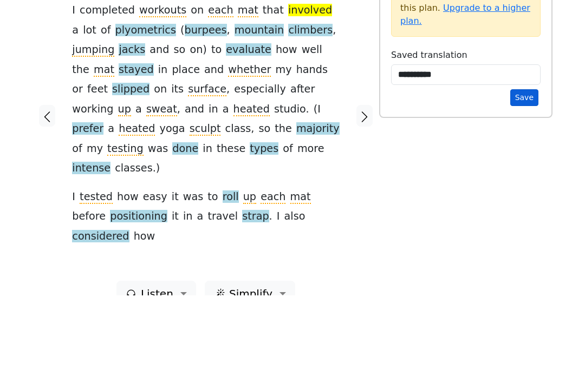
click at [524, 164] on button "Save" at bounding box center [524, 172] width 28 height 17
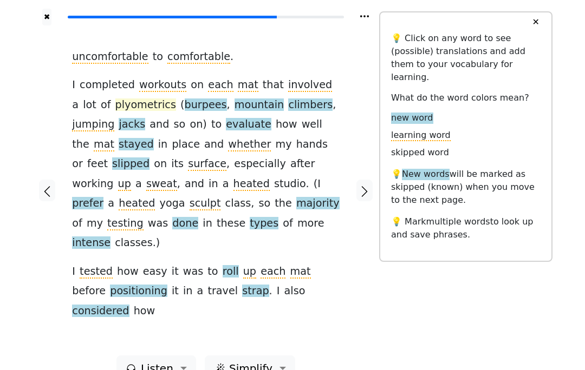
click at [115, 109] on span "plyometrics" at bounding box center [145, 106] width 61 height 14
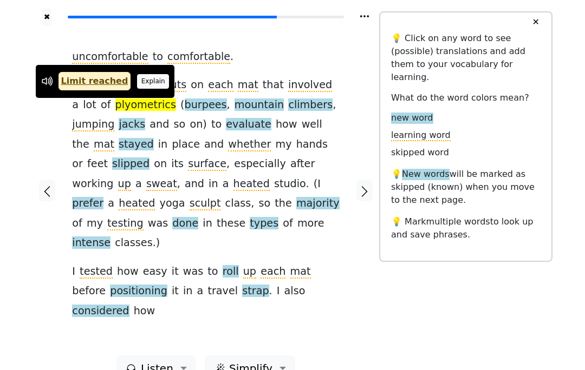
click at [140, 75] on button "Explain" at bounding box center [153, 81] width 32 height 14
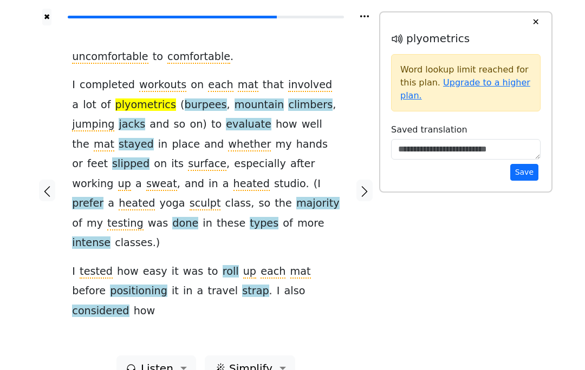
click at [435, 134] on h6 "Saved translation" at bounding box center [465, 130] width 149 height 10
click at [428, 153] on textarea at bounding box center [465, 149] width 149 height 21
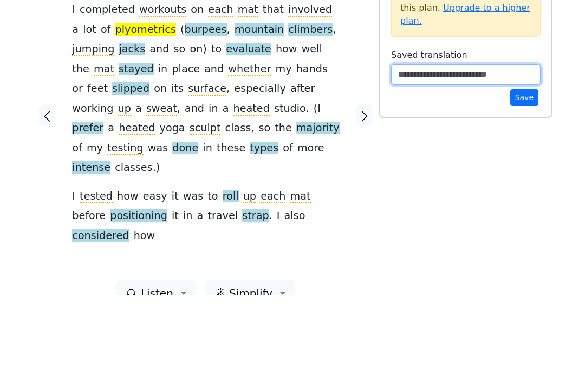
paste textarea "**********"
type textarea "**********"
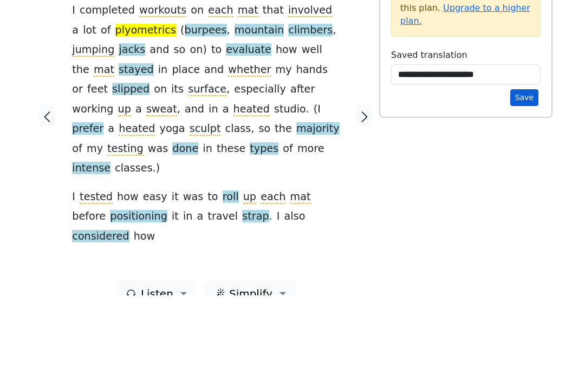
click at [527, 164] on button "Save" at bounding box center [524, 172] width 28 height 17
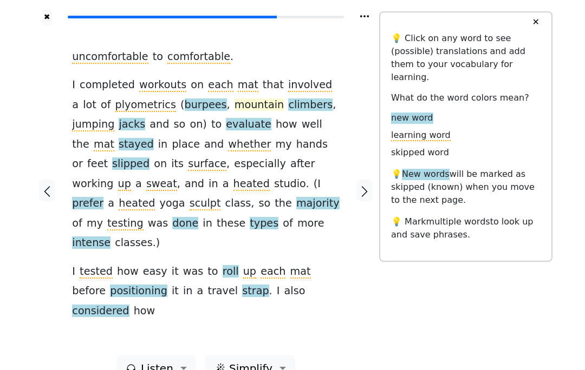
click at [234, 102] on span "mountain" at bounding box center [259, 106] width 50 height 14
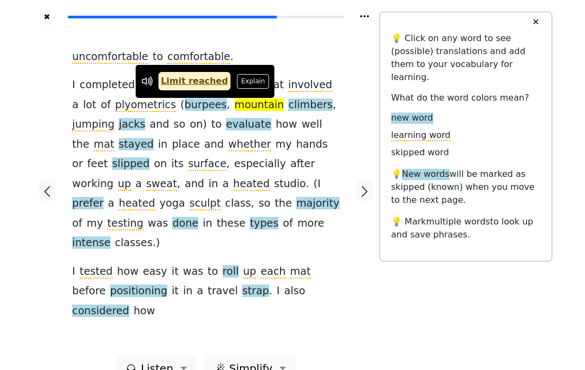
click at [244, 77] on button "Explain" at bounding box center [253, 81] width 32 height 14
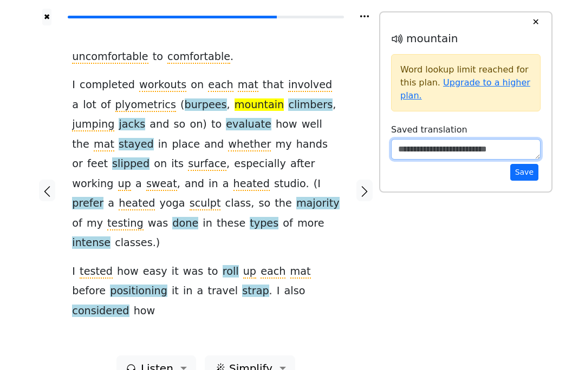
click at [422, 152] on textarea at bounding box center [465, 149] width 149 height 21
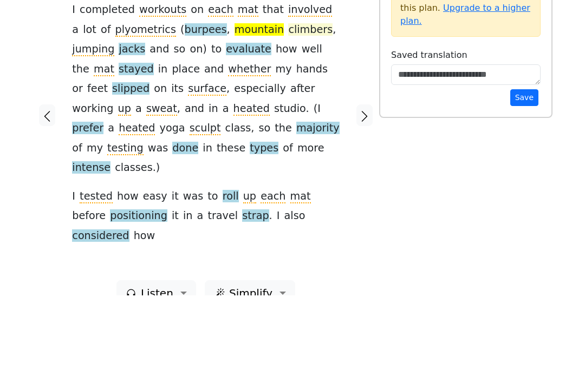
click at [288, 99] on span "climbers" at bounding box center [310, 106] width 44 height 14
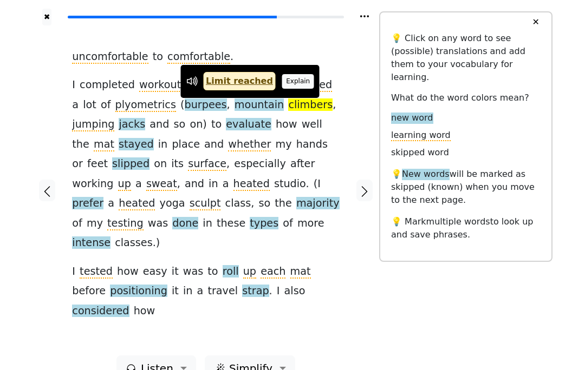
click at [288, 80] on button "Explain" at bounding box center [298, 81] width 32 height 14
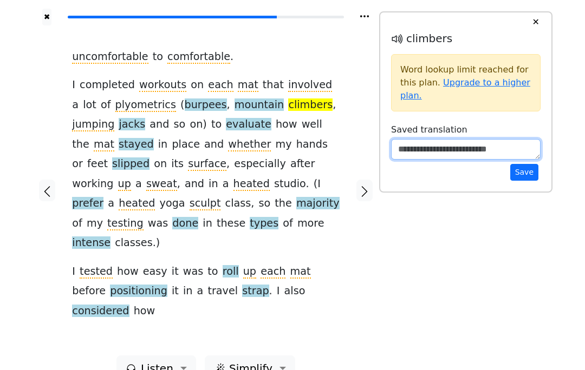
click at [419, 153] on textarea at bounding box center [465, 149] width 149 height 21
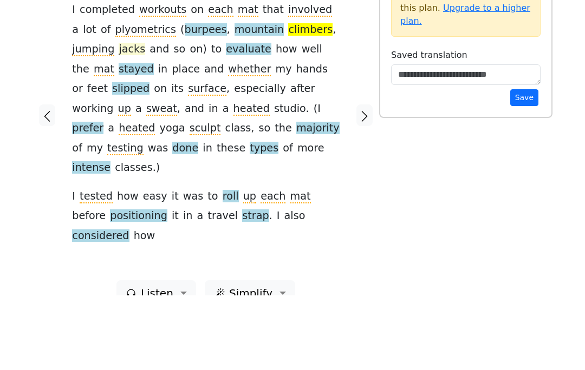
click at [145, 118] on span "jacks" at bounding box center [132, 125] width 27 height 14
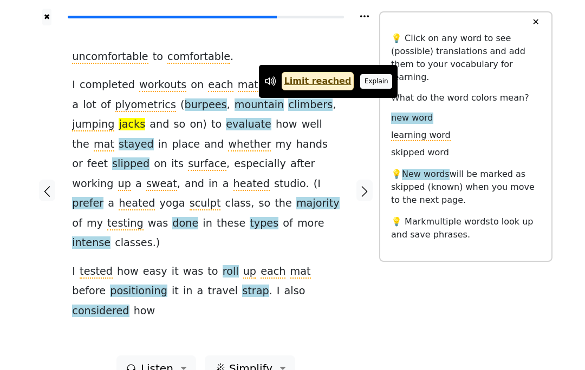
click at [377, 83] on button "Explain" at bounding box center [376, 81] width 32 height 14
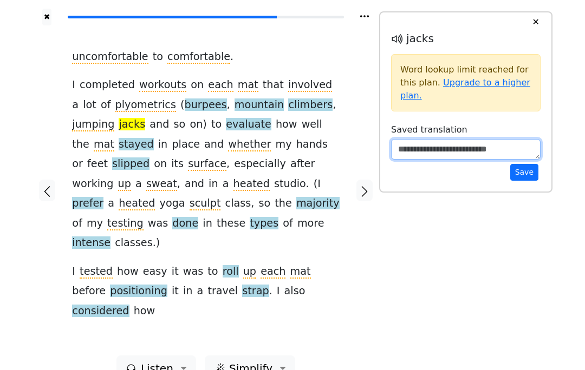
click at [425, 144] on textarea at bounding box center [465, 149] width 149 height 21
click at [145, 118] on span "jacks" at bounding box center [132, 125] width 27 height 14
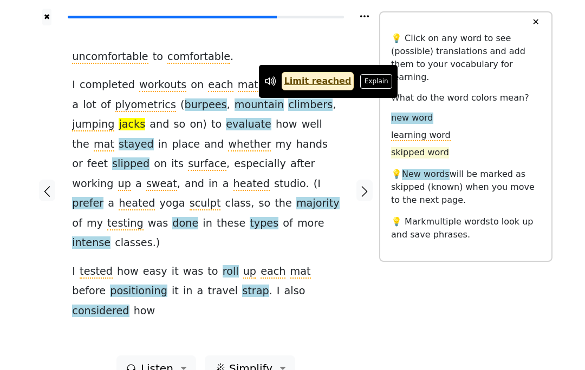
click at [416, 147] on span "skipped word" at bounding box center [420, 152] width 58 height 11
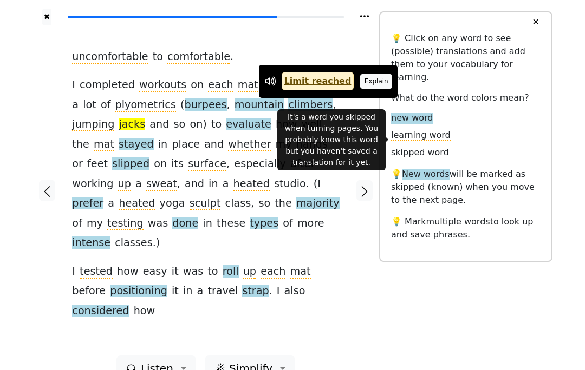
click at [366, 83] on button "Explain" at bounding box center [376, 81] width 32 height 14
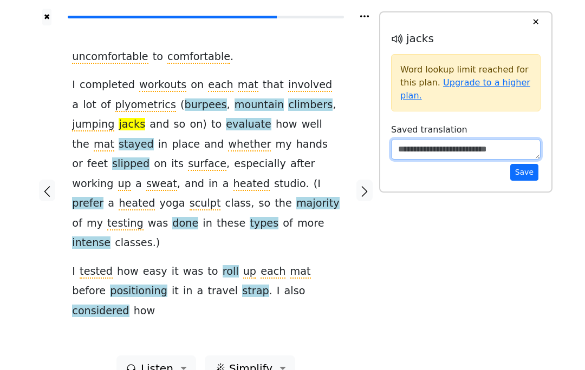
click at [425, 140] on textarea at bounding box center [465, 149] width 149 height 21
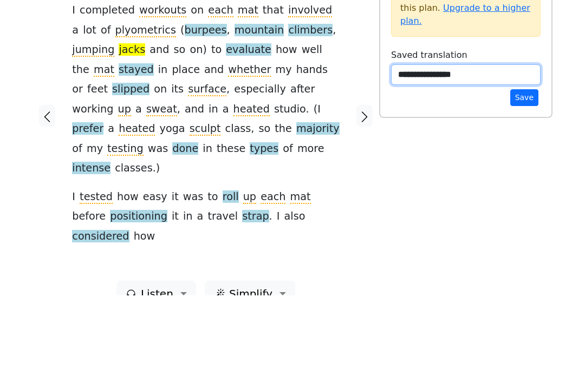
type textarea "**********"
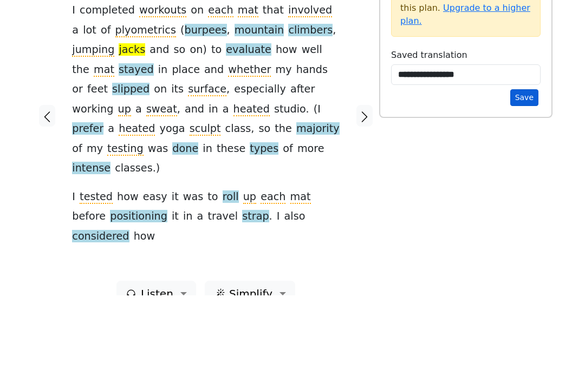
click at [529, 164] on button "Save" at bounding box center [524, 172] width 28 height 17
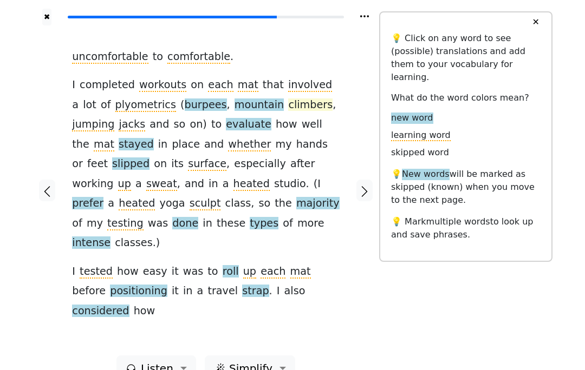
click at [288, 103] on span "climbers" at bounding box center [310, 106] width 44 height 14
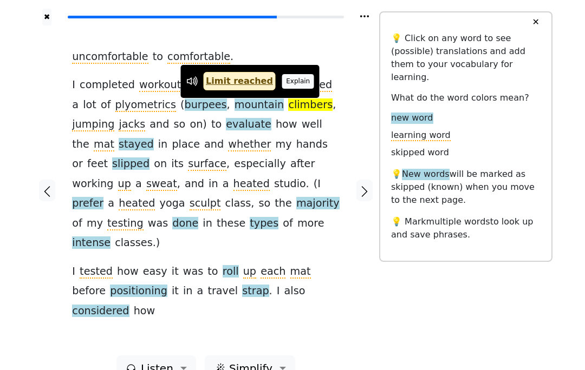
click at [292, 78] on button "Explain" at bounding box center [298, 81] width 32 height 14
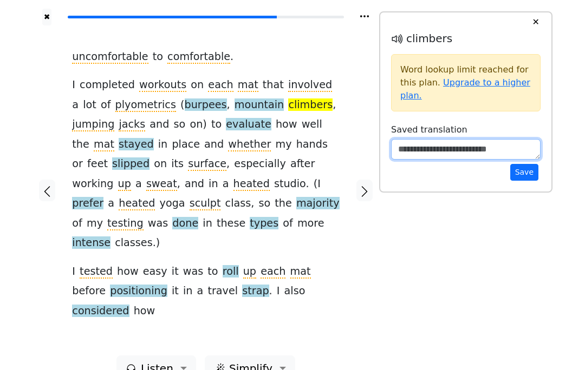
click at [410, 144] on textarea at bounding box center [465, 149] width 149 height 21
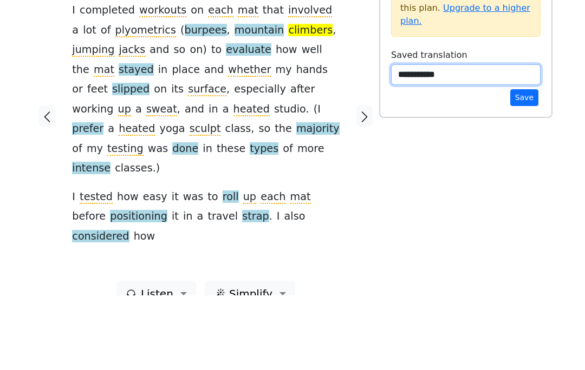
type textarea "**********"
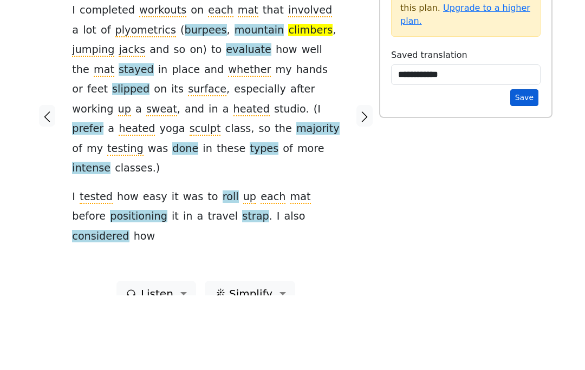
click at [520, 164] on button "Save" at bounding box center [524, 172] width 28 height 17
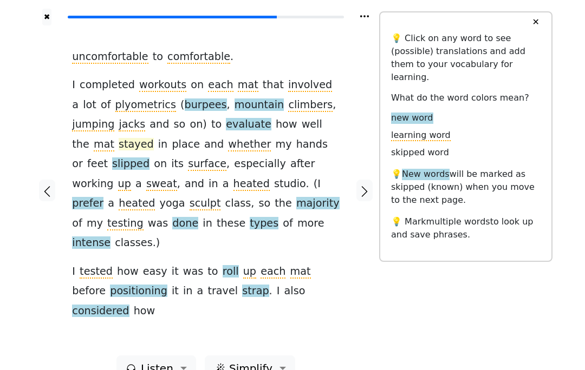
click at [154, 138] on span "stayed" at bounding box center [136, 145] width 35 height 14
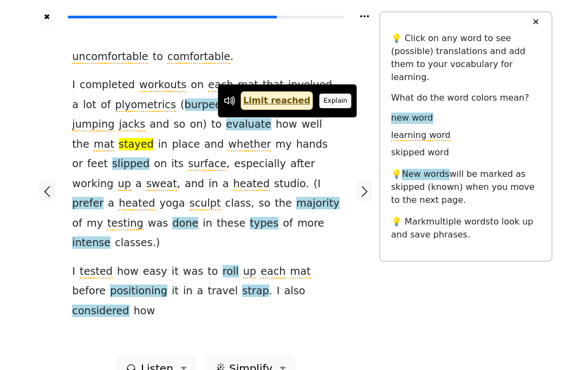
click at [327, 95] on button "Explain" at bounding box center [336, 101] width 32 height 14
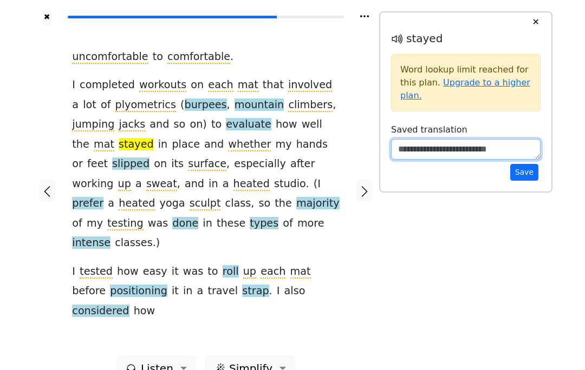
click at [438, 145] on textarea at bounding box center [465, 149] width 149 height 21
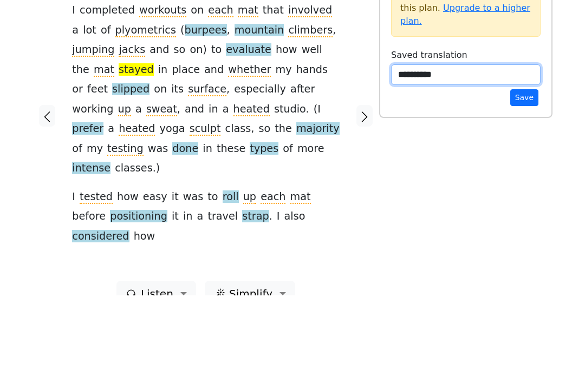
type textarea "**********"
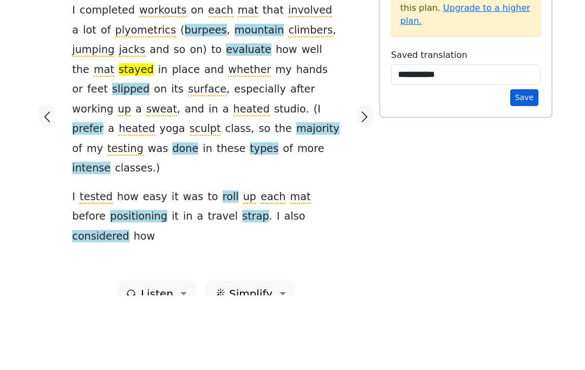
click at [530, 164] on button "Save" at bounding box center [524, 172] width 28 height 17
